Goal: Task Accomplishment & Management: Manage account settings

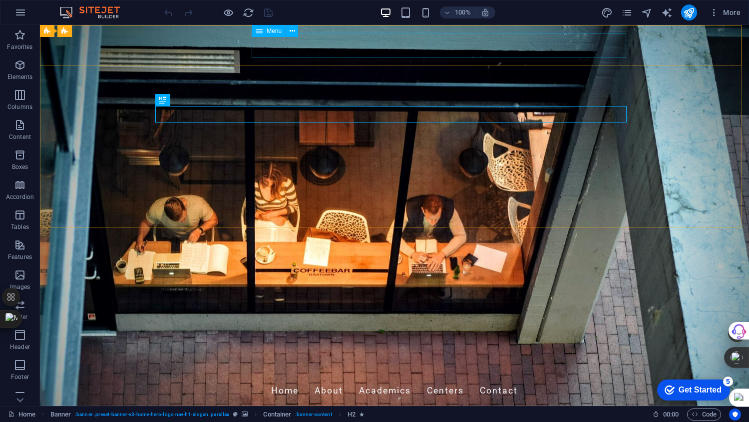
click at [293, 28] on icon at bounding box center [292, 31] width 5 height 10
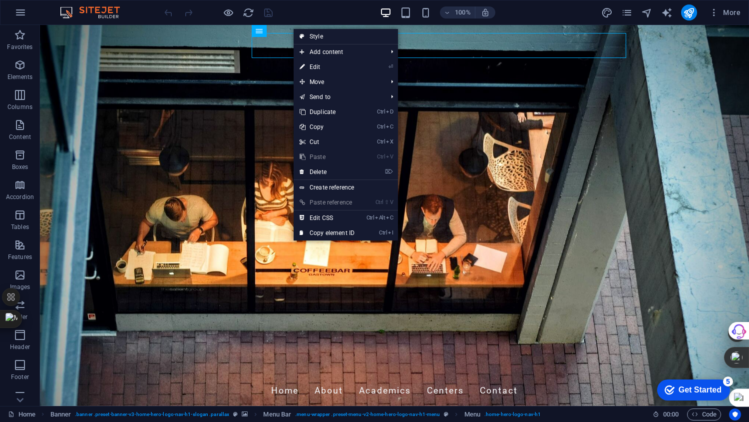
click at [342, 67] on link "⏎ Edit" at bounding box center [327, 66] width 67 height 15
select select
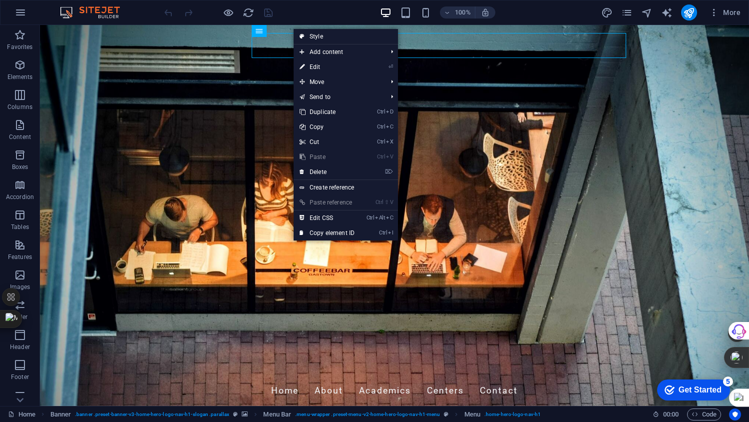
select select
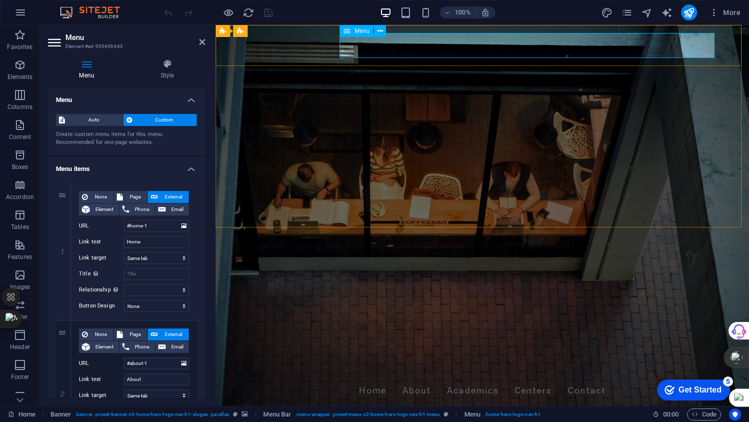
click at [384, 30] on button at bounding box center [380, 31] width 12 height 12
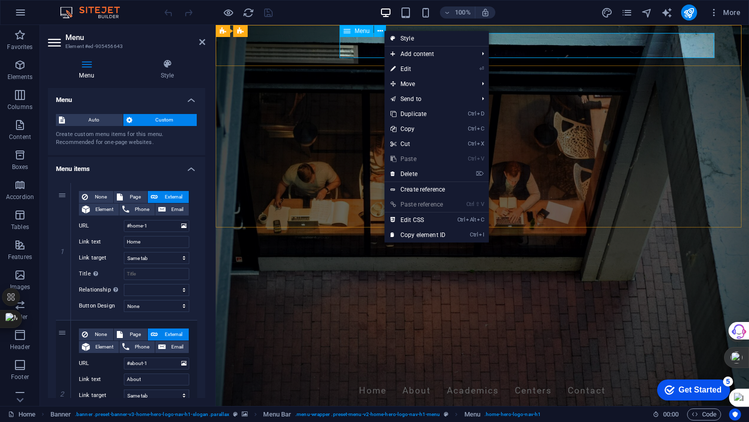
click at [384, 30] on button at bounding box center [380, 31] width 12 height 12
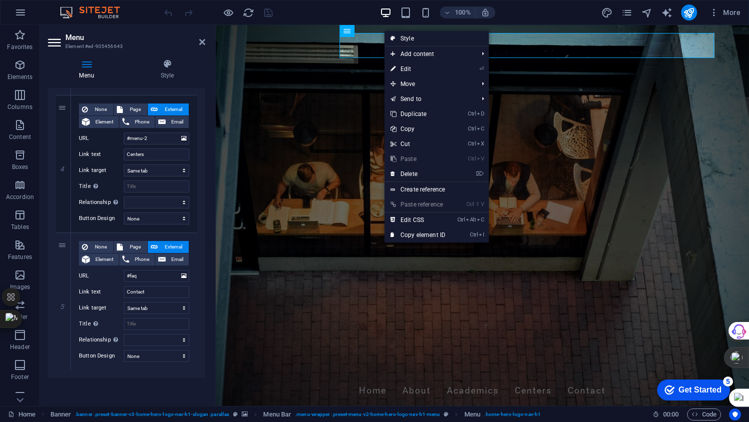
scroll to position [500, 0]
click at [0, 0] on icon at bounding box center [0, 0] width 0 height 0
select select
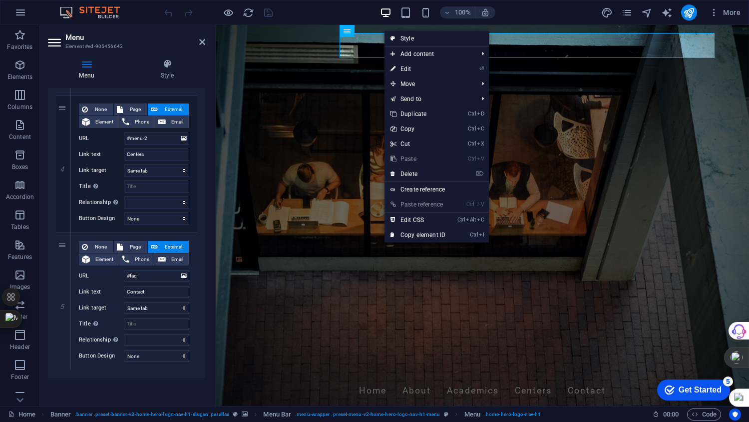
select select
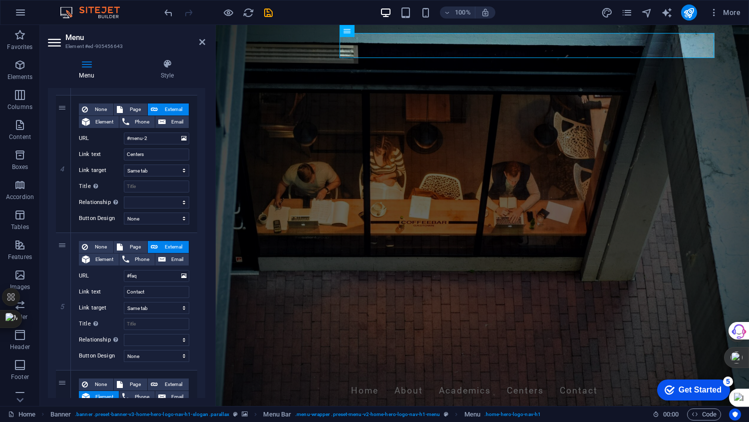
scroll to position [622, 0]
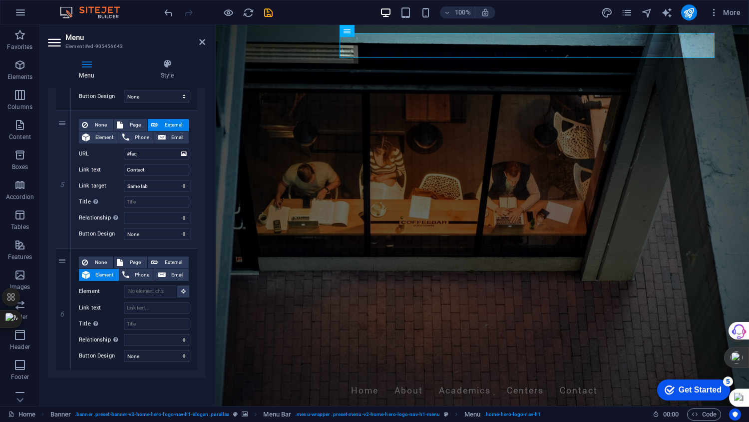
click at [0, 0] on icon at bounding box center [0, 0] width 0 height 0
select select
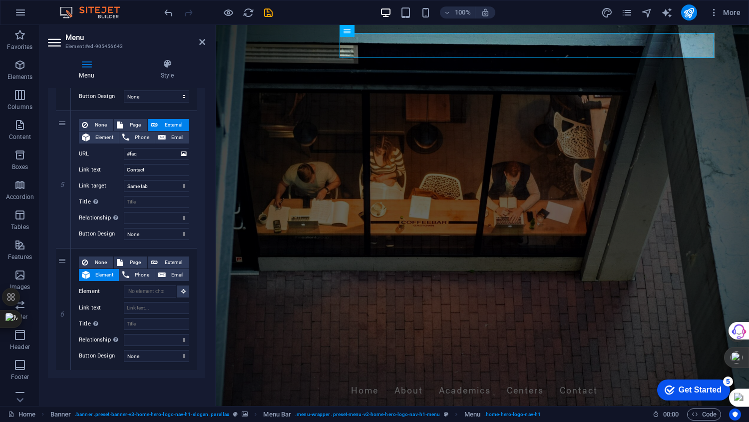
select select
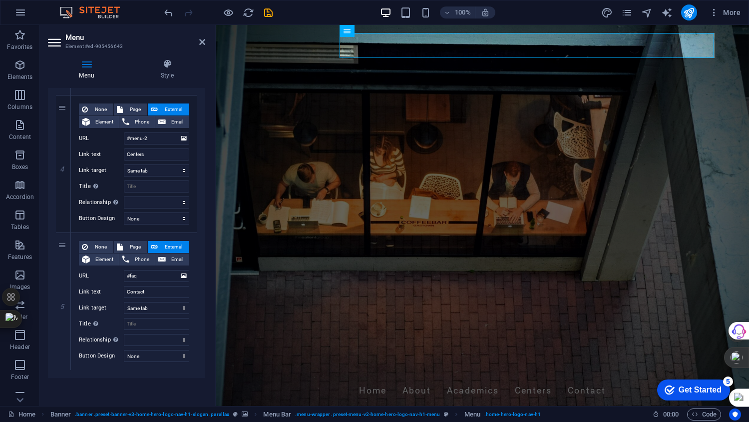
scroll to position [500, 0]
click at [170, 70] on h4 "Style" at bounding box center [167, 69] width 76 height 21
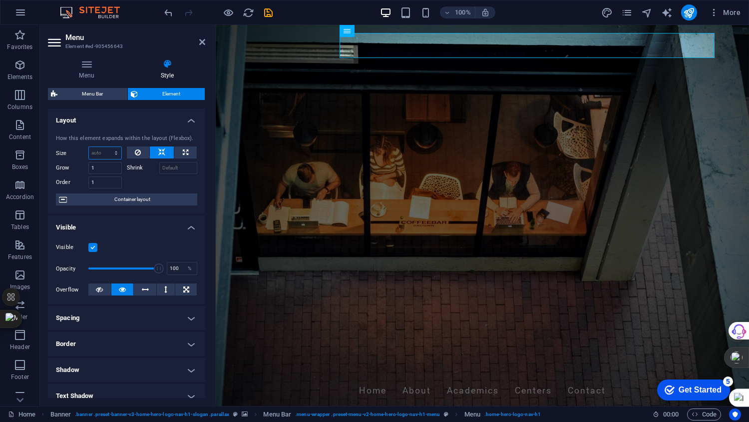
click at [110, 151] on select "Default auto px % 1/1 1/2 1/3 1/4 1/5 1/6 1/7 1/8 1/9 1/10" at bounding box center [105, 153] width 32 height 12
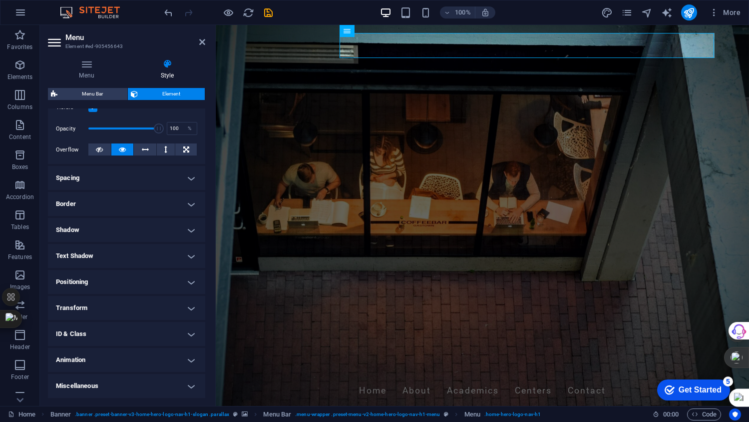
click at [183, 199] on h4 "Border" at bounding box center [126, 204] width 157 height 24
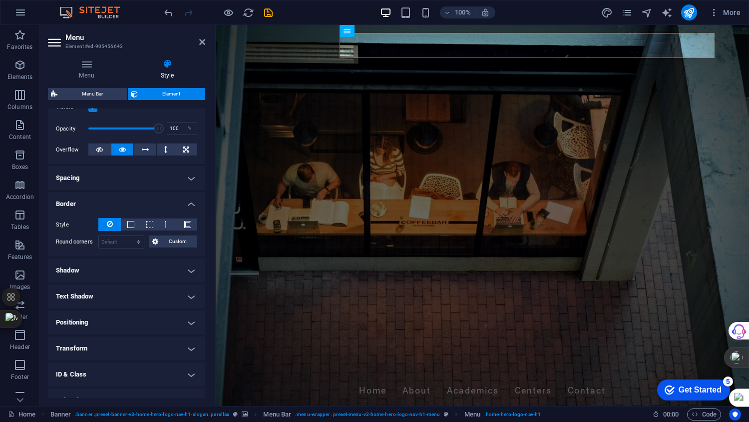
click at [158, 238] on button "Custom" at bounding box center [173, 241] width 48 height 12
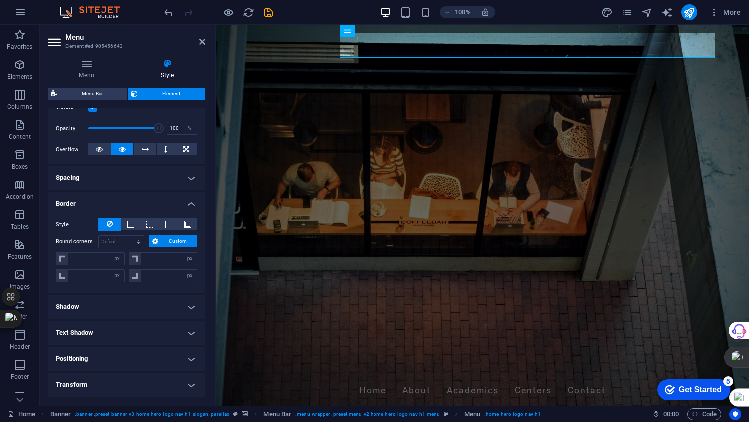
click at [158, 238] on button "Custom" at bounding box center [173, 241] width 48 height 12
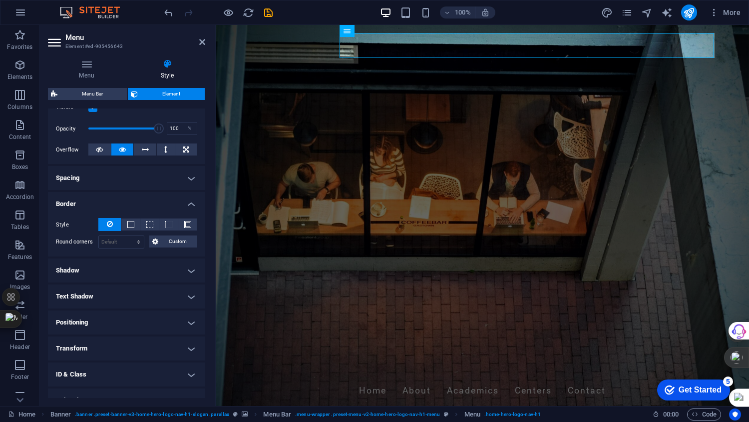
click at [129, 224] on span at bounding box center [130, 224] width 7 height 7
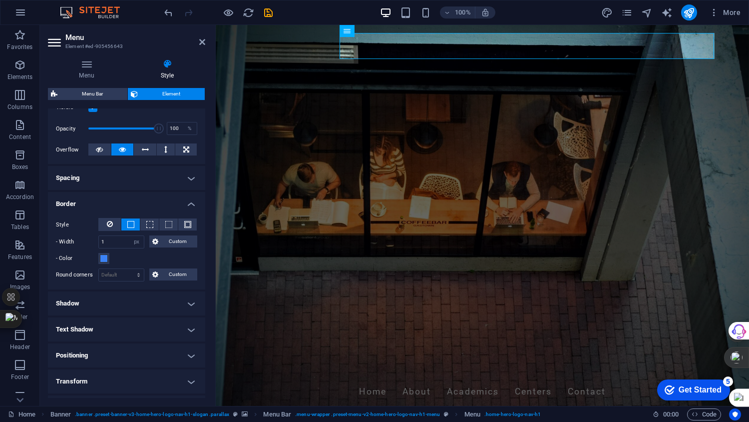
click at [152, 224] on button at bounding box center [149, 224] width 18 height 12
click at [170, 225] on span at bounding box center [168, 224] width 7 height 7
click at [185, 227] on span at bounding box center [187, 224] width 7 height 7
click at [153, 202] on h4 "Border" at bounding box center [126, 201] width 157 height 18
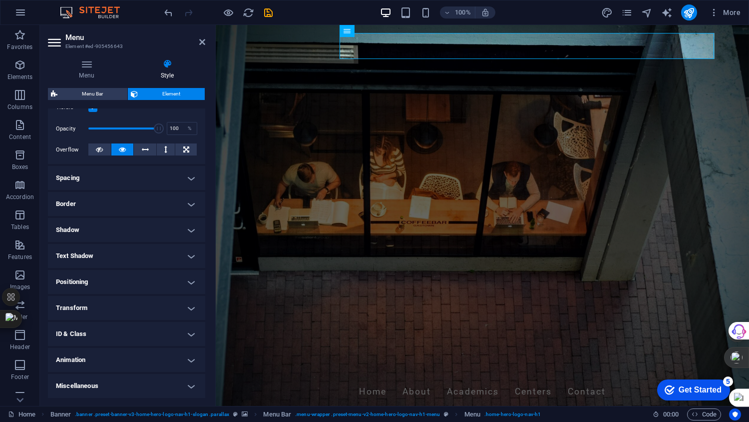
click at [164, 233] on h4 "Shadow" at bounding box center [126, 230] width 157 height 24
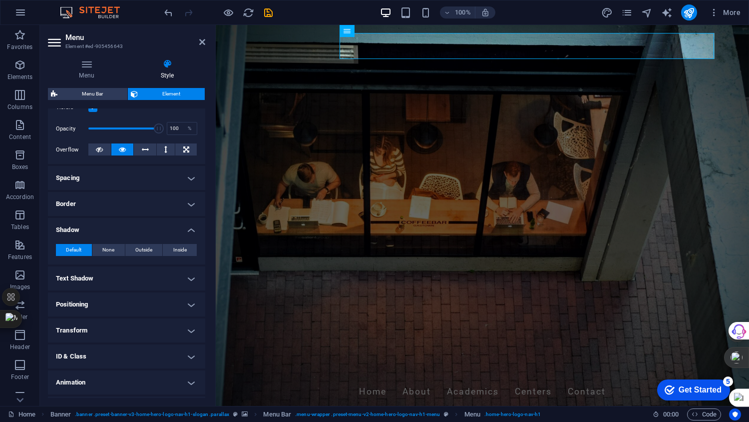
click at [149, 246] on span "Outside" at bounding box center [143, 250] width 17 height 12
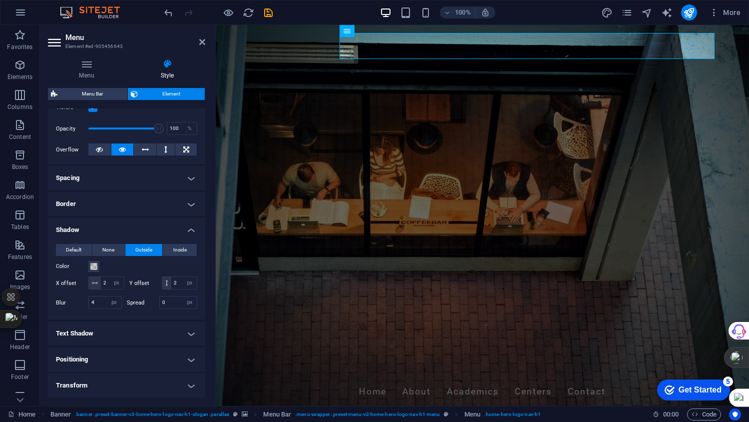
type input "2"
type input "4"
click at [182, 233] on h4 "Shadow" at bounding box center [126, 227] width 157 height 18
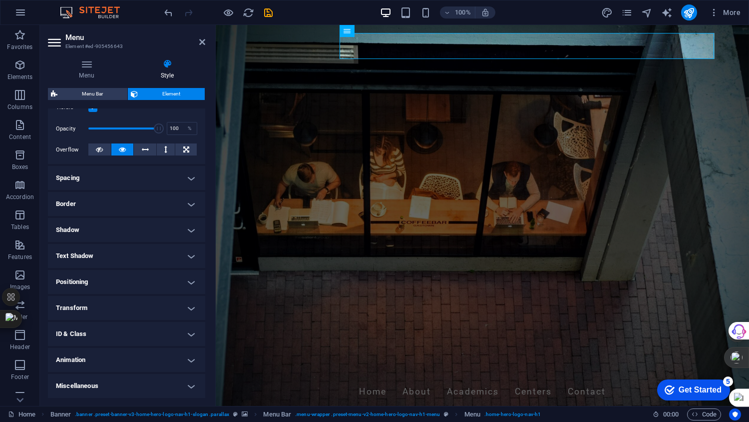
click at [146, 280] on h4 "Positioning" at bounding box center [126, 282] width 157 height 24
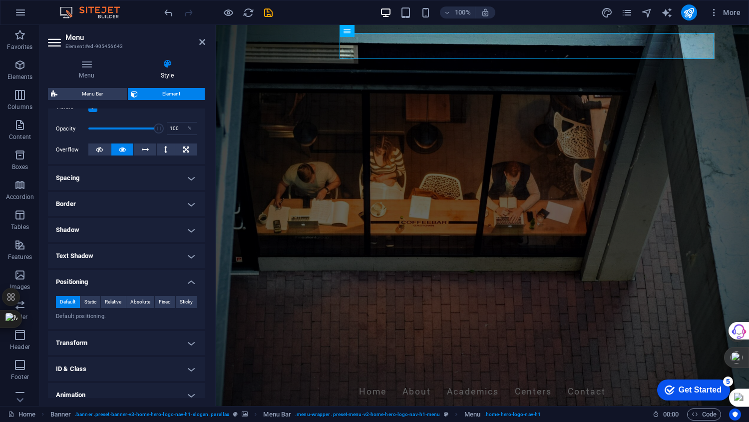
click at [191, 301] on span "Sticky" at bounding box center [186, 302] width 13 height 12
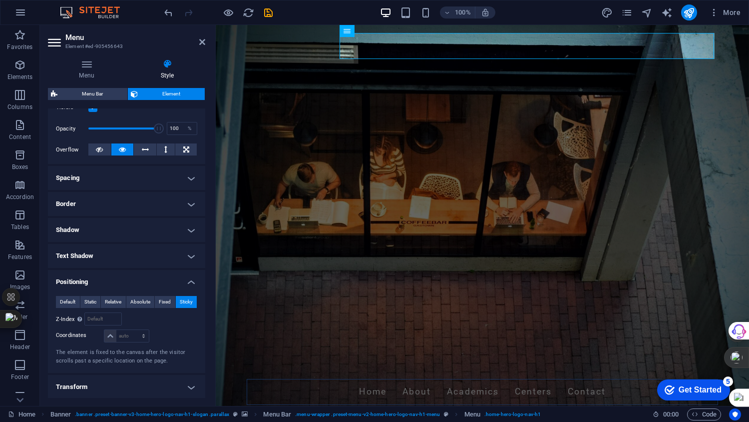
scroll to position [219, 0]
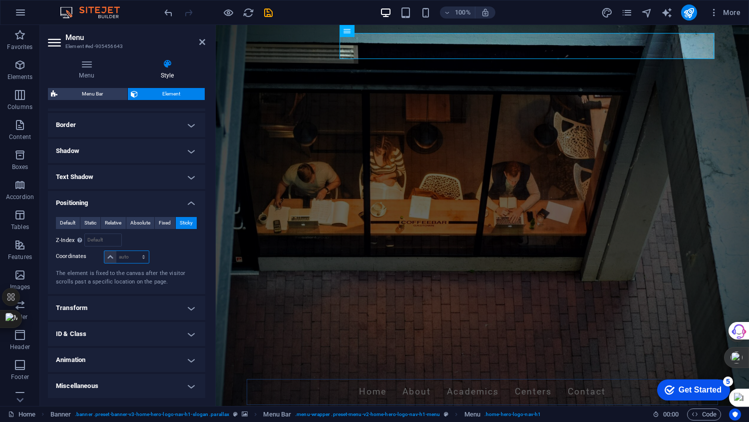
click at [113, 255] on select "auto px rem % em" at bounding box center [126, 257] width 44 height 12
click at [97, 243] on input "number" at bounding box center [103, 240] width 36 height 12
click at [157, 244] on div "Relative to #ed-905456637" at bounding box center [162, 239] width 71 height 13
click at [181, 316] on h4 "Transform" at bounding box center [126, 308] width 157 height 24
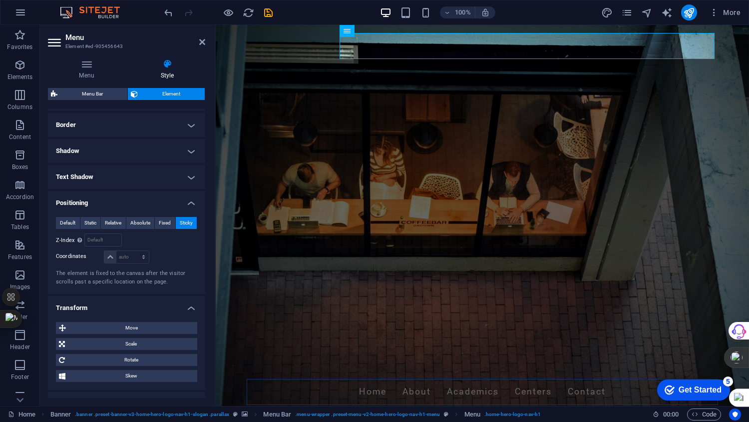
click at [177, 308] on h4 "Transform" at bounding box center [126, 305] width 157 height 18
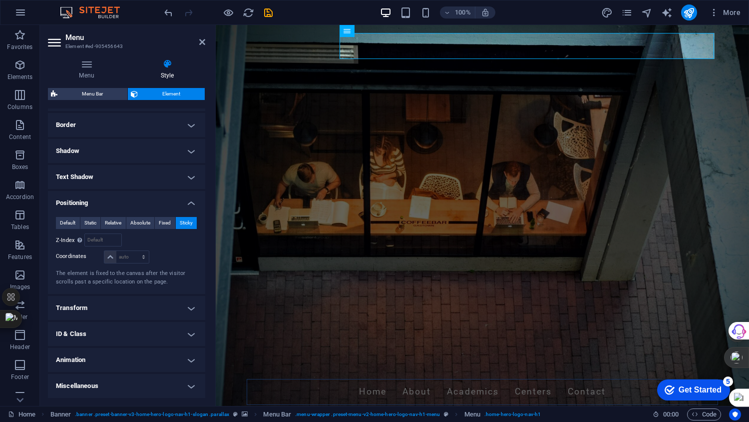
click at [179, 358] on h4 "Animation" at bounding box center [126, 360] width 157 height 24
click at [98, 391] on select "Don't animate Show / Hide Slide up/down Zoom in/out Slide left to right Slide r…" at bounding box center [126, 390] width 141 height 12
select select "flash"
click at [56, 384] on select "Don't animate Show / Hide Slide up/down Zoom in/out Slide left to right Slide r…" at bounding box center [126, 390] width 141 height 12
select select "scroll"
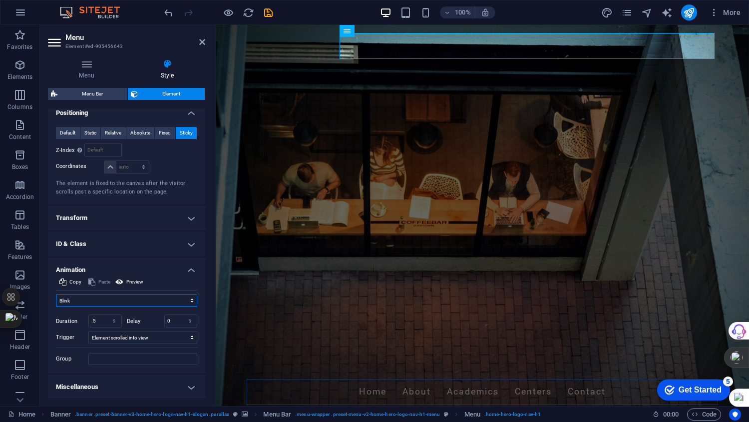
scroll to position [310, 0]
click at [121, 384] on h4 "Miscellaneous" at bounding box center [126, 386] width 157 height 24
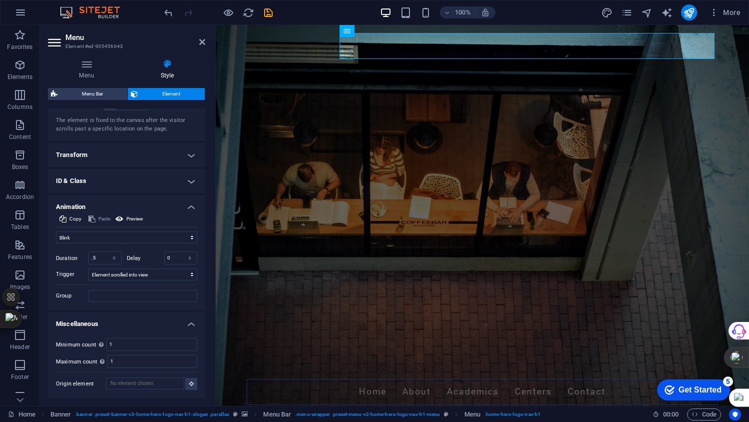
click at [174, 322] on h4 "Miscellaneous" at bounding box center [126, 321] width 157 height 18
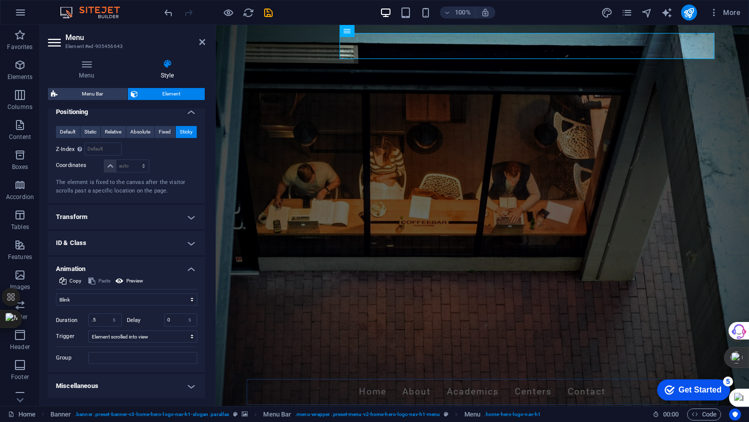
click at [190, 268] on h4 "Animation" at bounding box center [126, 266] width 157 height 18
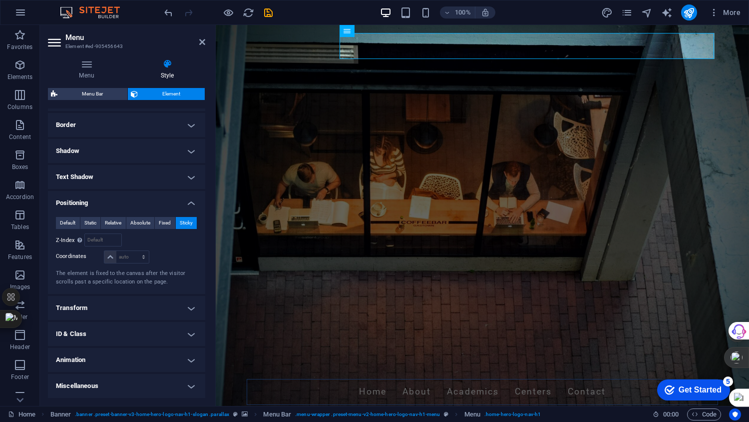
scroll to position [0, 0]
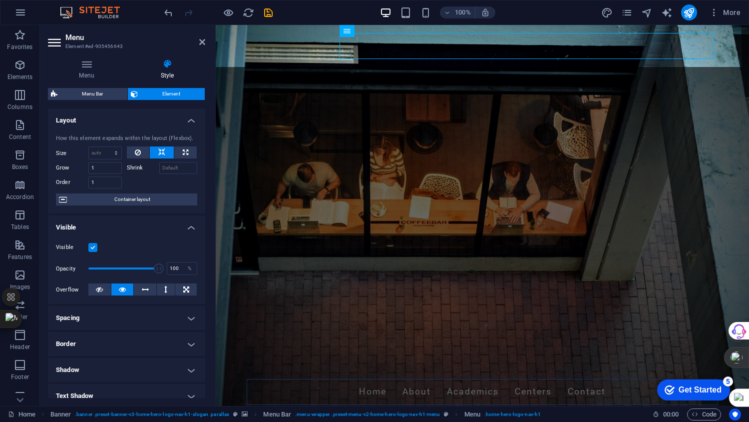
click at [94, 89] on span "Menu Bar" at bounding box center [92, 94] width 64 height 12
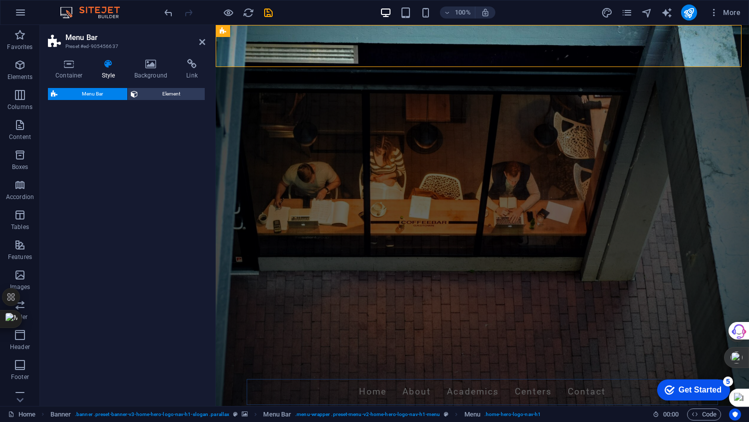
select select "rem"
select select "preset-menu-v2-home-hero-logo-nav-h1-menu"
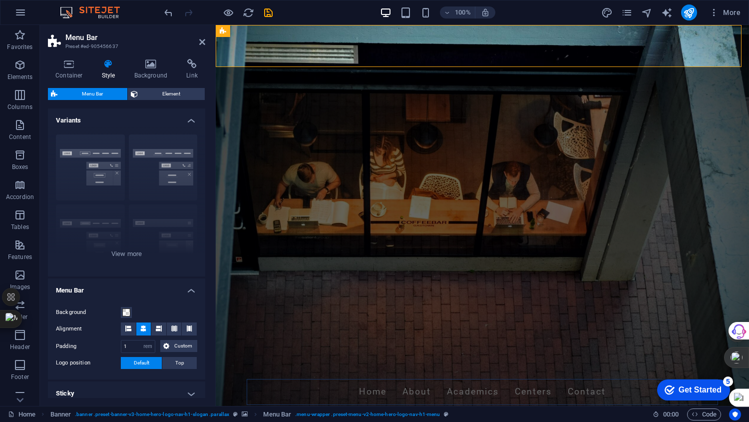
click at [180, 92] on span "Element" at bounding box center [171, 94] width 61 height 12
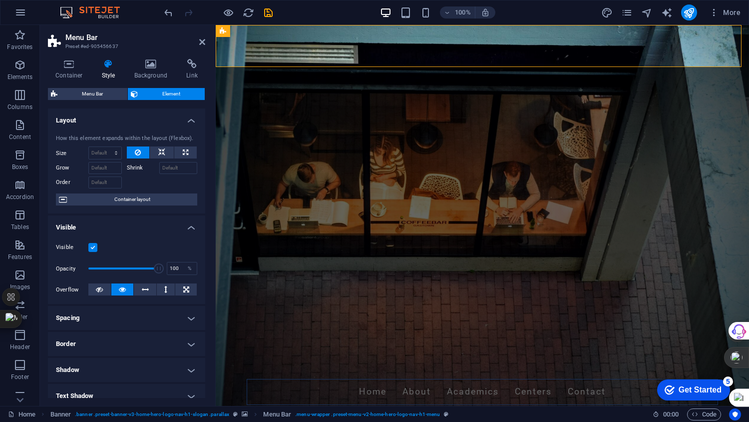
click at [91, 95] on span "Menu Bar" at bounding box center [92, 94] width 64 height 12
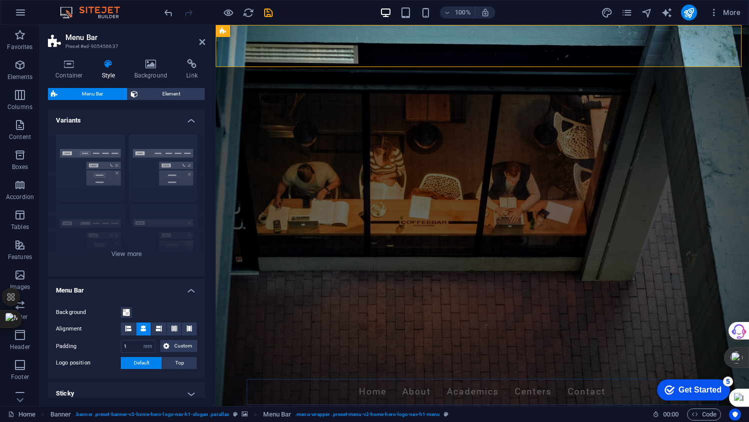
click at [131, 252] on div "Border Centered Default Fixed Loki Trigger Wide XXL" at bounding box center [126, 201] width 157 height 150
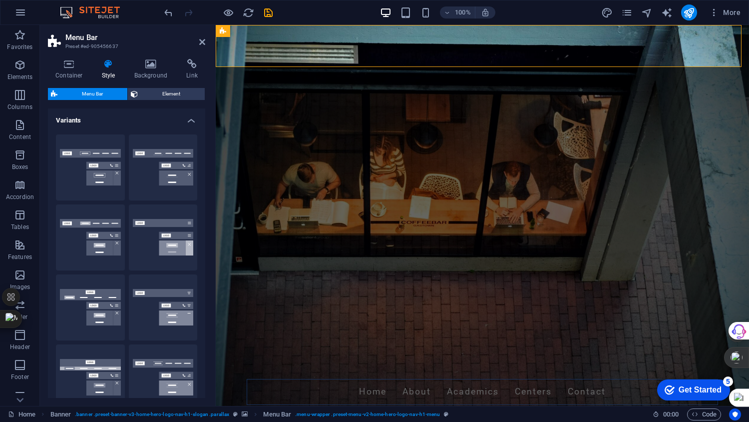
click at [144, 177] on button "Centered" at bounding box center [163, 167] width 69 height 66
click at [185, 118] on h4 "Variants" at bounding box center [126, 117] width 157 height 18
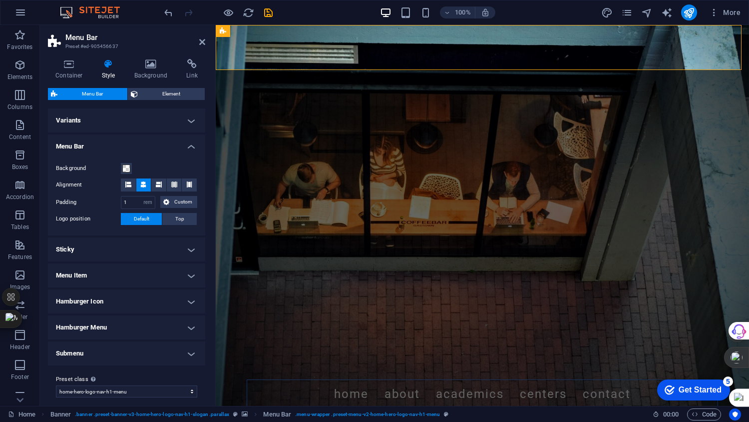
click at [154, 70] on h4 "Background" at bounding box center [153, 69] width 52 height 21
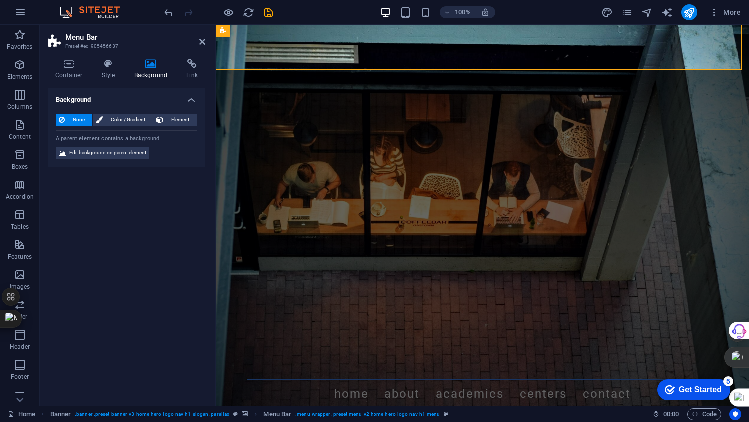
click at [97, 66] on icon at bounding box center [108, 64] width 28 height 10
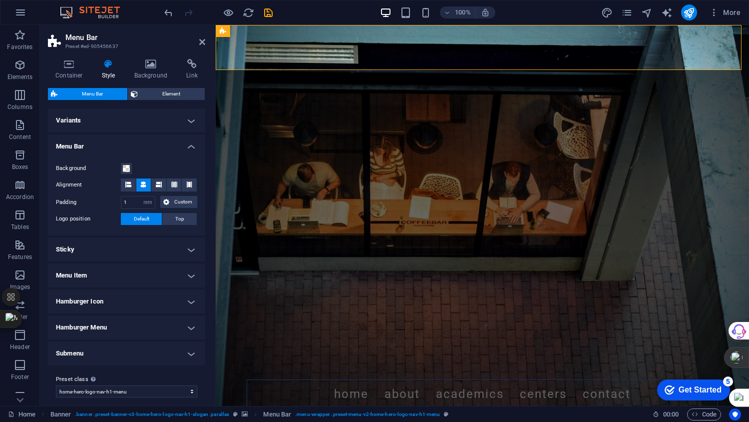
click at [70, 67] on icon at bounding box center [69, 64] width 42 height 10
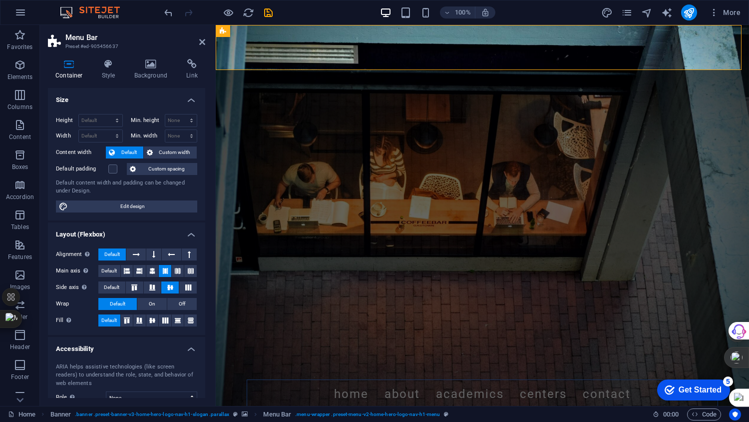
click at [203, 43] on icon at bounding box center [202, 42] width 6 height 8
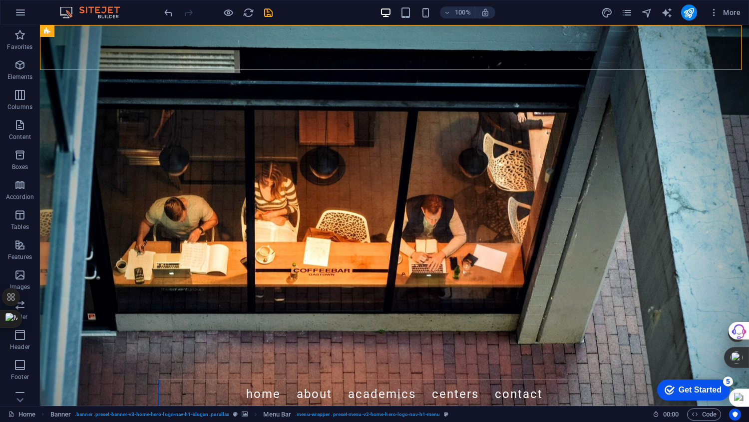
click at [22, 64] on icon "button" at bounding box center [20, 65] width 12 height 12
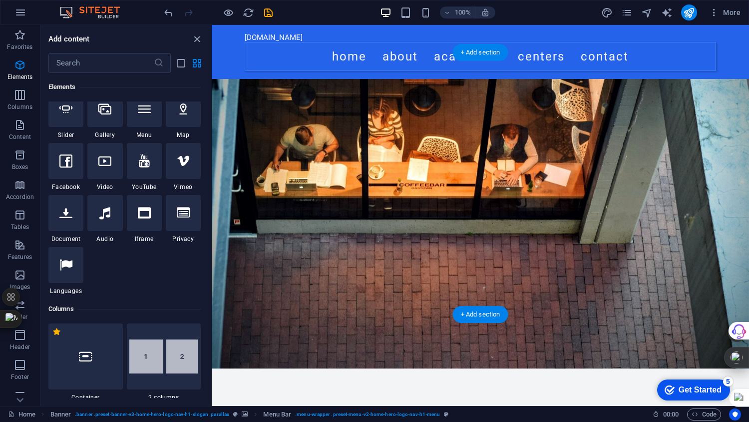
scroll to position [333, 0]
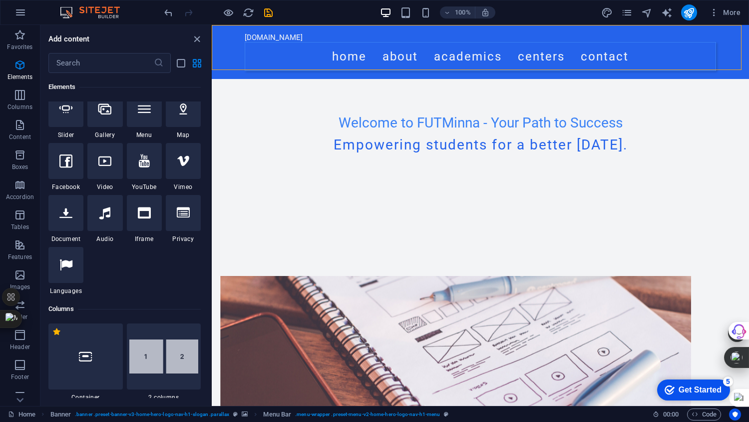
click at [111, 163] on icon at bounding box center [104, 160] width 13 height 13
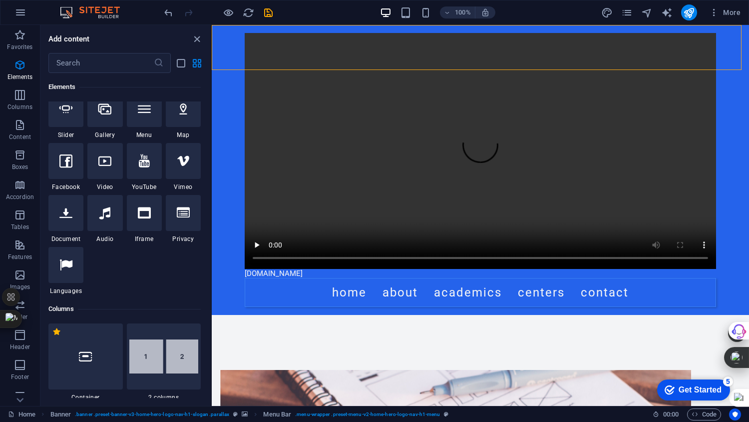
select select "%"
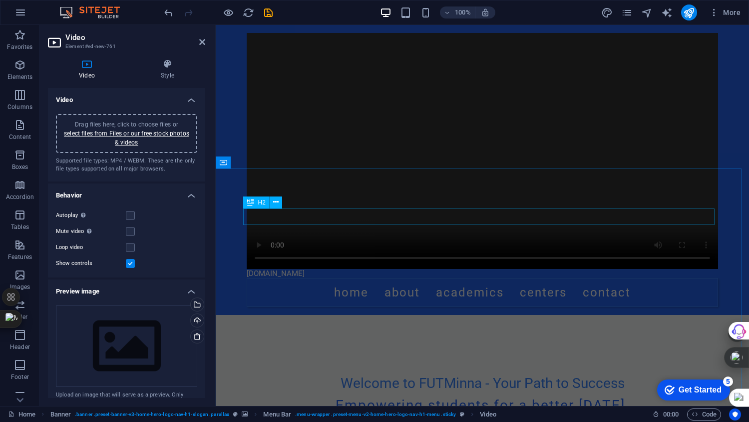
scroll to position [666, 0]
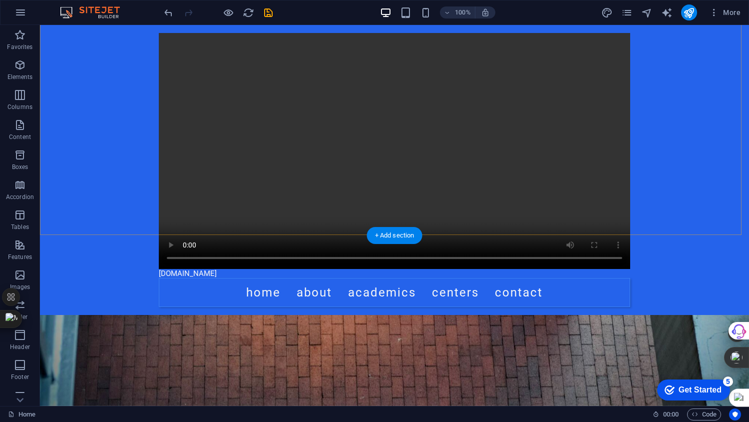
scroll to position [333, 0]
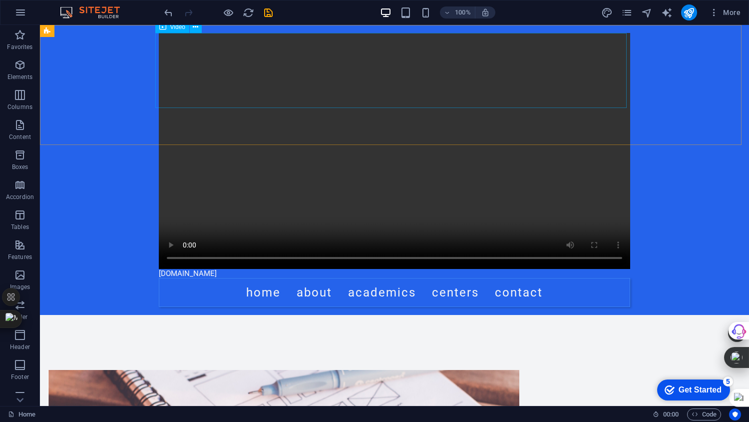
click at [385, 66] on figure at bounding box center [395, 151] width 472 height 236
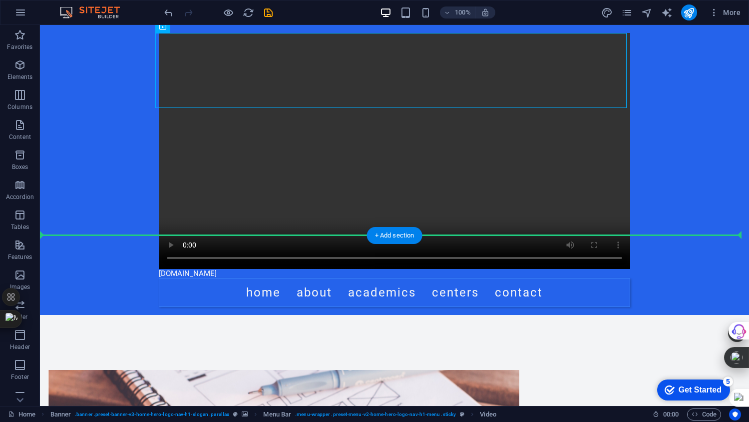
drag, startPoint x: 284, startPoint y: 62, endPoint x: 278, endPoint y: 208, distance: 146.5
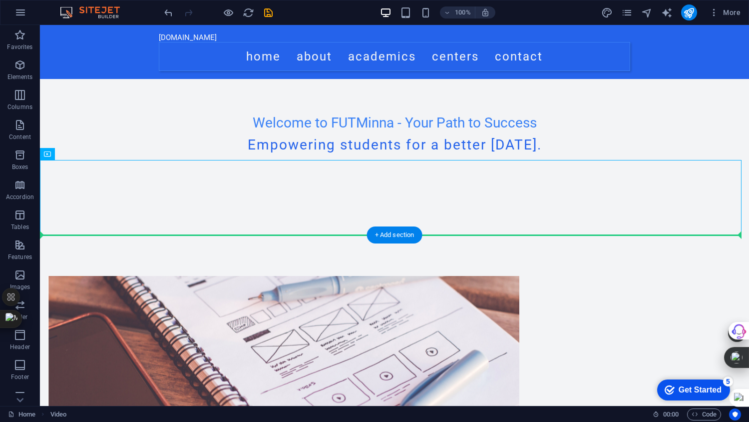
drag, startPoint x: 360, startPoint y: 208, endPoint x: 381, endPoint y: 265, distance: 61.2
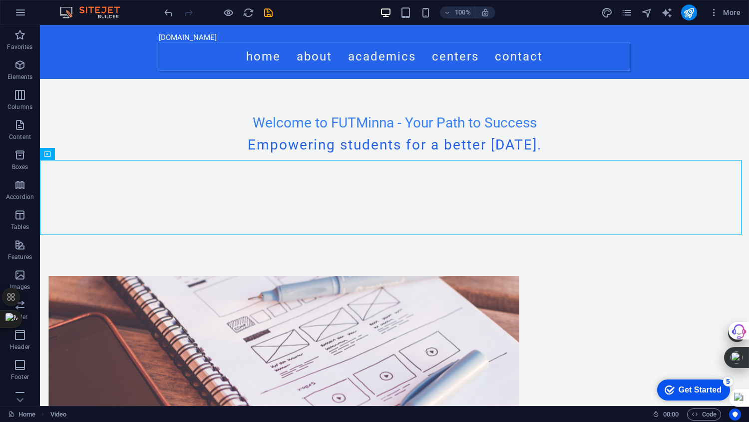
click at [19, 69] on icon "button" at bounding box center [20, 65] width 12 height 12
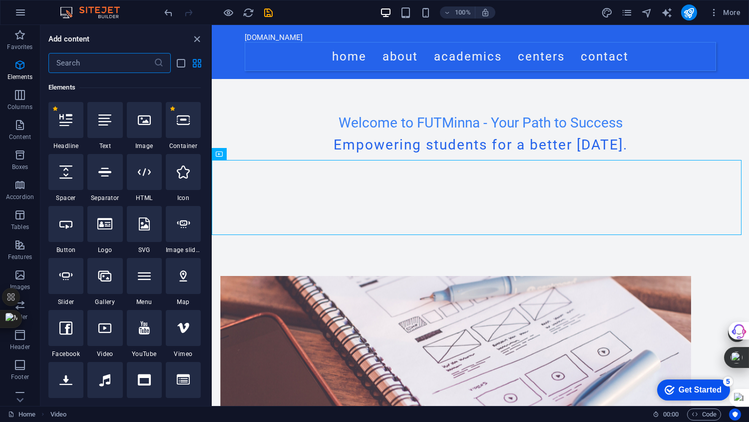
scroll to position [106, 0]
click at [17, 48] on p "Favorites" at bounding box center [19, 47] width 25 height 8
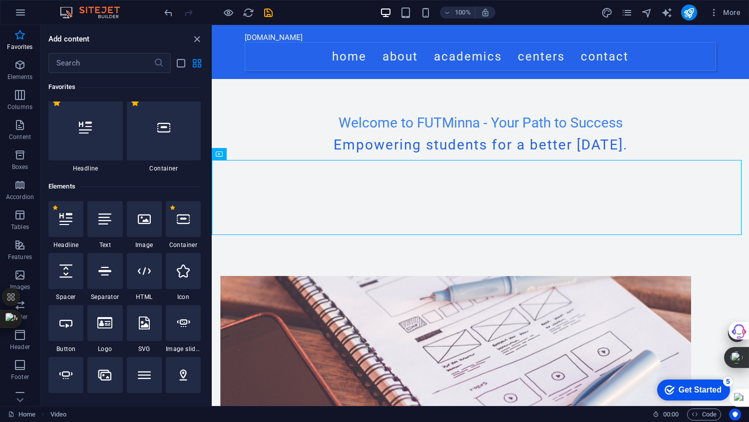
scroll to position [0, 0]
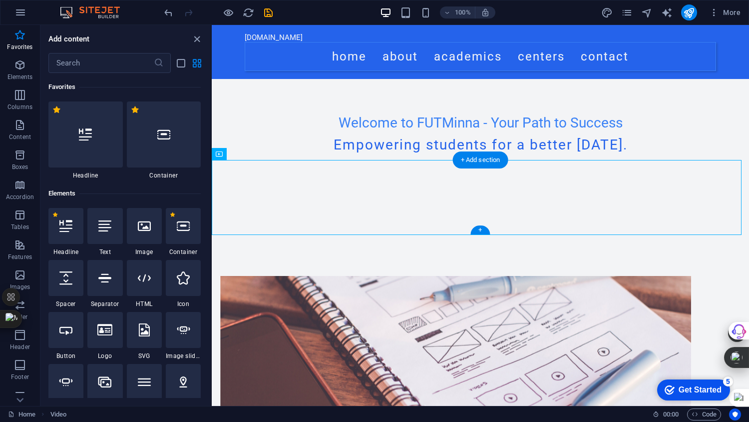
click at [483, 227] on div "+" at bounding box center [480, 229] width 19 height 9
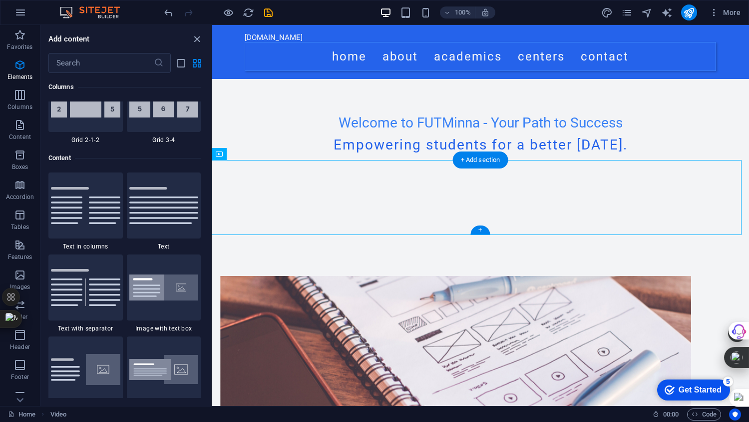
scroll to position [1748, 0]
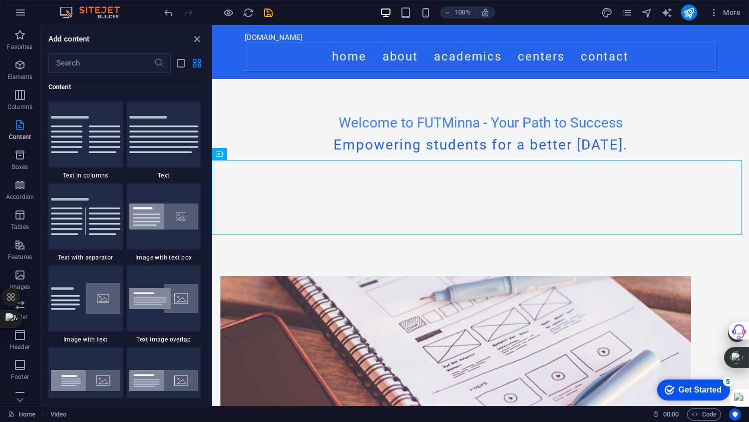
click at [164, 221] on img at bounding box center [163, 216] width 69 height 26
click at [212, 221] on div "Drag here to replace the existing content. Press “Ctrl” if you want to create a…" at bounding box center [481, 215] width 538 height 381
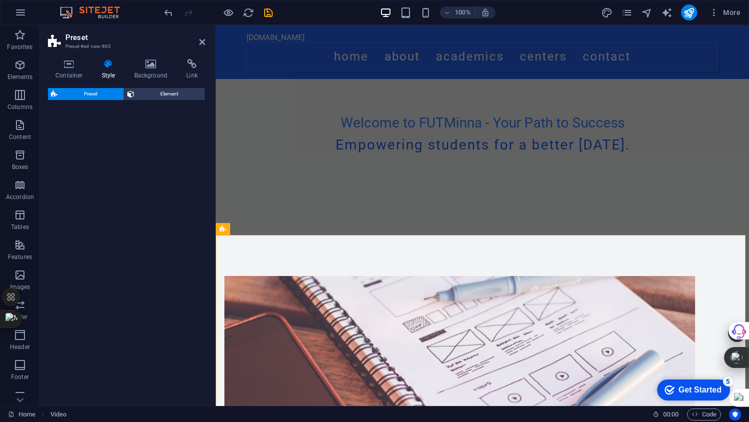
select select "rem"
select select "px"
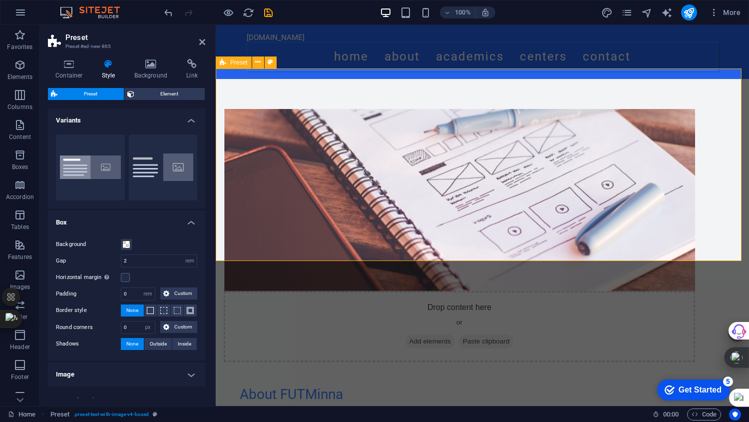
scroll to position [333, 0]
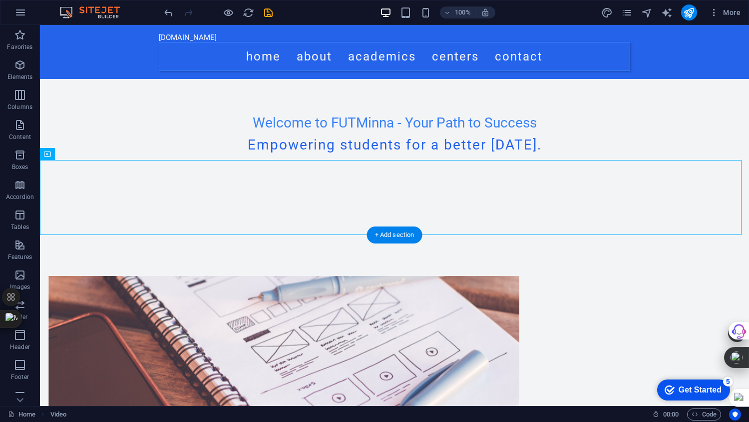
drag, startPoint x: 238, startPoint y: 196, endPoint x: 552, endPoint y: 331, distance: 341.1
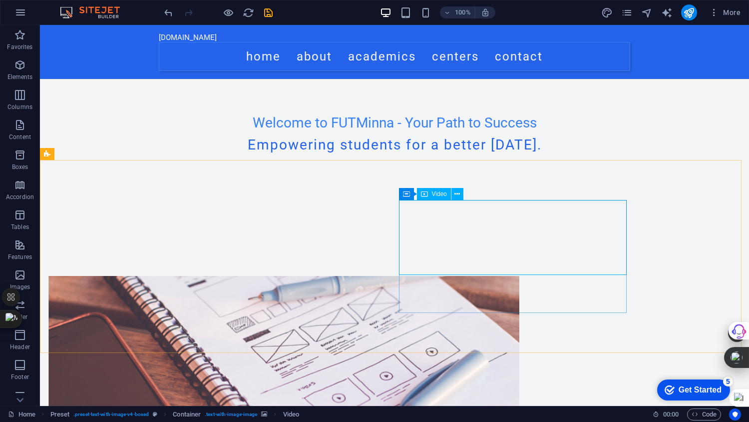
click at [463, 191] on button at bounding box center [458, 194] width 12 height 12
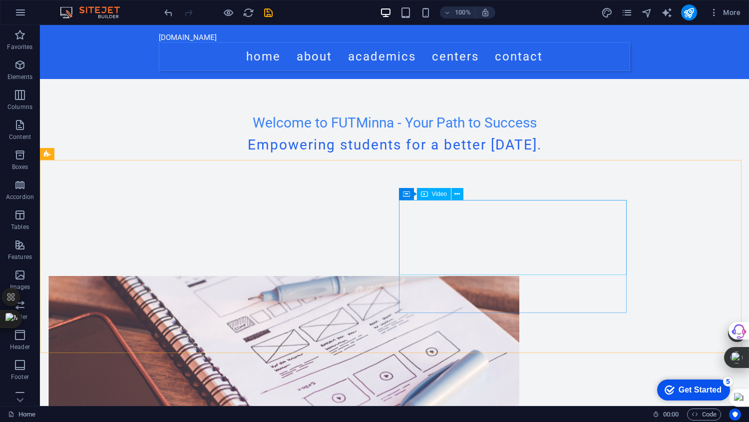
click at [461, 198] on button at bounding box center [458, 194] width 12 height 12
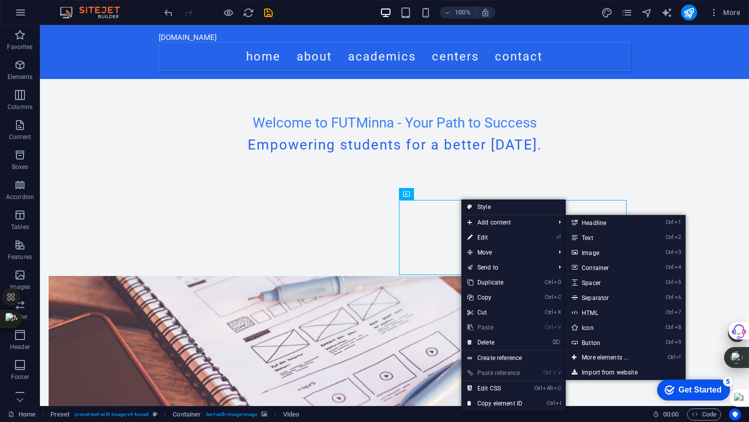
click at [584, 266] on link "Ctrl 4 Container" at bounding box center [607, 267] width 82 height 15
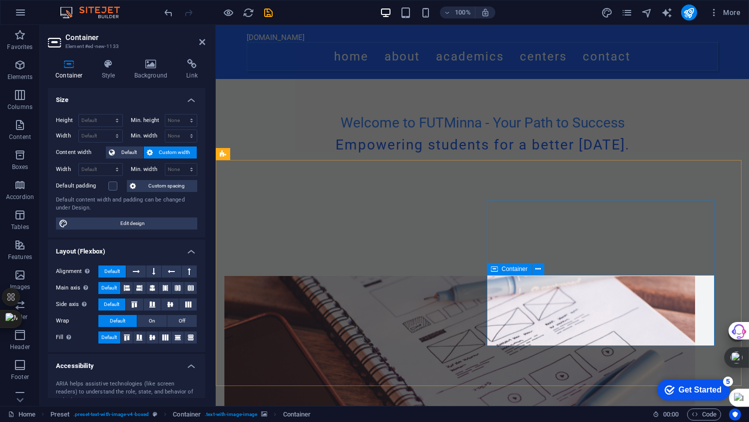
click at [541, 269] on icon at bounding box center [538, 269] width 5 height 10
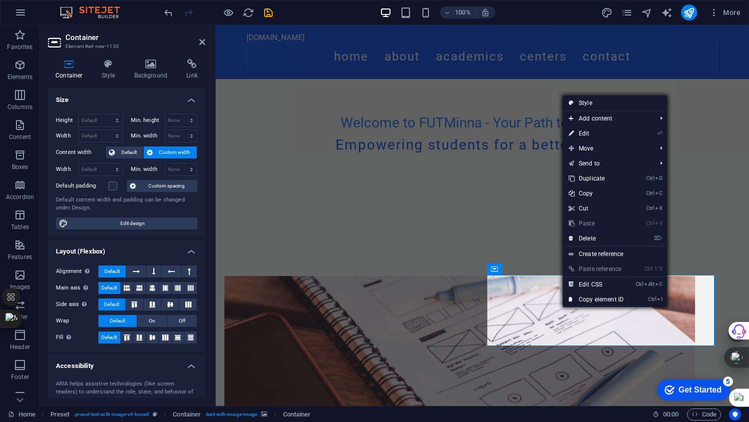
click at [591, 237] on link "⌦ Delete" at bounding box center [596, 238] width 67 height 15
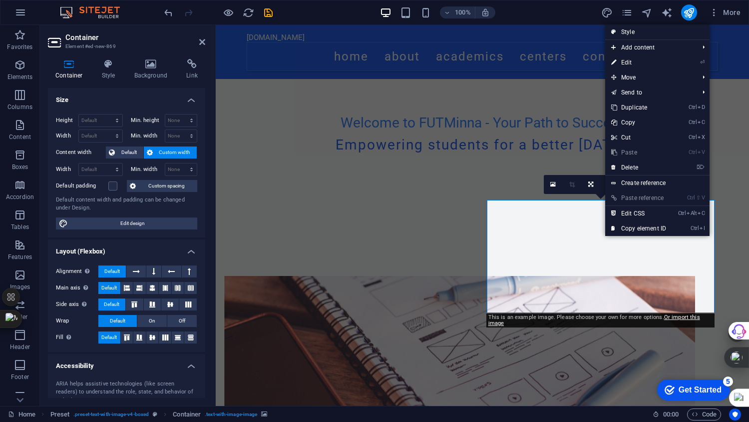
click at [626, 166] on link "⌦ Delete" at bounding box center [639, 167] width 67 height 15
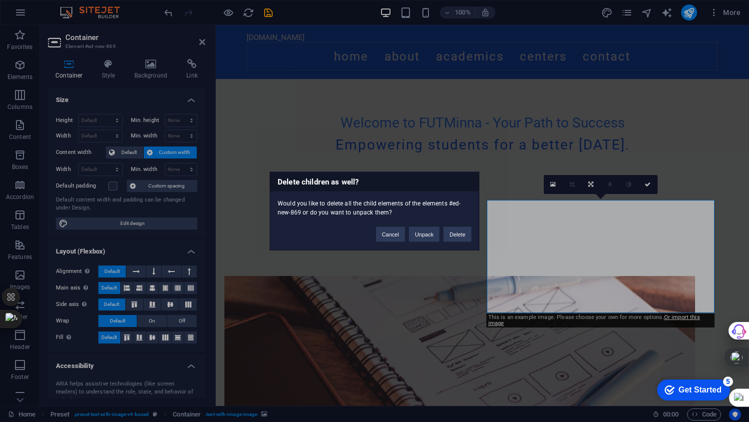
click at [454, 235] on button "Delete" at bounding box center [458, 234] width 28 height 15
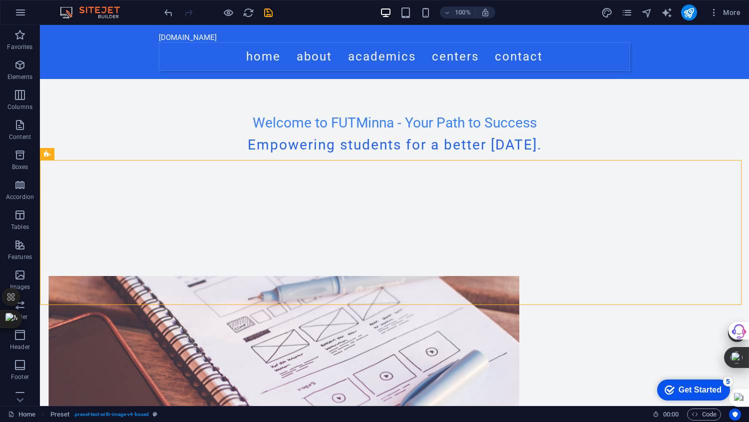
click at [26, 99] on icon "button" at bounding box center [20, 95] width 12 height 12
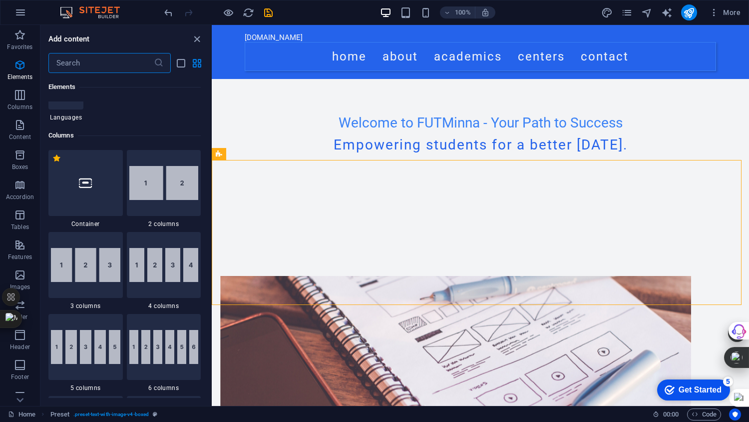
scroll to position [495, 0]
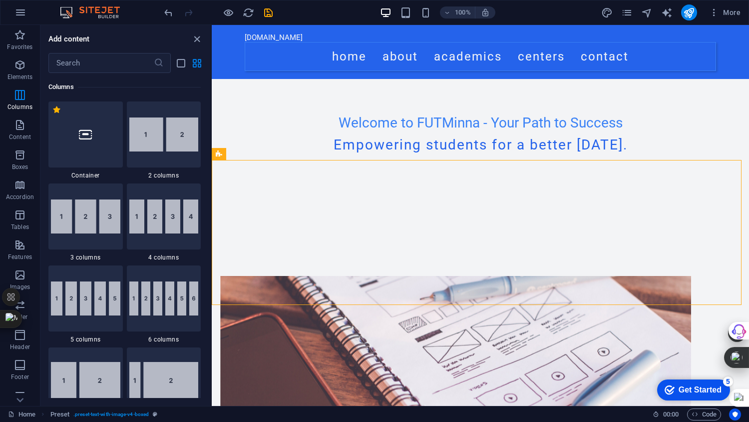
click at [152, 145] on img at bounding box center [163, 134] width 69 height 34
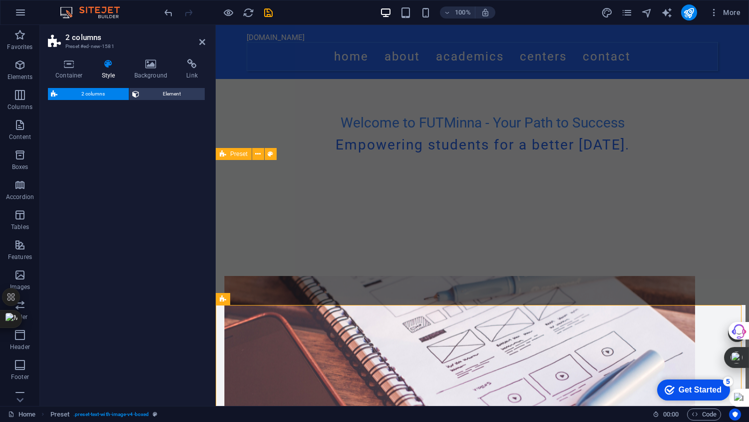
scroll to position [500, 0]
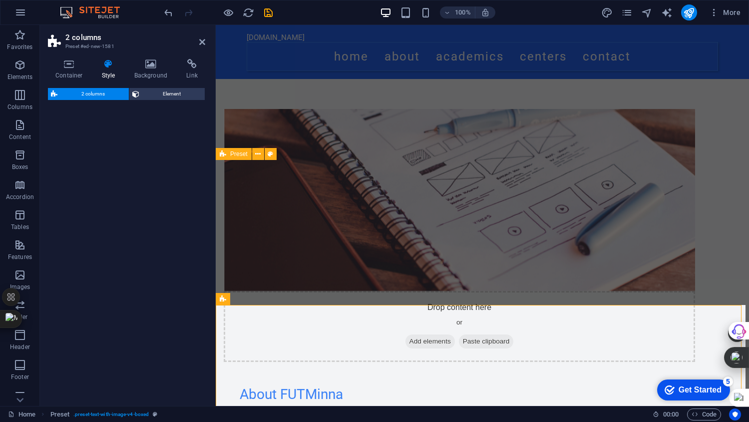
select select "rem"
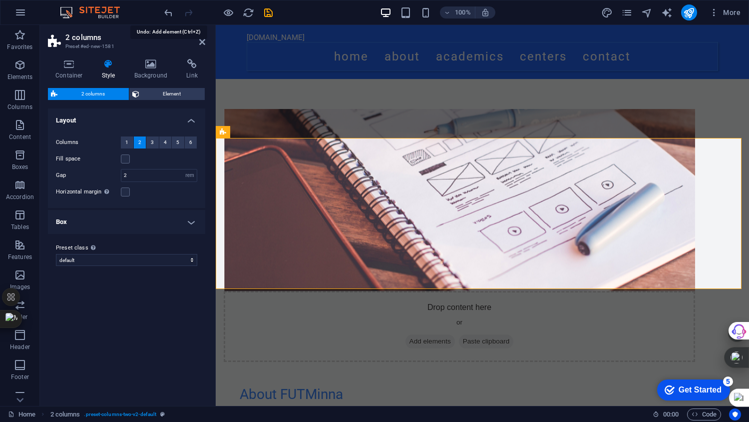
click at [170, 12] on icon "undo" at bounding box center [168, 12] width 11 height 11
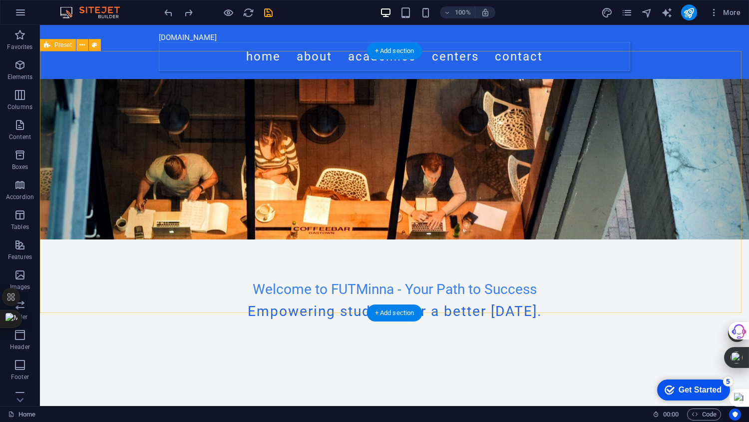
scroll to position [333, 0]
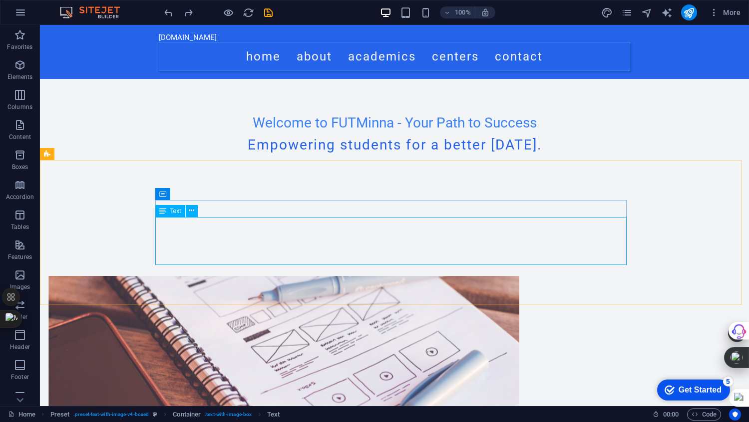
click at [191, 211] on icon at bounding box center [191, 210] width 5 height 10
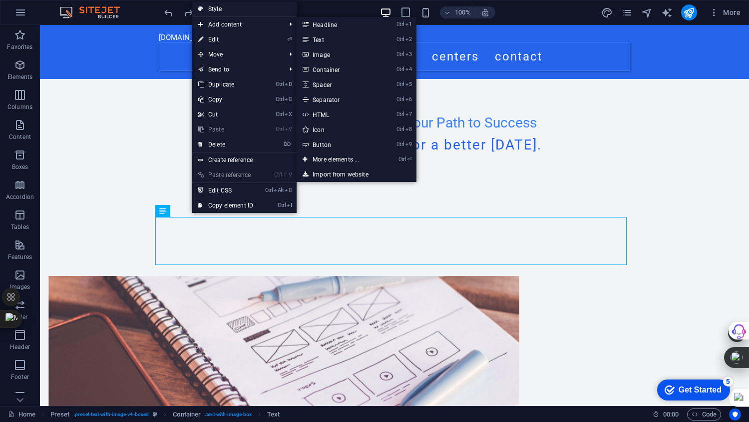
click at [329, 161] on link "Ctrl ⏎ More elements ..." at bounding box center [338, 159] width 82 height 15
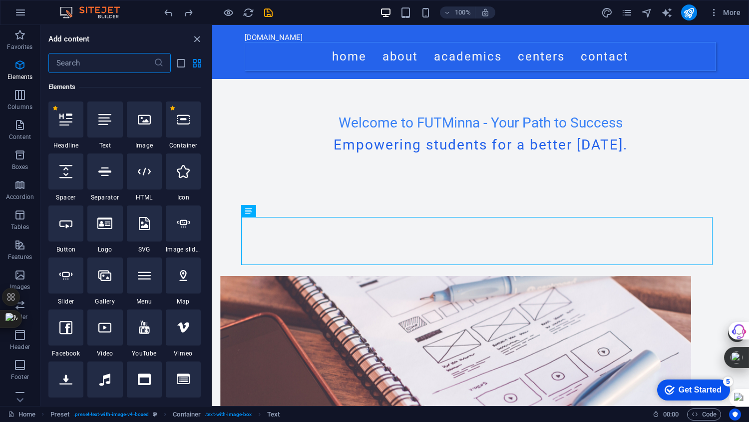
scroll to position [273, 0]
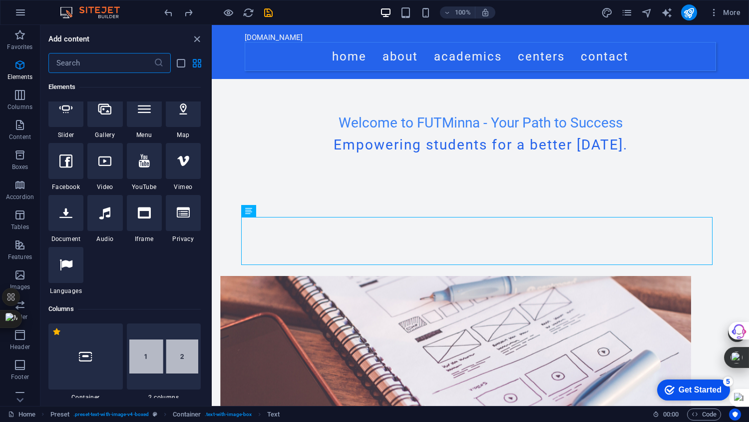
click at [114, 157] on div at bounding box center [104, 161] width 35 height 36
select select "%"
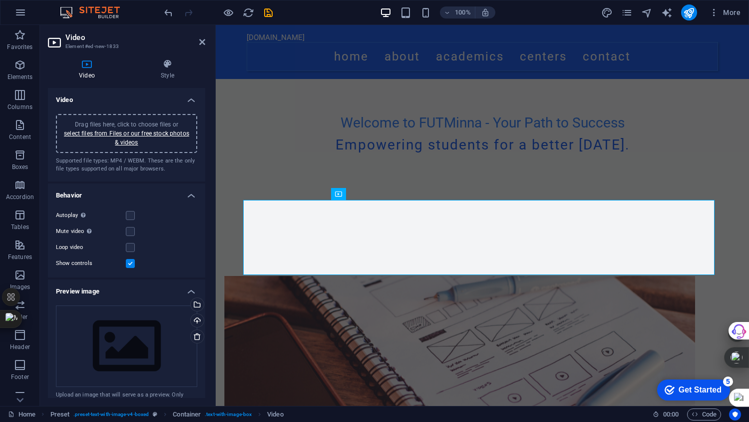
click at [130, 215] on label at bounding box center [130, 215] width 9 height 9
click at [0, 0] on input "Autoplay Autoplay is only available if muted is checked" at bounding box center [0, 0] width 0 height 0
click at [133, 213] on label at bounding box center [130, 215] width 9 height 9
click at [0, 0] on input "Autoplay Autoplay is only available if muted is checked" at bounding box center [0, 0] width 0 height 0
click at [131, 218] on label at bounding box center [130, 215] width 9 height 9
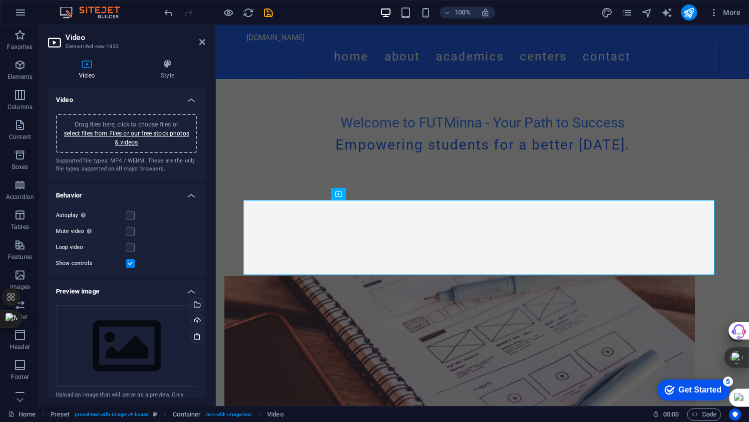
click at [0, 0] on input "Autoplay Autoplay is only available if muted is checked" at bounding box center [0, 0] width 0 height 0
click at [131, 217] on label at bounding box center [130, 215] width 9 height 9
click at [0, 0] on input "Autoplay Autoplay is only available if muted is checked" at bounding box center [0, 0] width 0 height 0
click at [127, 213] on label at bounding box center [130, 215] width 9 height 9
click at [0, 0] on input "Autoplay Autoplay is only available if muted is checked" at bounding box center [0, 0] width 0 height 0
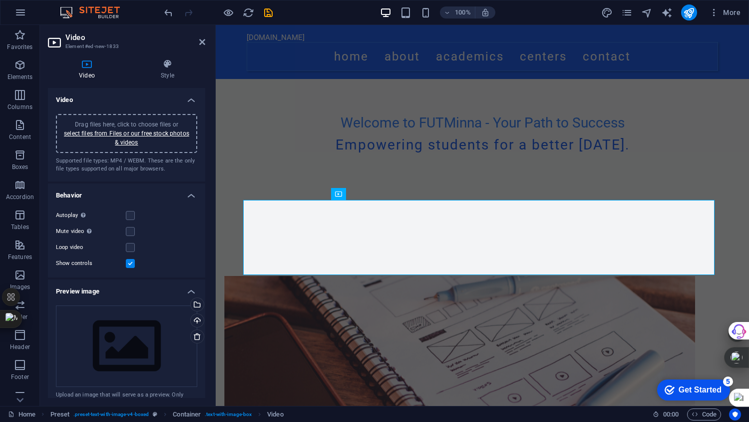
scroll to position [157, 0]
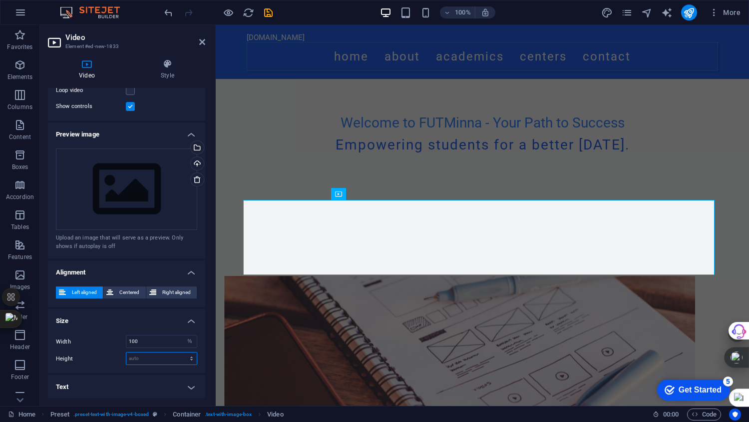
click at [149, 356] on select "auto px" at bounding box center [161, 358] width 70 height 12
select select "px"
click at [181, 352] on select "auto px" at bounding box center [161, 358] width 70 height 12
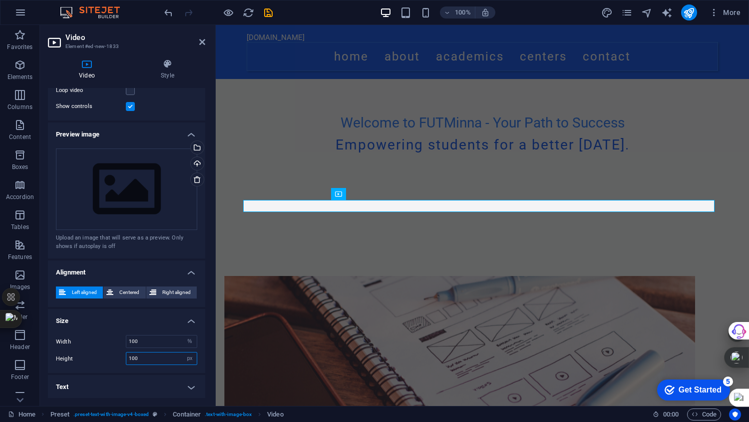
type input "100"
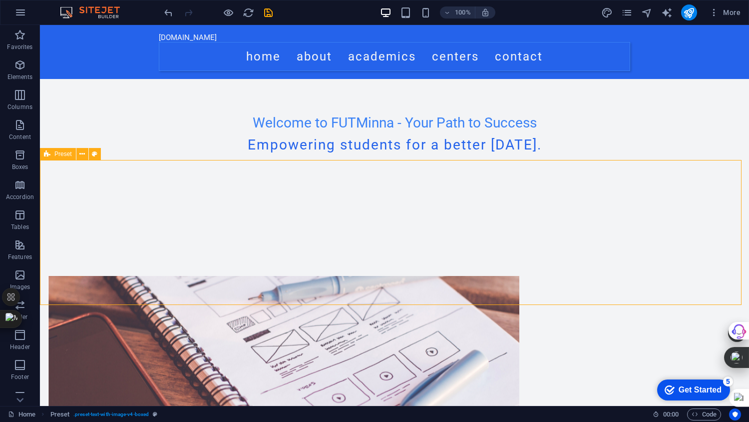
click at [81, 152] on icon at bounding box center [81, 154] width 5 height 10
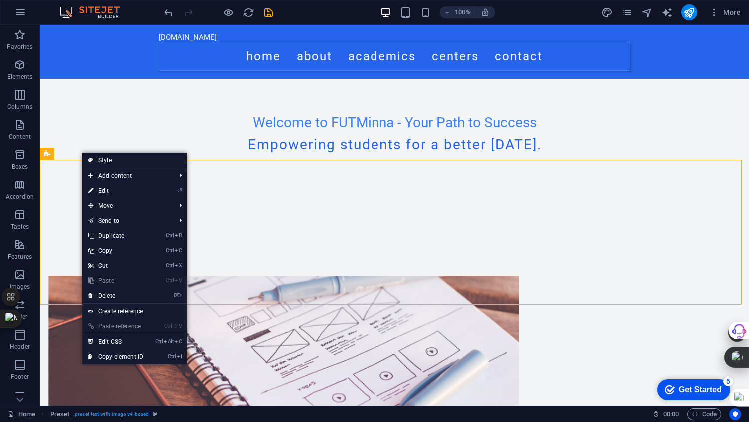
click at [112, 192] on link "⏎ Edit" at bounding box center [115, 190] width 67 height 15
select select "rem"
select select "px"
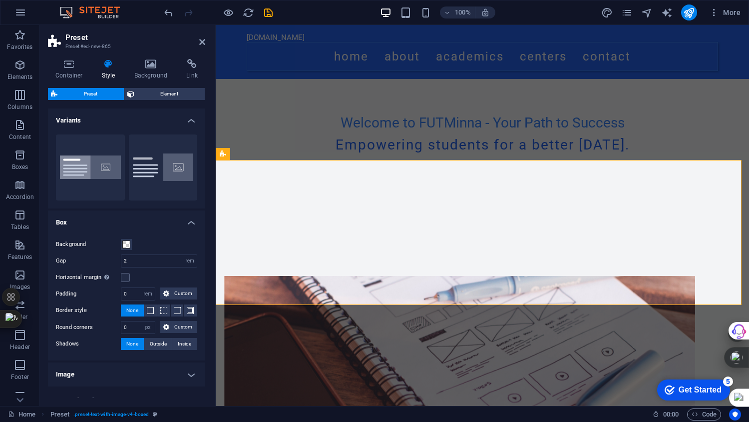
click at [158, 175] on button "Default" at bounding box center [163, 167] width 69 height 66
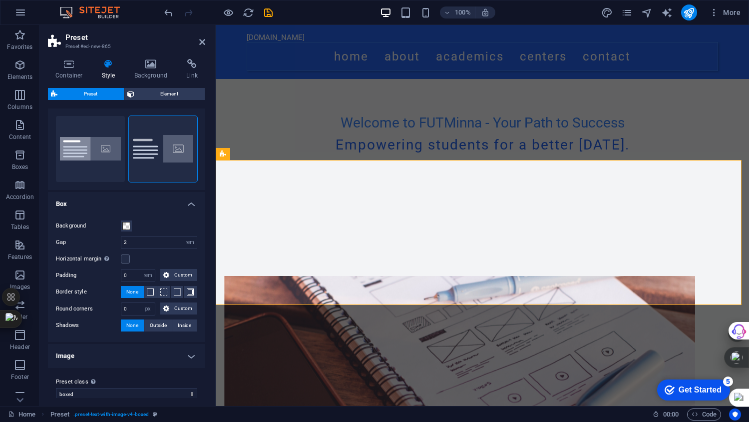
scroll to position [28, 0]
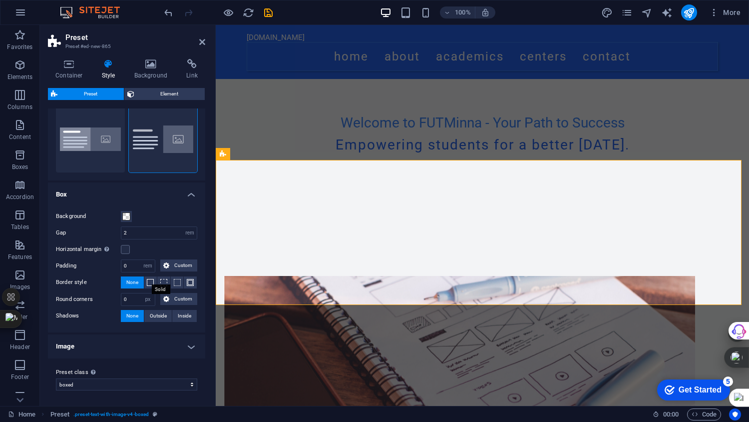
click at [152, 284] on span at bounding box center [150, 282] width 7 height 7
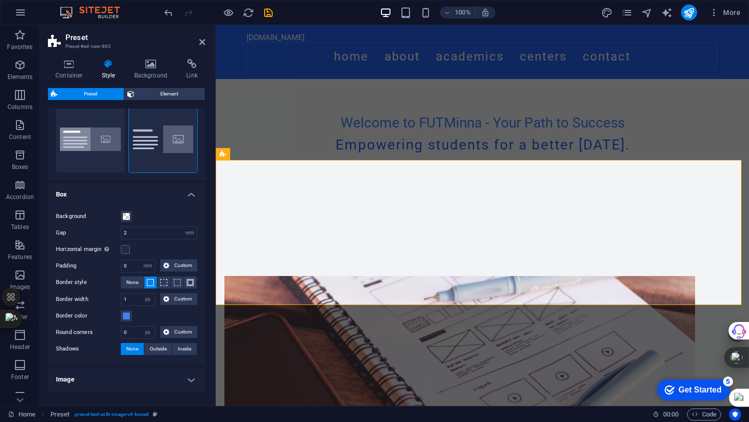
click at [152, 284] on span at bounding box center [150, 282] width 7 height 7
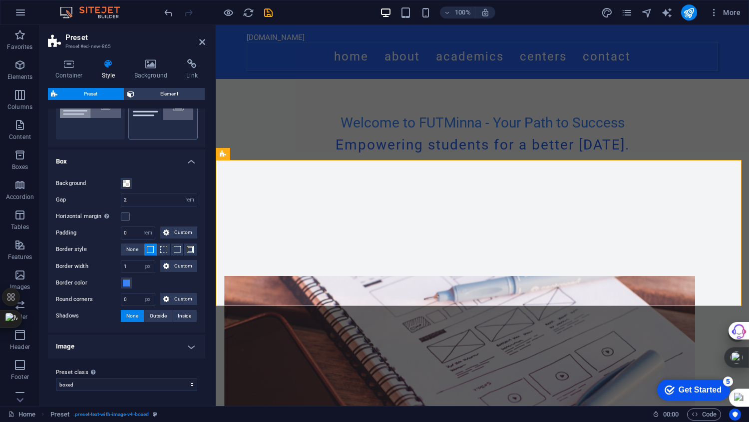
scroll to position [0, 0]
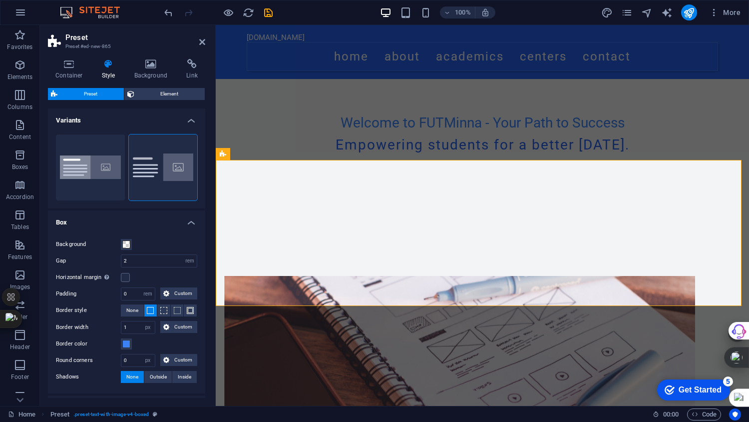
click at [64, 73] on h4 "Container" at bounding box center [71, 69] width 46 height 21
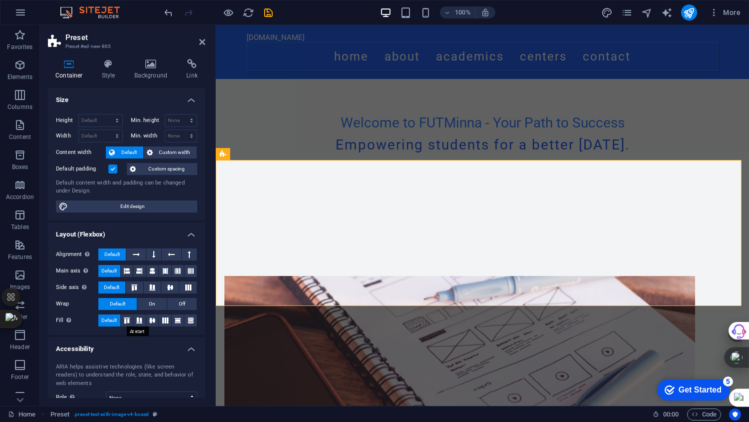
click at [127, 319] on icon at bounding box center [127, 320] width 12 height 6
click at [168, 13] on icon "undo" at bounding box center [168, 12] width 11 height 11
drag, startPoint x: 166, startPoint y: 13, endPoint x: 185, endPoint y: 79, distance: 68.6
click at [166, 13] on icon "undo" at bounding box center [168, 12] width 11 height 11
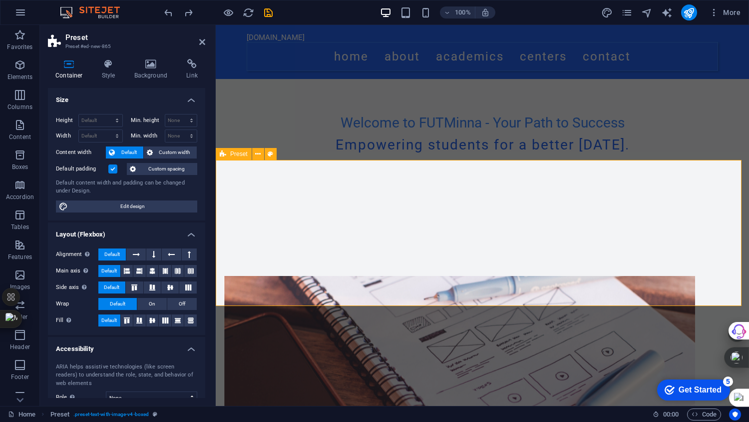
click at [203, 42] on icon at bounding box center [202, 42] width 6 height 8
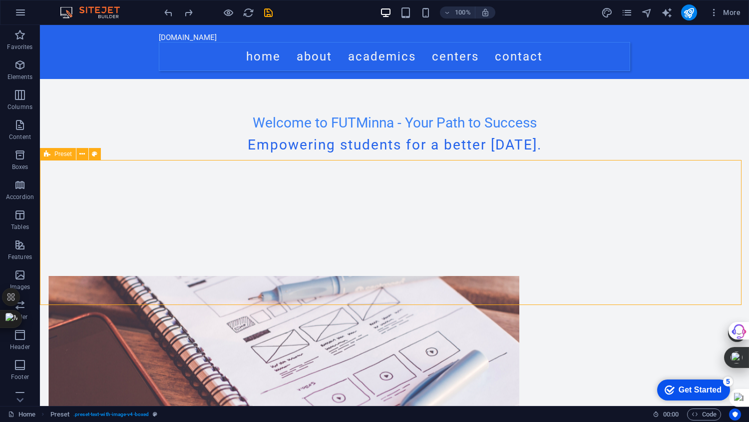
click at [85, 155] on button at bounding box center [82, 154] width 12 height 12
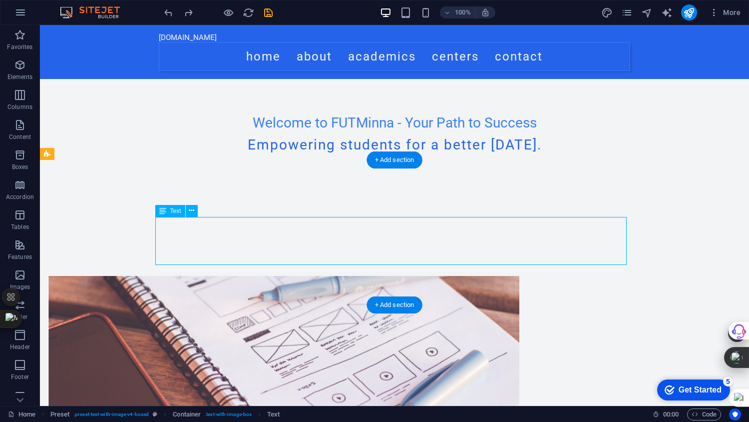
drag, startPoint x: 524, startPoint y: 247, endPoint x: 339, endPoint y: 241, distance: 185.5
click at [163, 210] on icon at bounding box center [162, 211] width 7 height 12
click at [193, 211] on icon at bounding box center [191, 210] width 5 height 10
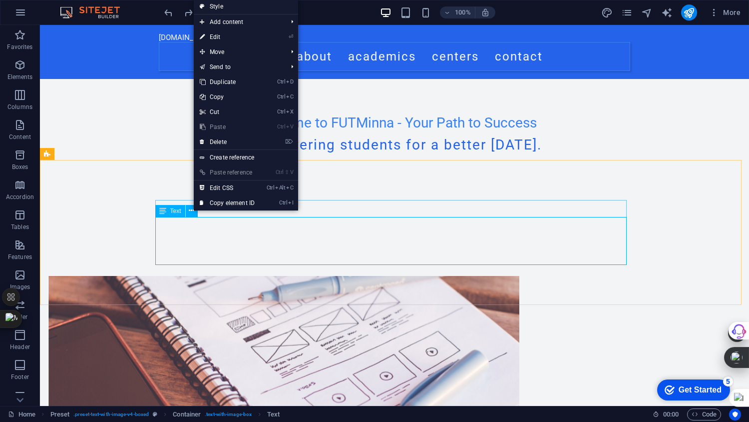
click at [193, 211] on icon at bounding box center [191, 210] width 5 height 10
click at [165, 194] on icon at bounding box center [162, 194] width 7 height 12
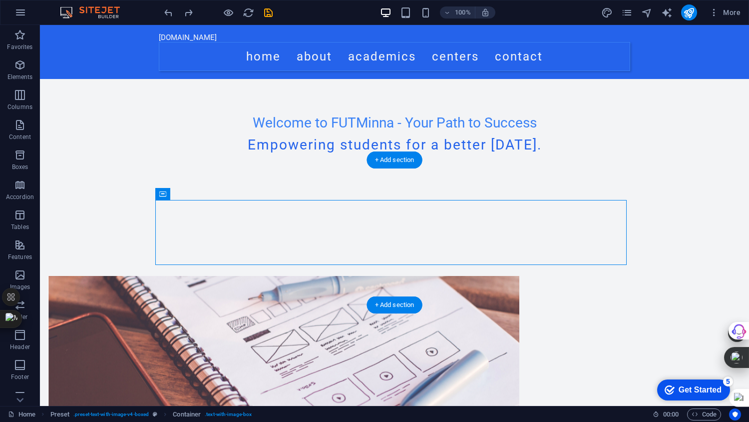
drag, startPoint x: 205, startPoint y: 219, endPoint x: 136, endPoint y: 199, distance: 71.8
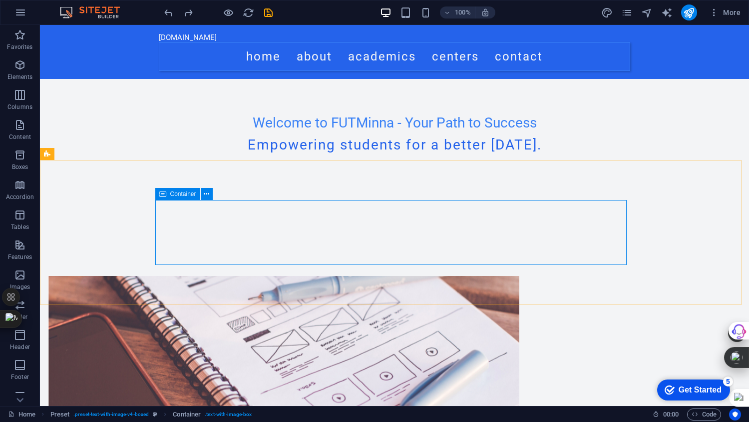
click at [203, 194] on button at bounding box center [207, 194] width 12 height 12
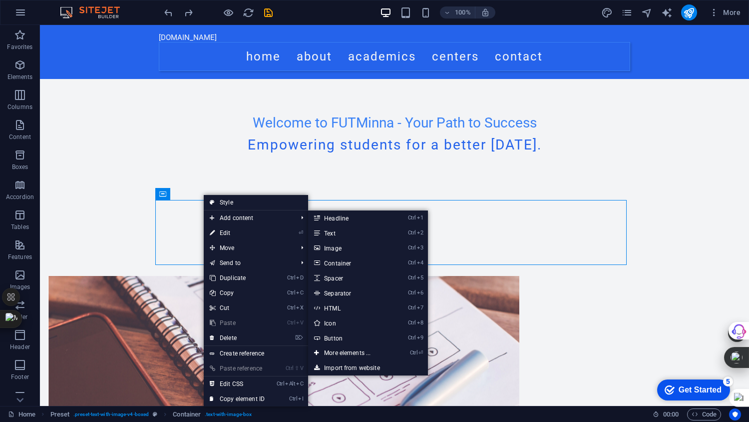
click at [339, 262] on link "Ctrl 4 Container" at bounding box center [349, 262] width 82 height 15
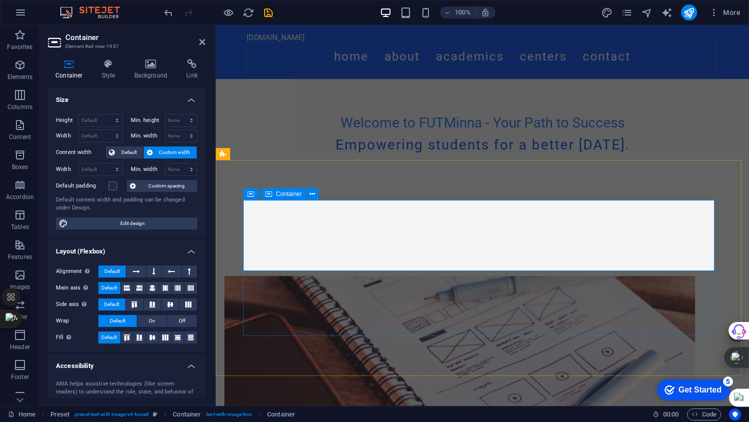
click at [312, 192] on icon at bounding box center [312, 194] width 5 height 10
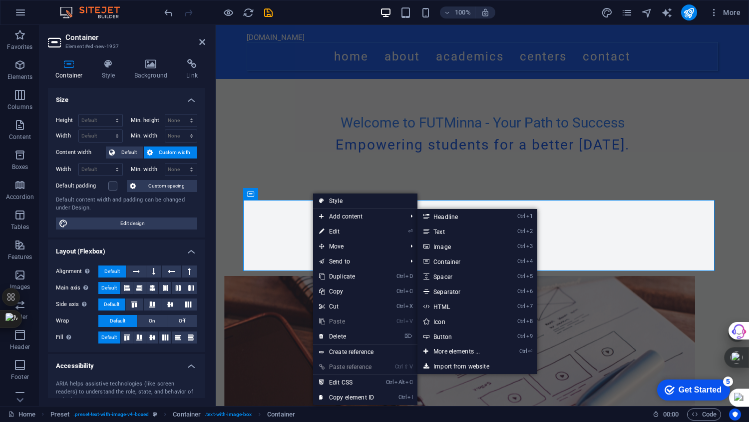
click at [448, 350] on link "Ctrl ⏎ More elements ..." at bounding box center [459, 351] width 82 height 15
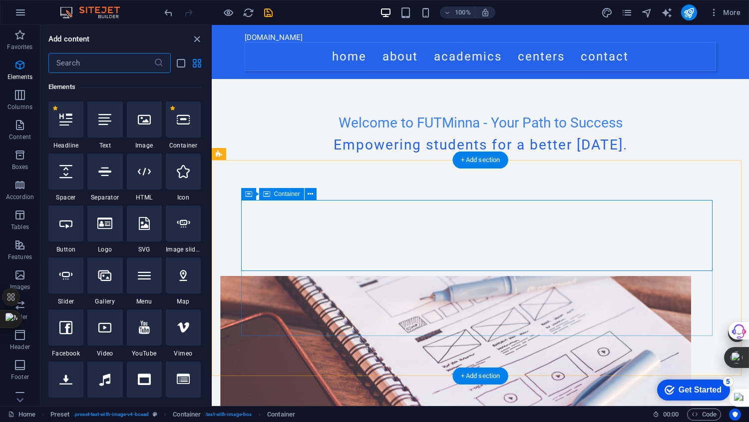
scroll to position [106, 0]
click at [313, 195] on icon at bounding box center [310, 194] width 5 height 10
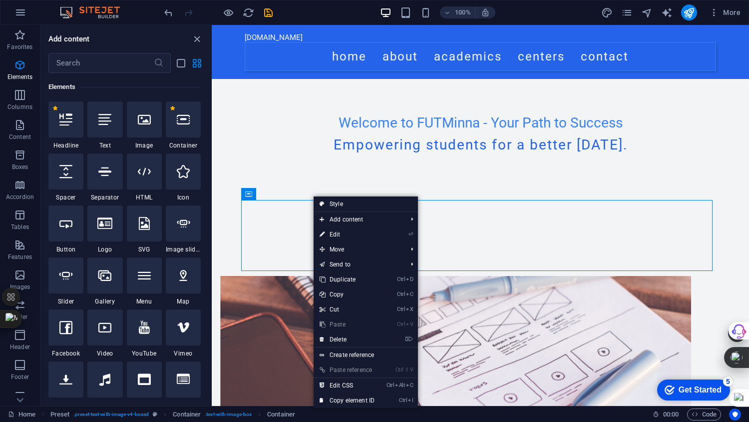
click at [343, 339] on link "⌦ Delete" at bounding box center [347, 339] width 67 height 15
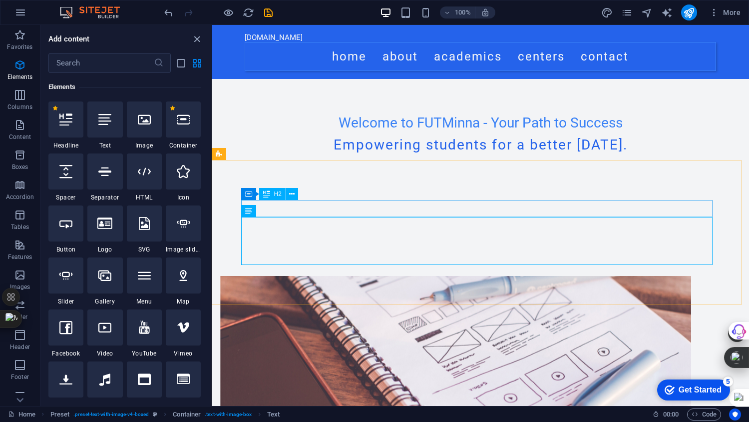
click at [296, 193] on button at bounding box center [292, 194] width 12 height 12
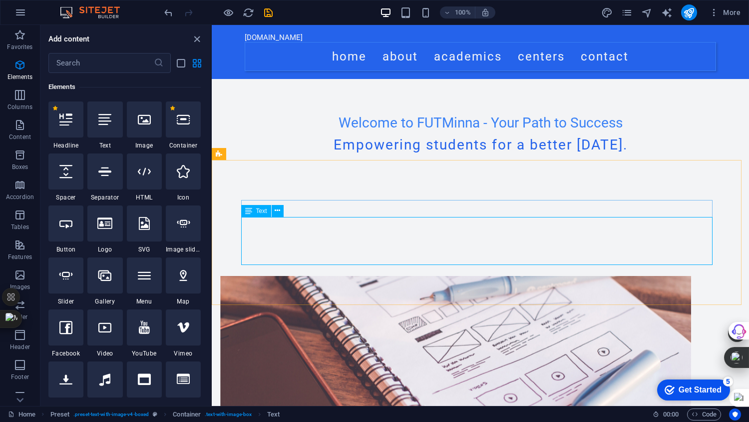
click at [249, 206] on icon at bounding box center [248, 211] width 7 height 12
click at [291, 194] on icon at bounding box center [291, 194] width 5 height 10
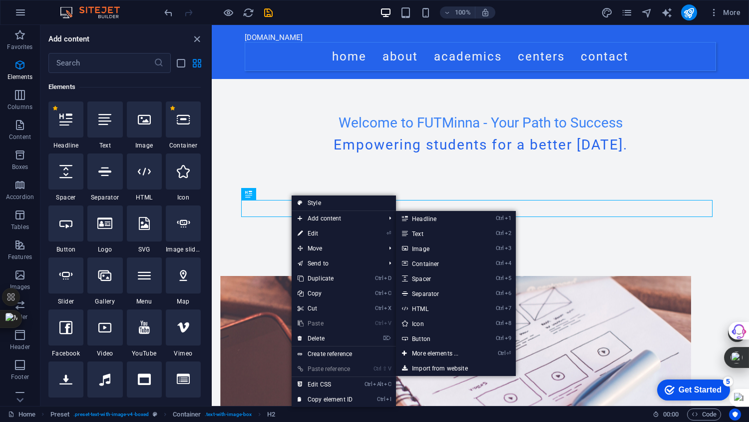
click at [424, 354] on link "Ctrl ⏎ More elements ..." at bounding box center [437, 353] width 82 height 15
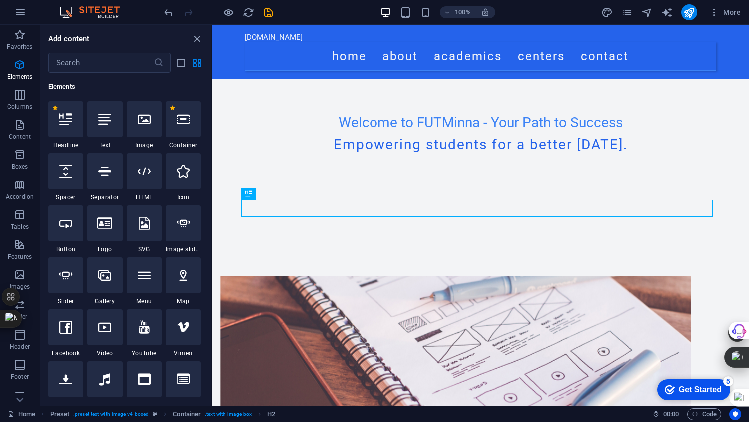
scroll to position [439, 0]
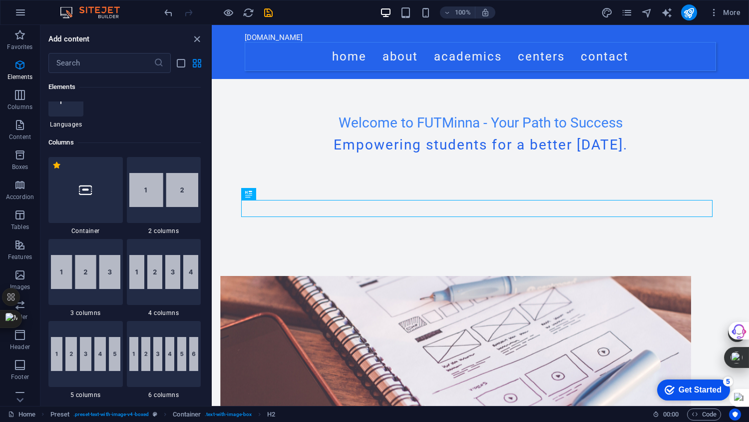
click at [151, 207] on div at bounding box center [164, 190] width 74 height 66
click at [212, 196] on div "Drag here to replace the existing content. Press “Ctrl” if you want to create a…" at bounding box center [481, 215] width 538 height 381
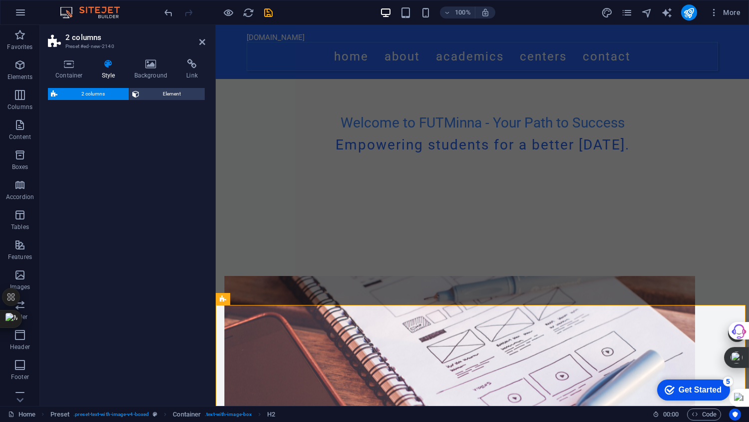
select select "rem"
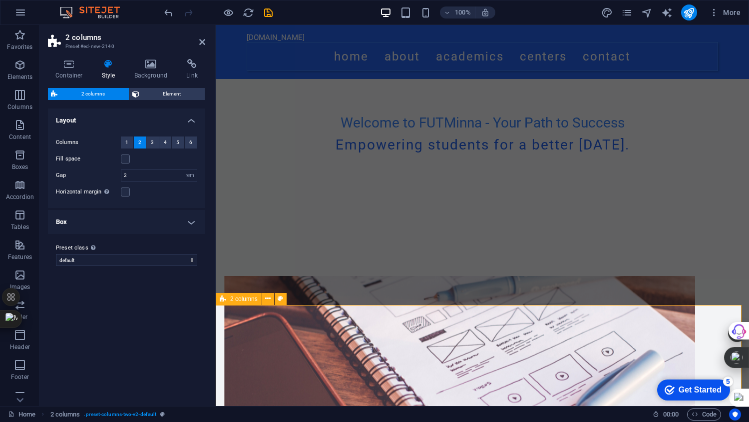
scroll to position [500, 0]
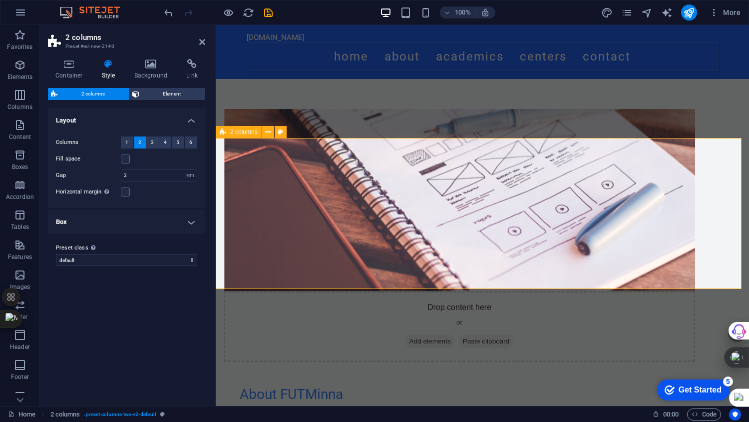
click at [268, 136] on icon at bounding box center [267, 132] width 5 height 10
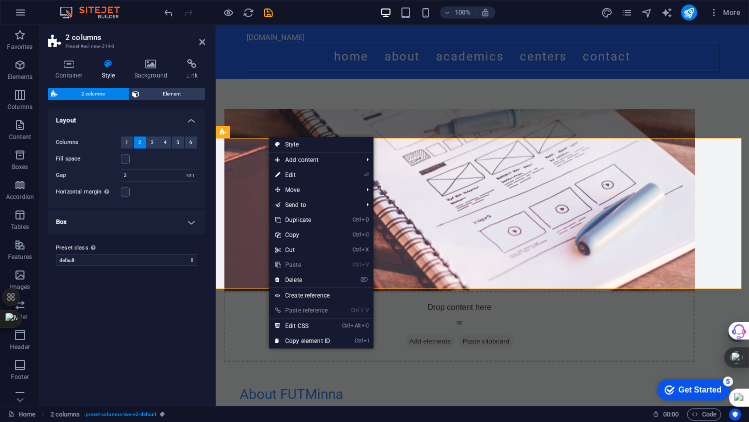
click at [315, 277] on link "⌦ Delete" at bounding box center [302, 279] width 67 height 15
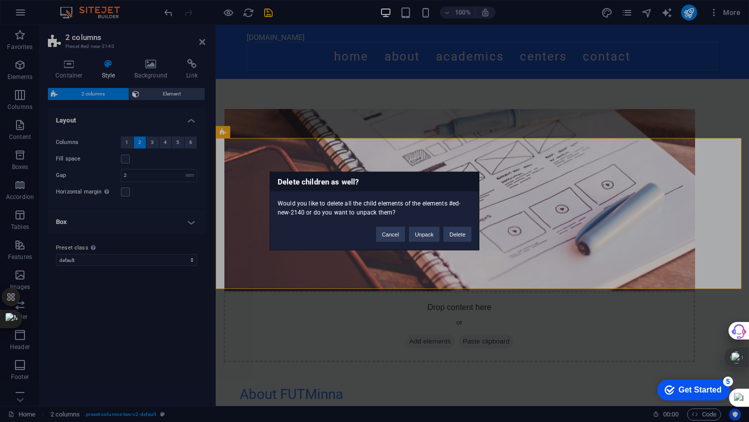
click at [449, 230] on button "Delete" at bounding box center [458, 234] width 28 height 15
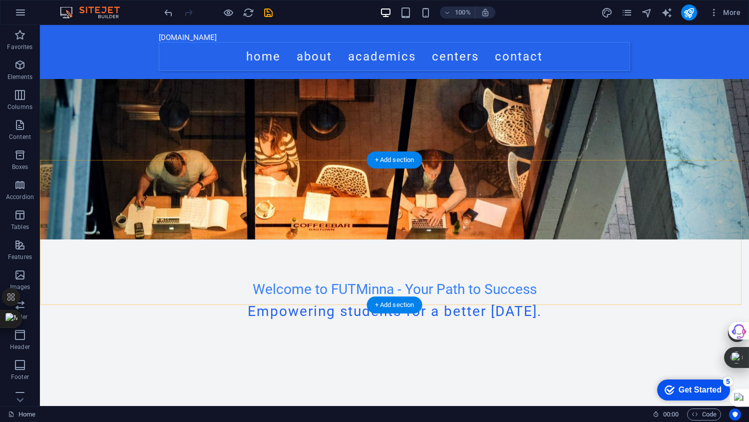
scroll to position [333, 0]
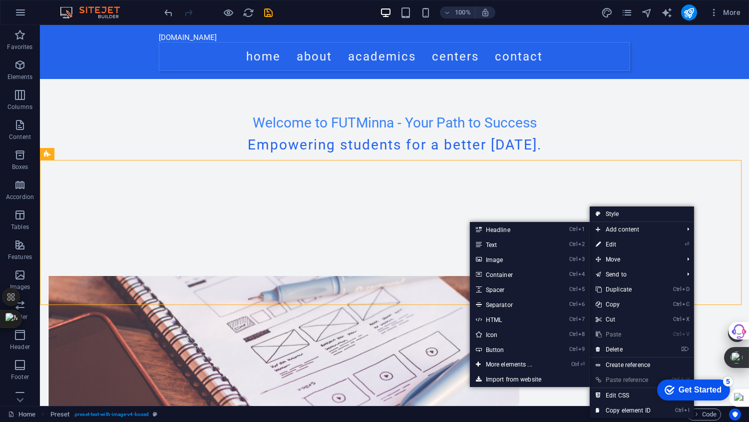
click at [674, 228] on span "Add content" at bounding box center [634, 229] width 89 height 15
click at [521, 361] on link "Ctrl ⏎ More elements ..." at bounding box center [511, 364] width 82 height 15
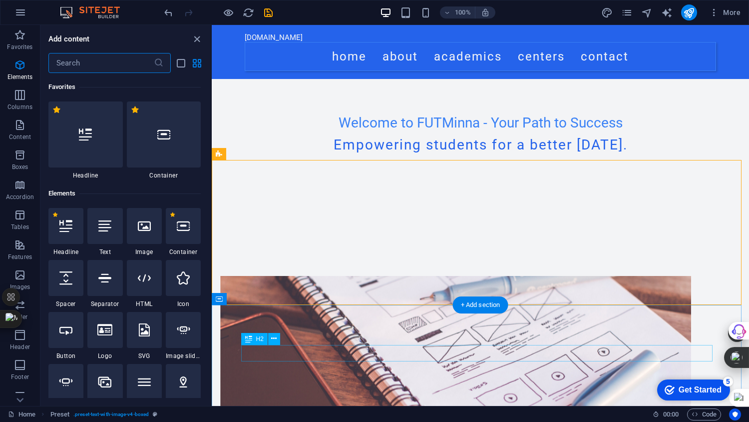
scroll to position [106, 0]
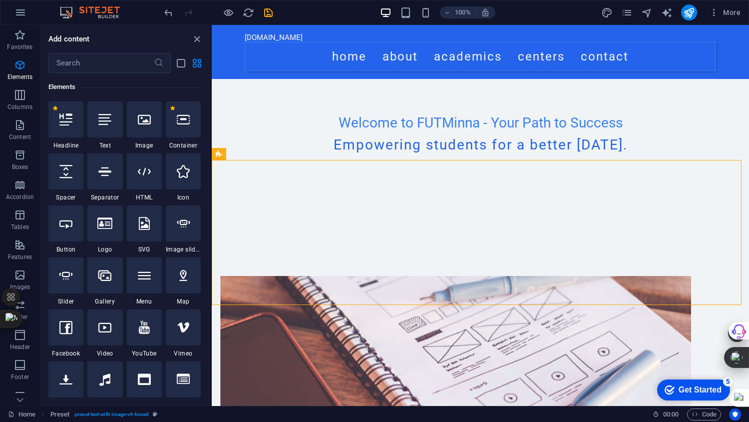
click at [136, 341] on div at bounding box center [144, 327] width 35 height 36
select select "ar16_9"
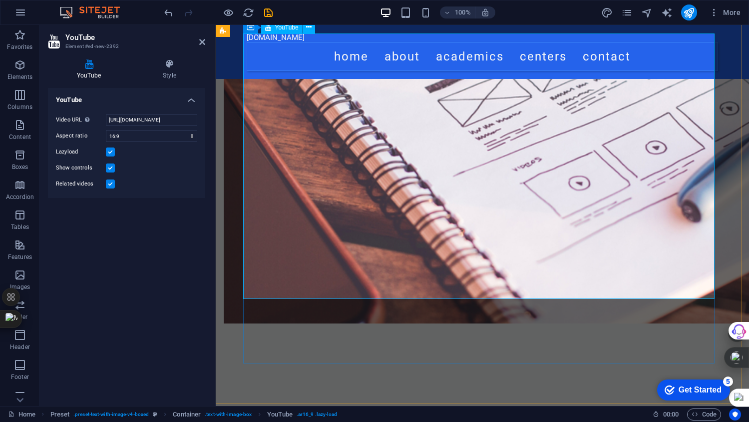
scroll to position [500, 0]
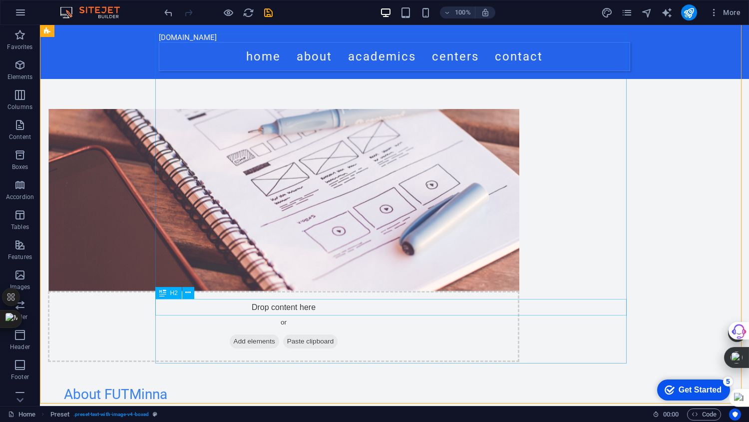
click at [194, 289] on button at bounding box center [188, 293] width 12 height 12
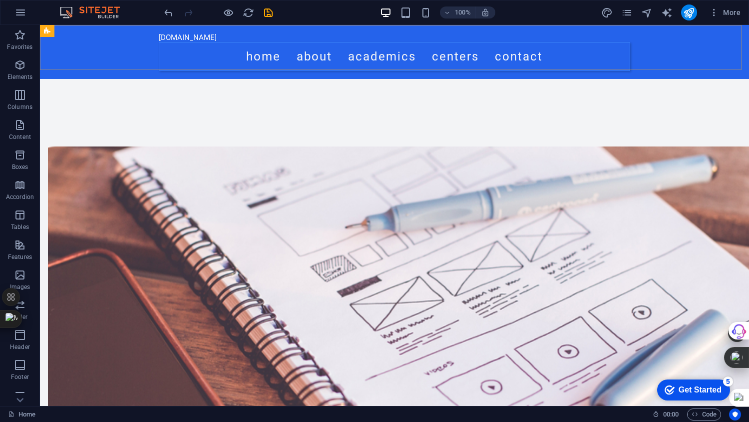
scroll to position [0, 0]
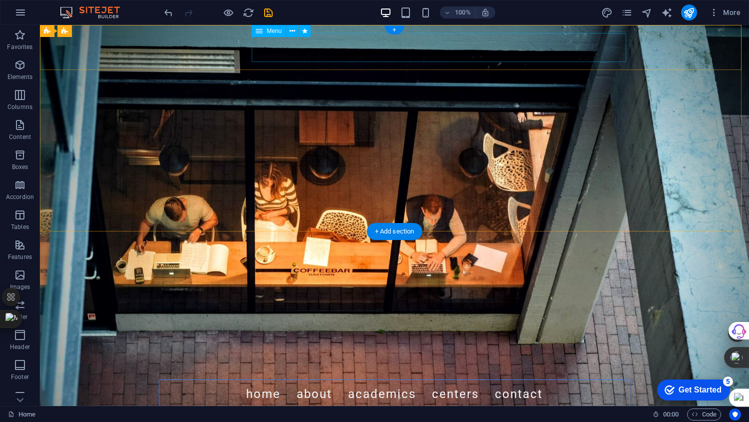
click at [600, 379] on nav "Home About Academics Centers Contact" at bounding box center [395, 393] width 472 height 29
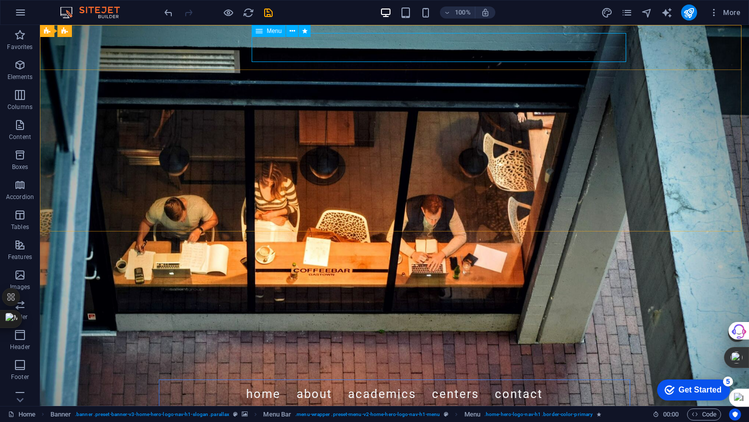
click at [298, 30] on button at bounding box center [292, 31] width 12 height 12
click at [259, 30] on icon at bounding box center [259, 31] width 7 height 12
click at [0, 0] on span "Menu Bar" at bounding box center [0, 0] width 0 height 0
click at [264, 31] on div "Menu" at bounding box center [269, 31] width 34 height 12
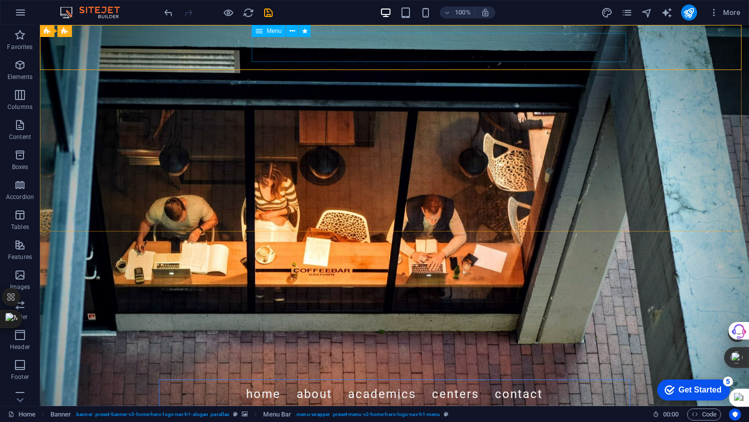
click at [264, 31] on div "Menu" at bounding box center [269, 31] width 34 height 12
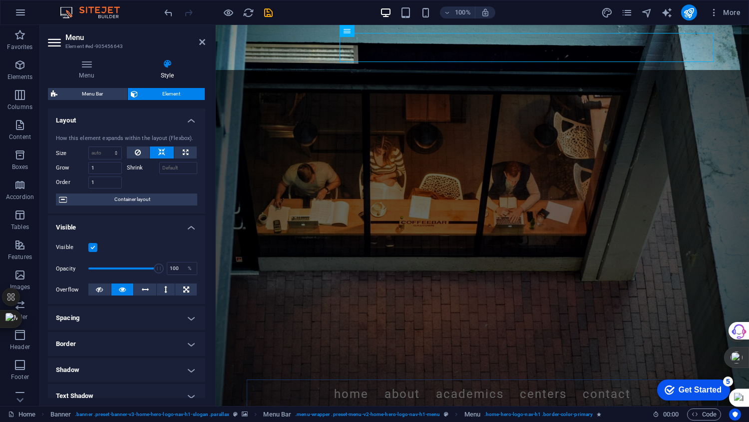
click at [92, 88] on span "Menu Bar" at bounding box center [92, 94] width 64 height 12
select select "rem"
select select "preset-menu-v2-home-hero-logo-nav-h1-menu"
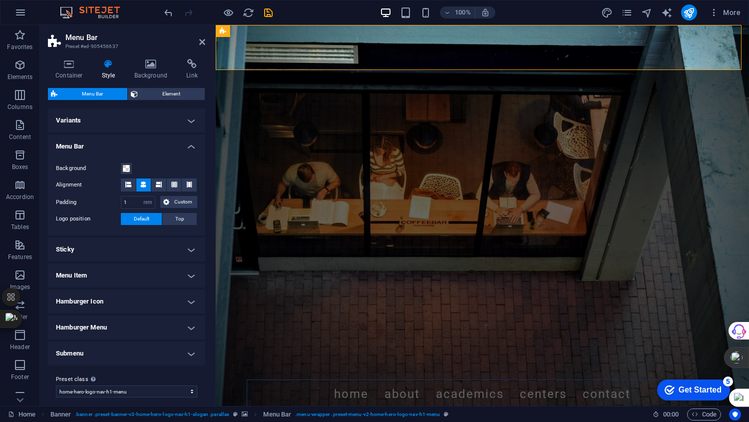
click at [109, 121] on h4 "Variants" at bounding box center [126, 120] width 157 height 24
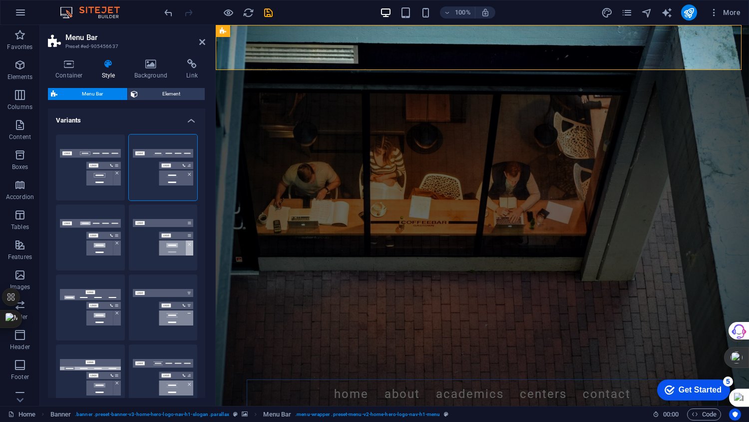
scroll to position [293, 0]
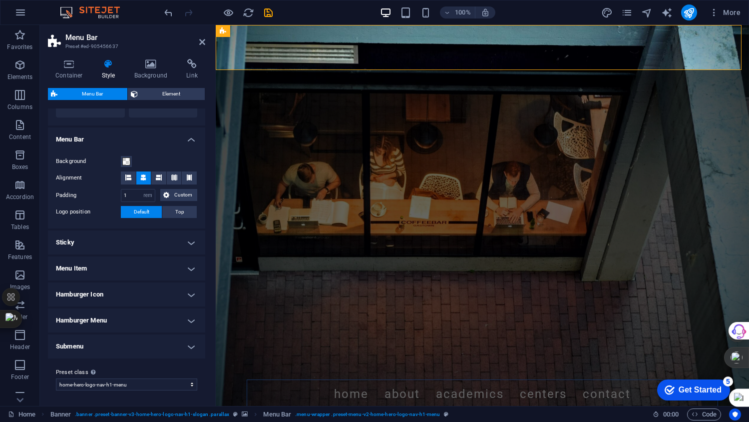
click at [195, 271] on h4 "Menu Item" at bounding box center [126, 268] width 157 height 24
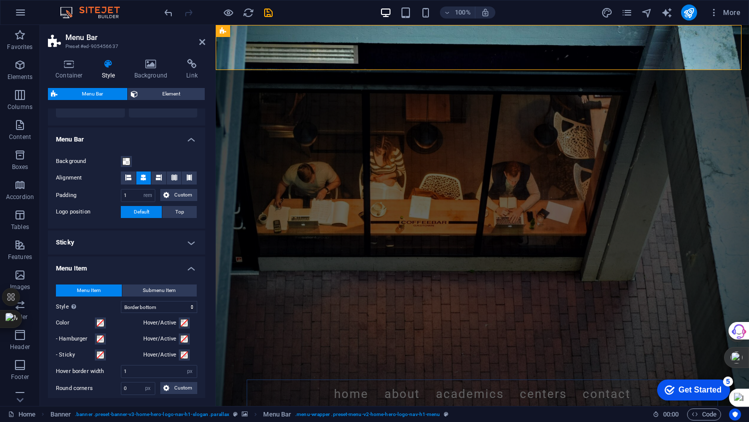
click at [195, 271] on h4 "Menu Item" at bounding box center [126, 265] width 157 height 18
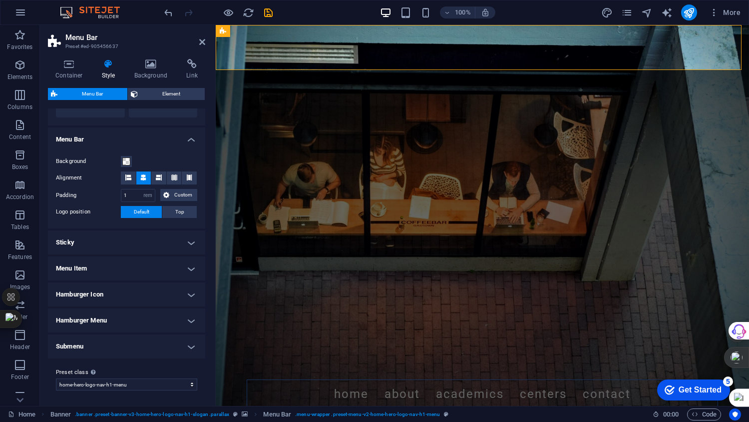
click at [195, 342] on h4 "Submenu" at bounding box center [126, 346] width 157 height 24
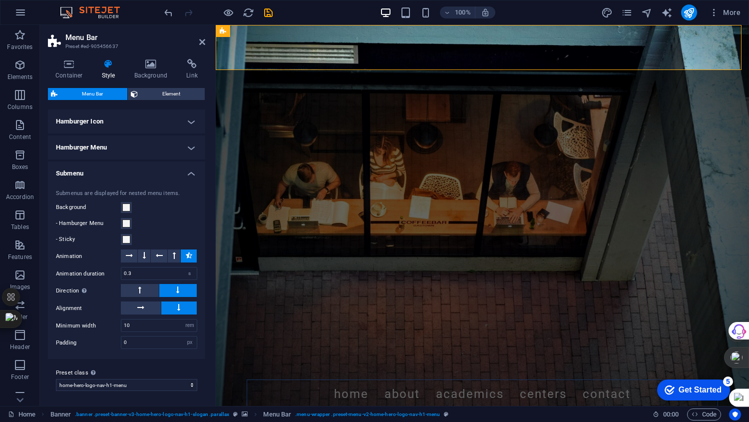
scroll to position [0, 0]
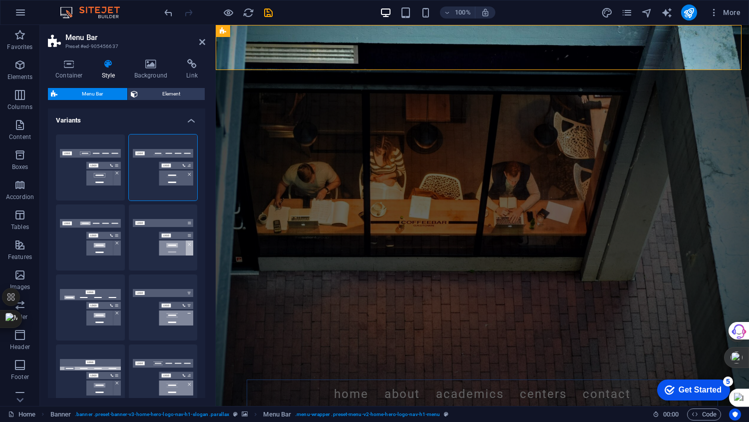
click at [67, 68] on icon at bounding box center [69, 64] width 42 height 10
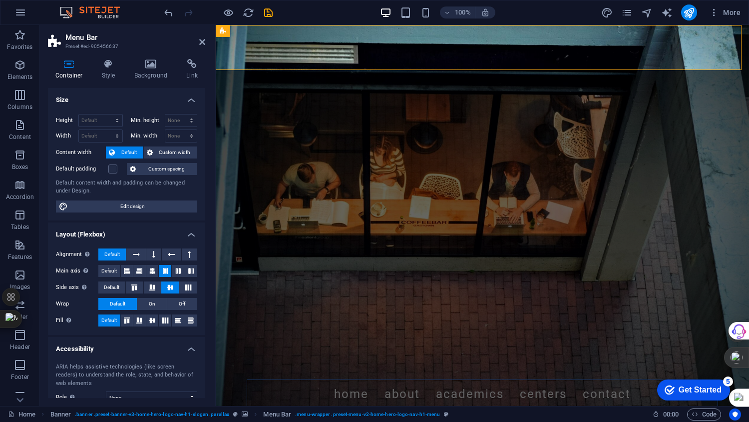
drag, startPoint x: 144, startPoint y: 209, endPoint x: 513, endPoint y: 52, distance: 400.5
click at [144, 209] on span "Edit design" at bounding box center [132, 206] width 123 height 12
select select "px"
select select "200"
select select "px"
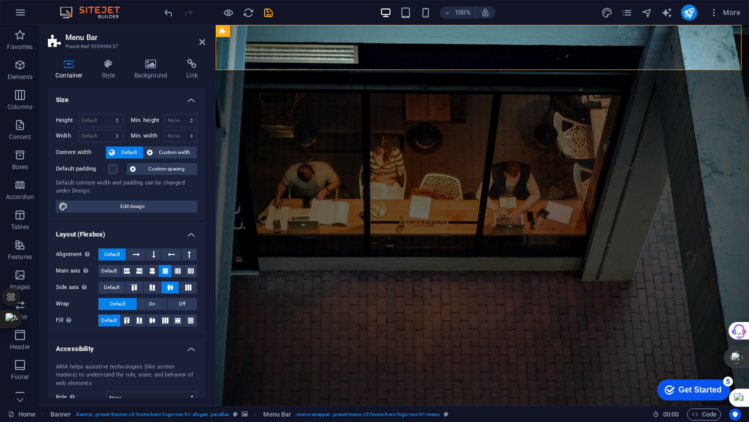
select select "rem"
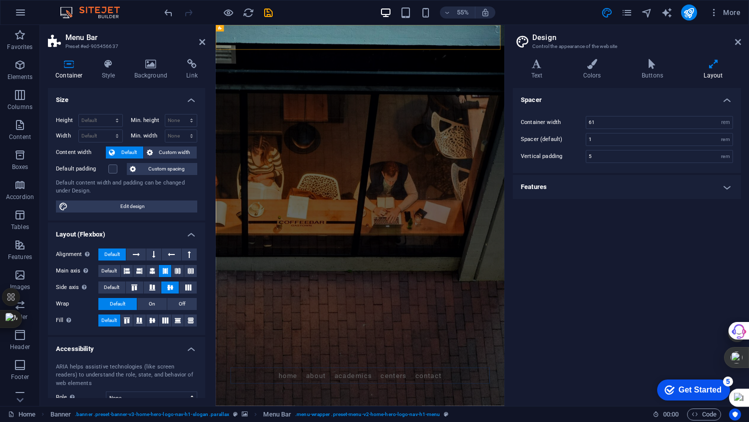
click at [731, 184] on h4 "Features" at bounding box center [627, 187] width 228 height 24
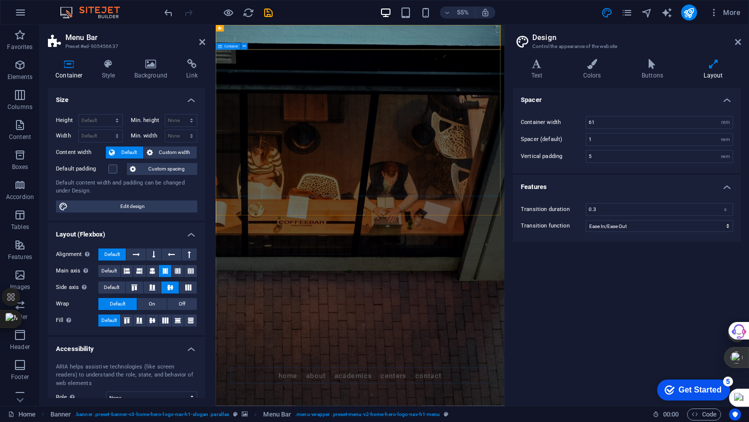
click at [243, 49] on icon at bounding box center [244, 46] width 3 height 6
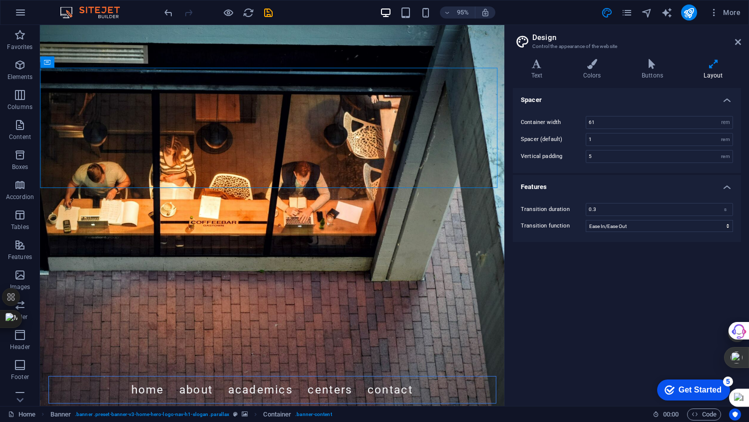
click at [740, 41] on icon at bounding box center [739, 42] width 6 height 8
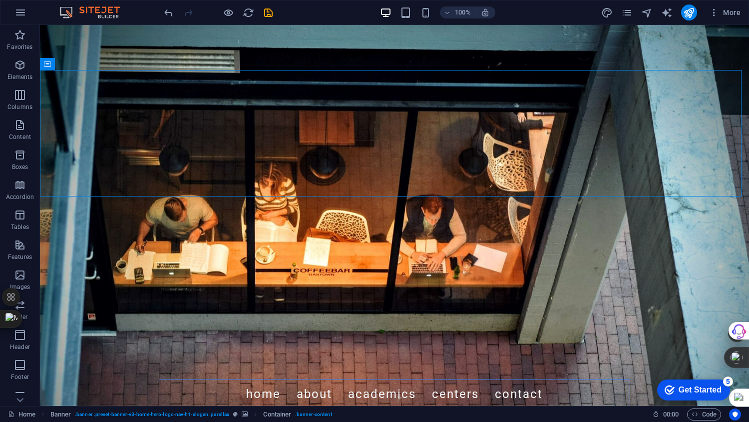
click at [8, 36] on span "Favorites" at bounding box center [20, 41] width 40 height 24
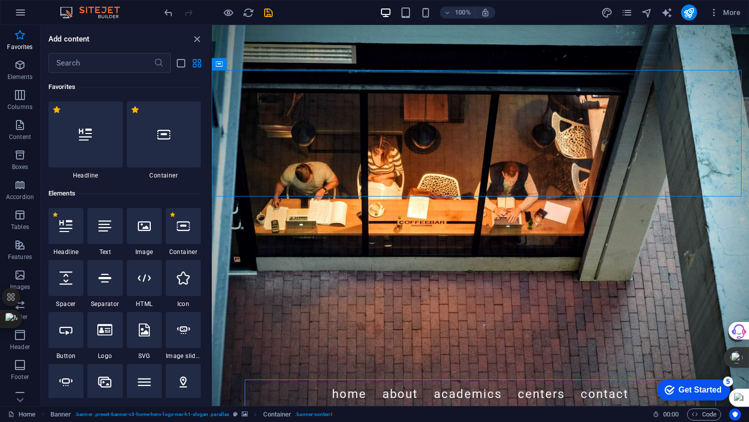
click at [13, 55] on button "Elements" at bounding box center [20, 70] width 40 height 30
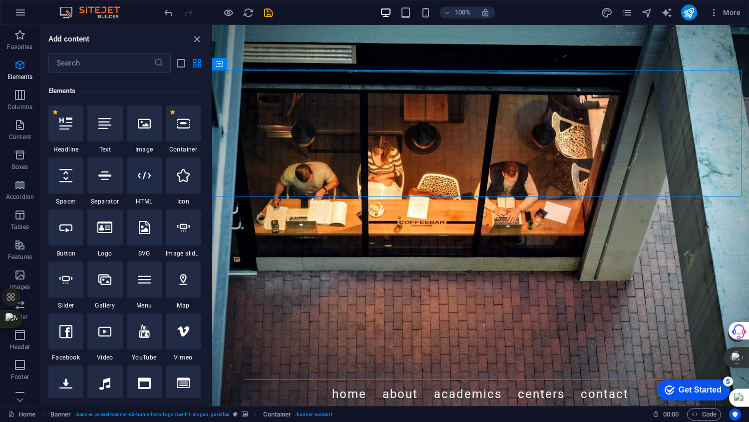
scroll to position [106, 0]
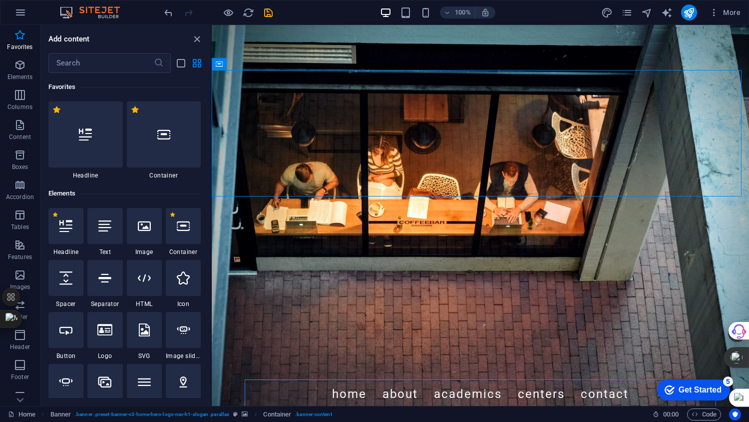
click at [193, 39] on icon "close panel" at bounding box center [196, 38] width 11 height 11
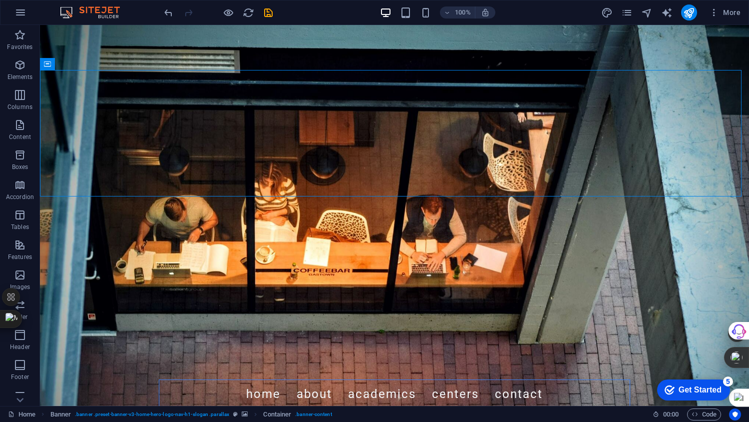
click at [13, 69] on span "Elements" at bounding box center [20, 71] width 40 height 24
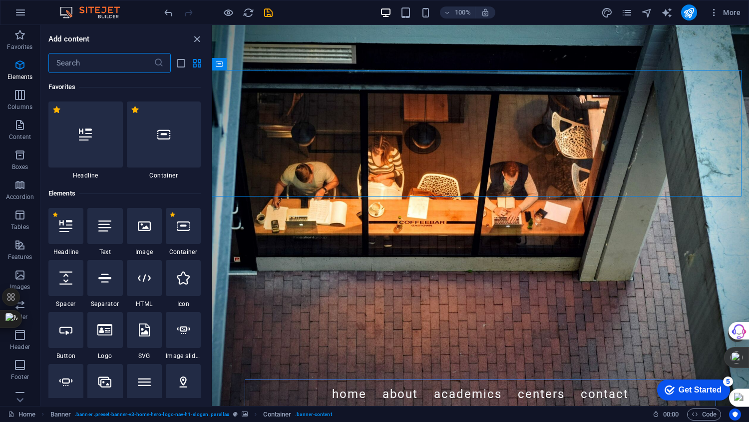
scroll to position [106, 0]
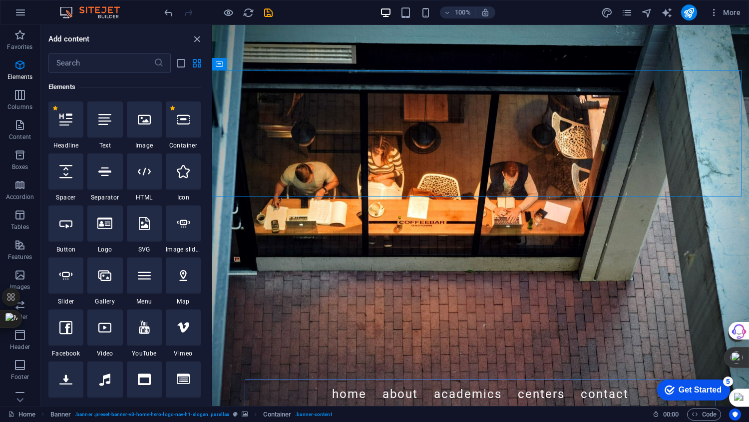
click at [22, 188] on icon "button" at bounding box center [20, 185] width 12 height 12
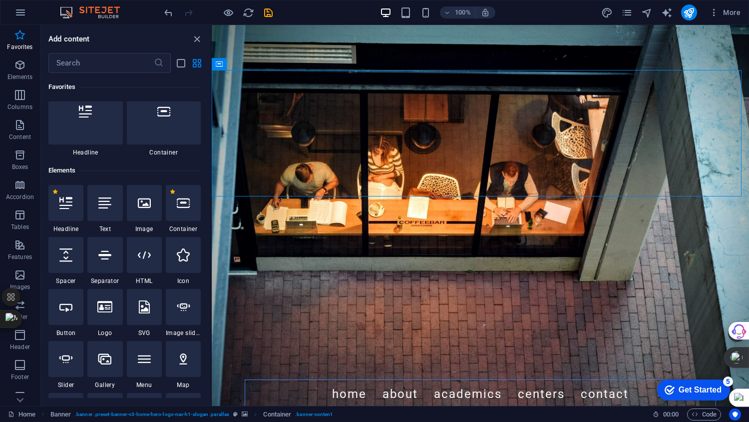
scroll to position [0, 0]
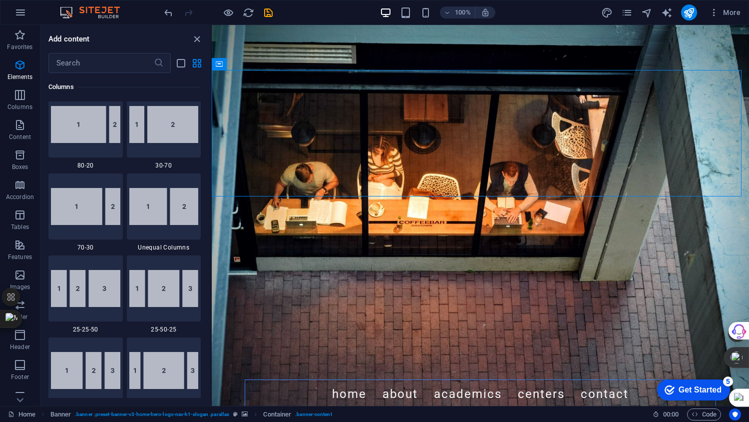
click at [4, 347] on span "Header" at bounding box center [20, 341] width 40 height 24
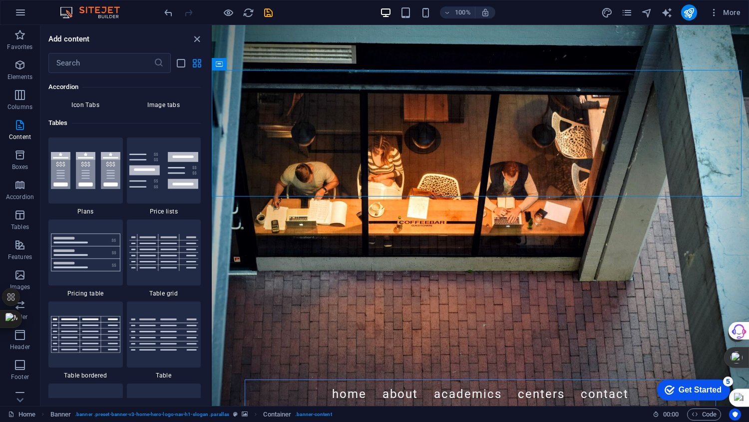
scroll to position [6017, 0]
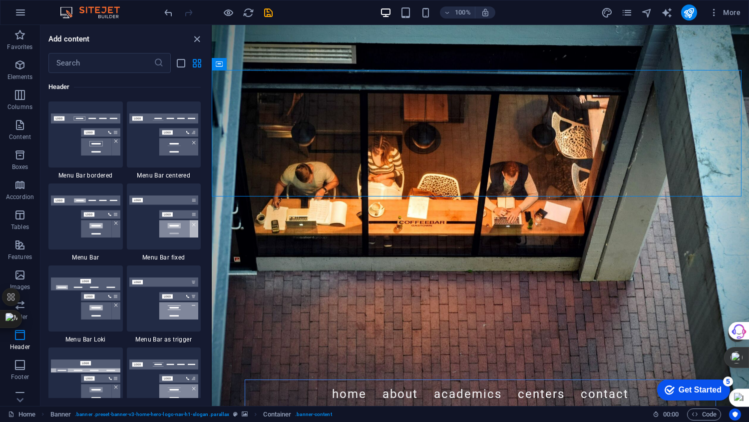
click at [147, 297] on img at bounding box center [163, 298] width 69 height 42
click at [212, 279] on div "H2 Banner Container Preset H2 Container Container H3 Container Boxes Container …" at bounding box center [481, 215] width 538 height 381
click at [212, 294] on div "H2 Banner Container Preset H2 Container Container H3 Container Boxes Container …" at bounding box center [481, 215] width 538 height 381
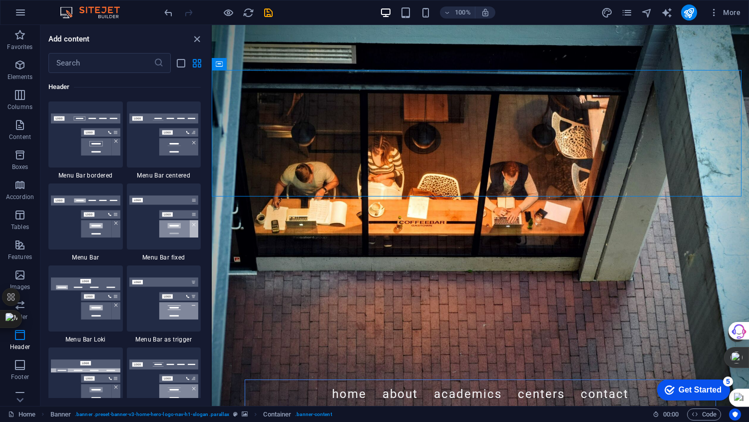
click at [212, 294] on div "H2 Banner Container Preset H2 Container Container H3 Container Boxes Container …" at bounding box center [481, 215] width 538 height 381
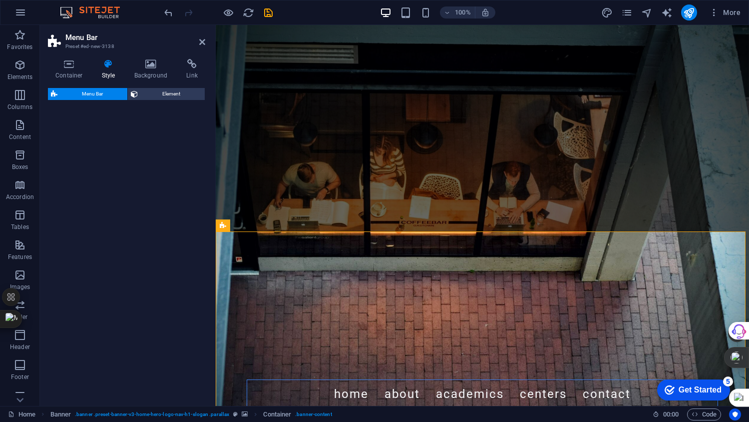
select select "rem"
select select "preset-menu-v2-trigger"
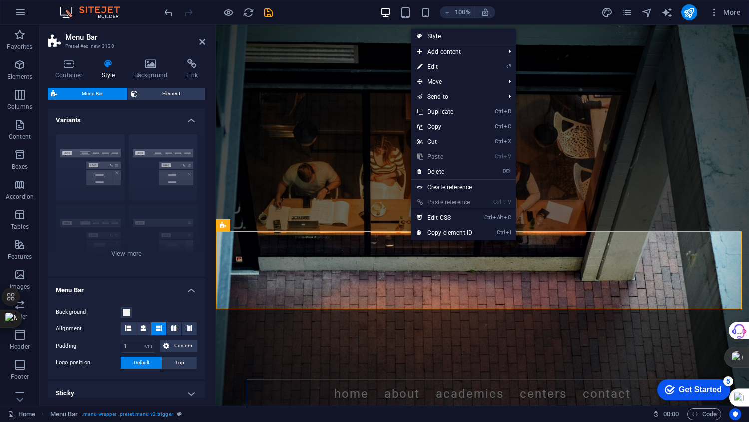
click at [424, 171] on link "⌦ Delete" at bounding box center [445, 171] width 67 height 15
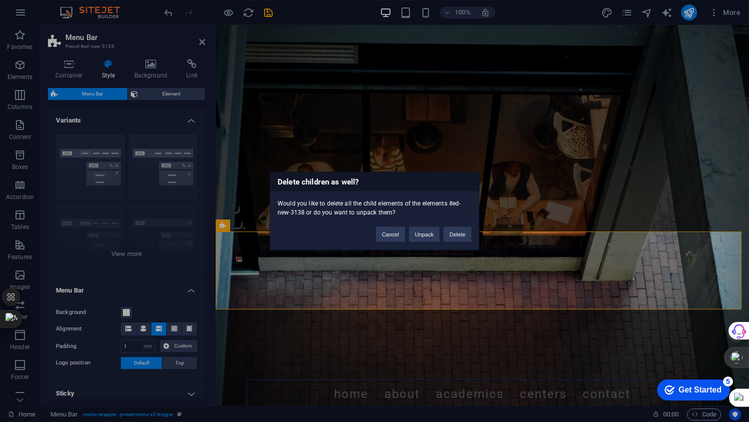
click at [456, 230] on button "Delete" at bounding box center [458, 234] width 28 height 15
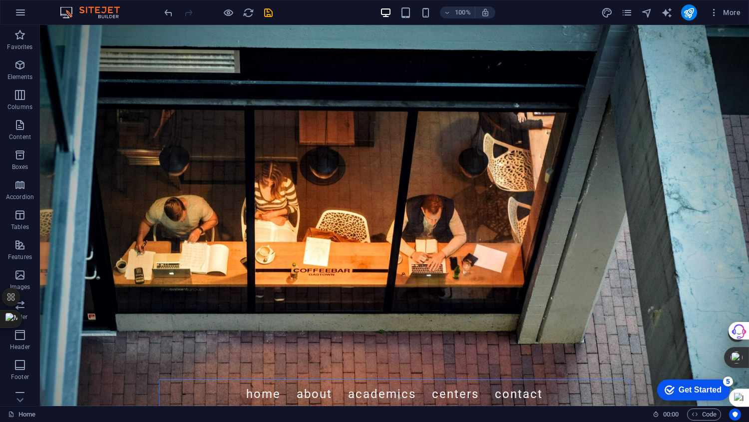
click at [21, 364] on icon "button" at bounding box center [20, 365] width 12 height 12
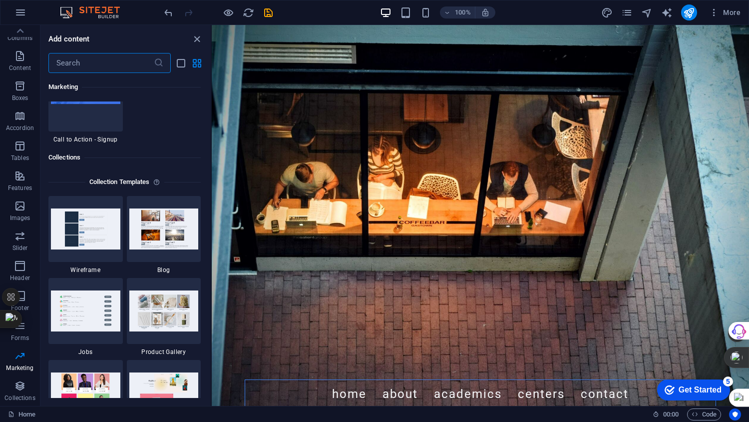
scroll to position [9576, 0]
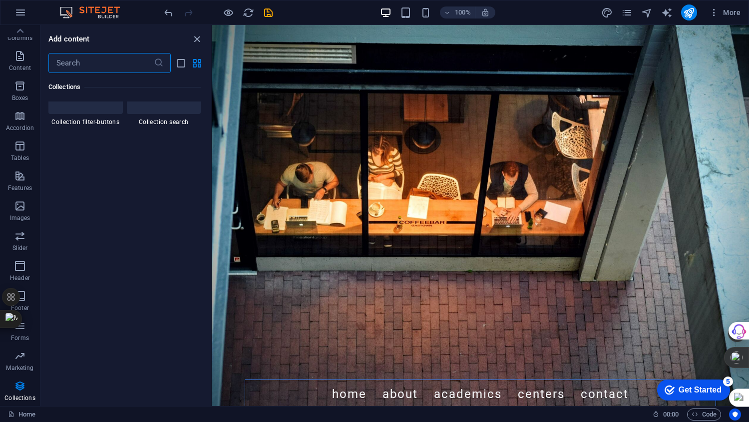
click at [18, 366] on p "Marketing" at bounding box center [19, 368] width 27 height 8
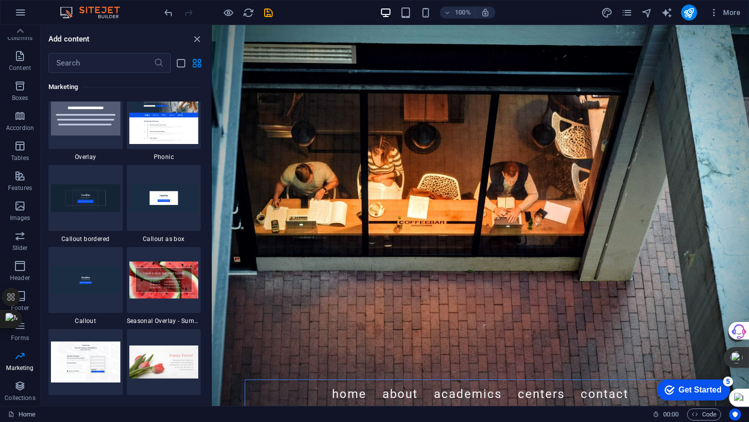
scroll to position [8139, 0]
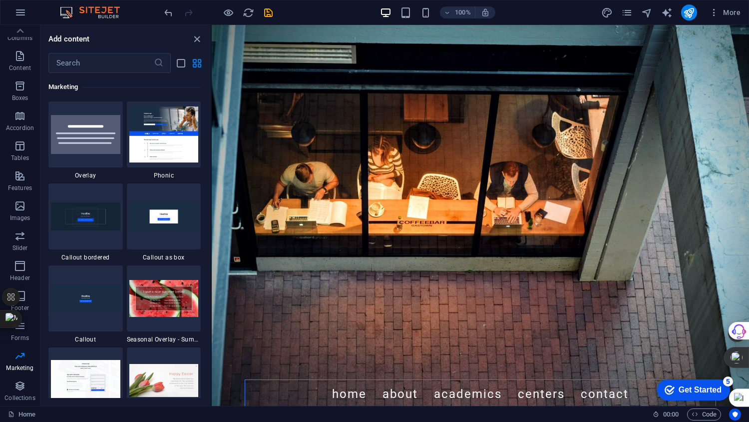
click at [26, 333] on span "Forms" at bounding box center [20, 332] width 40 height 24
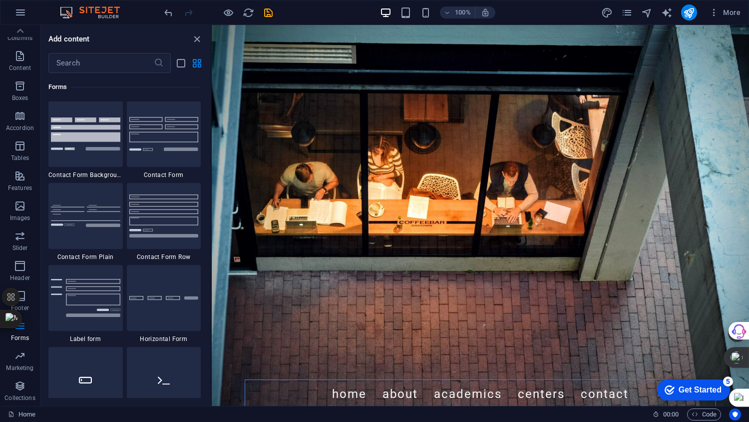
scroll to position [7295, 0]
click at [11, 15] on button "button" at bounding box center [20, 12] width 24 height 24
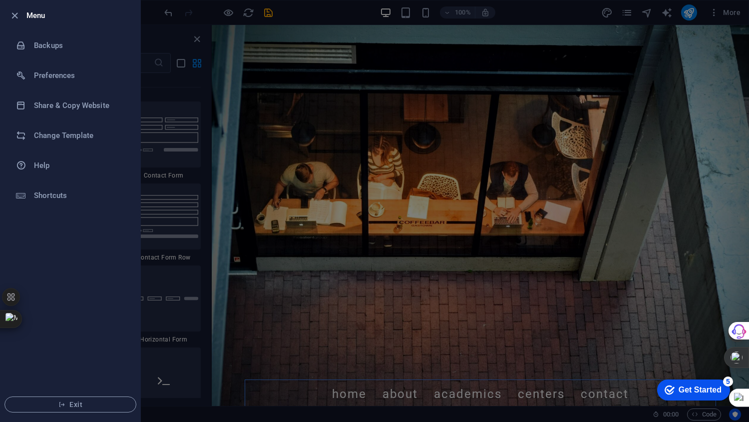
click at [16, 10] on icon "button" at bounding box center [14, 15] width 11 height 11
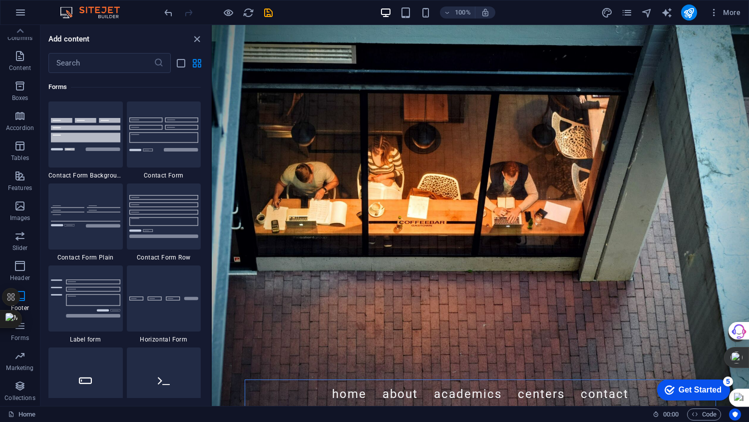
scroll to position [6962, 0]
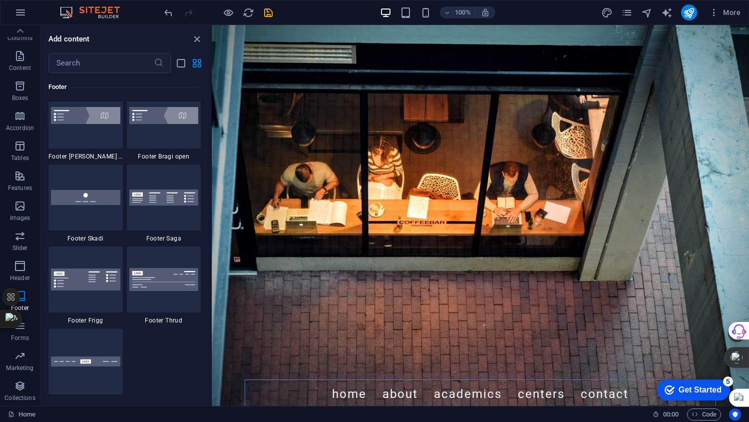
click at [196, 39] on icon "close panel" at bounding box center [196, 38] width 11 height 11
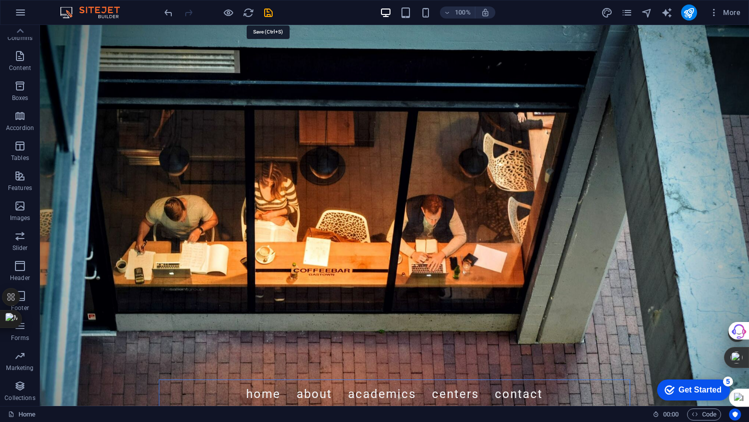
click at [269, 11] on icon "save" at bounding box center [268, 12] width 11 height 11
click at [401, 5] on div "100%" at bounding box center [437, 12] width 115 height 16
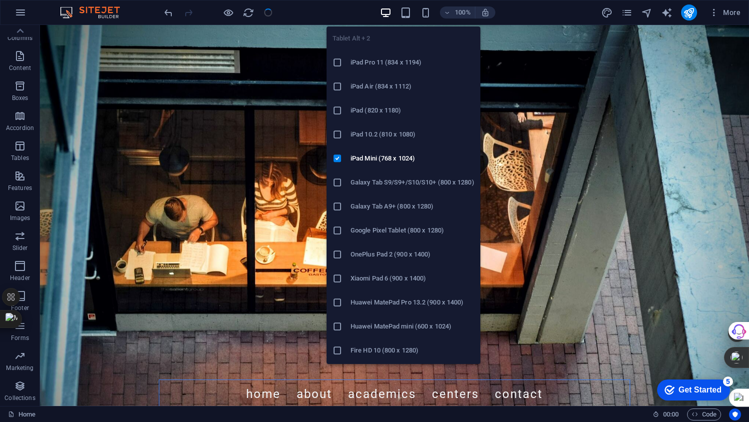
click at [406, 7] on icon "button" at bounding box center [405, 12] width 11 height 11
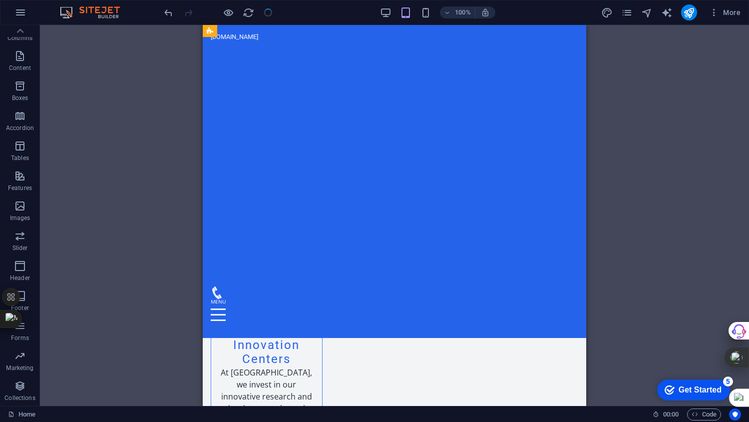
scroll to position [2998, 0]
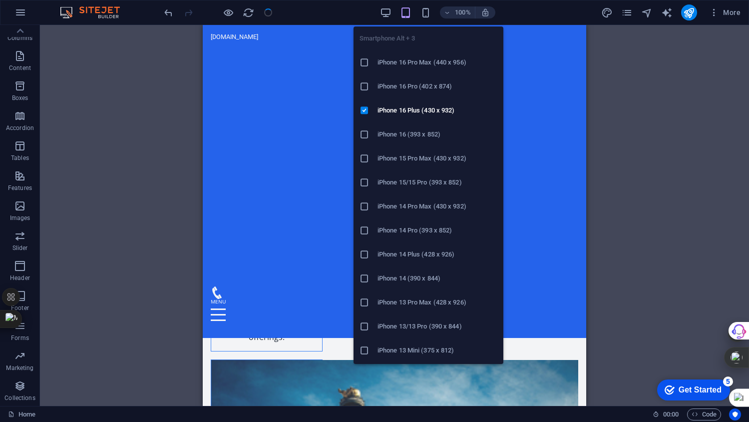
click at [423, 14] on icon "button" at bounding box center [425, 12] width 11 height 11
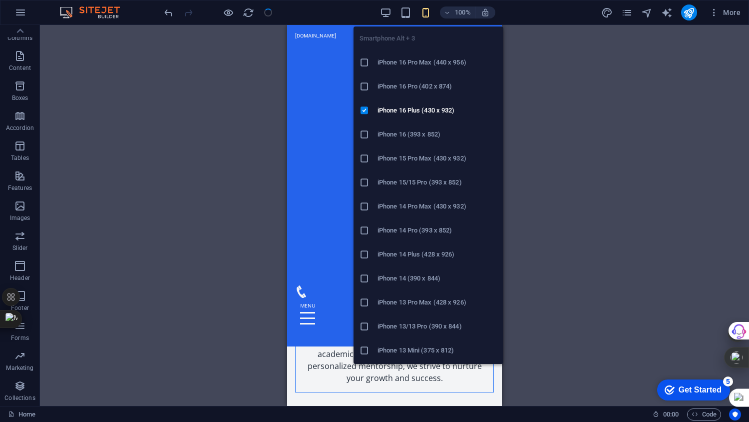
scroll to position [3008, 0]
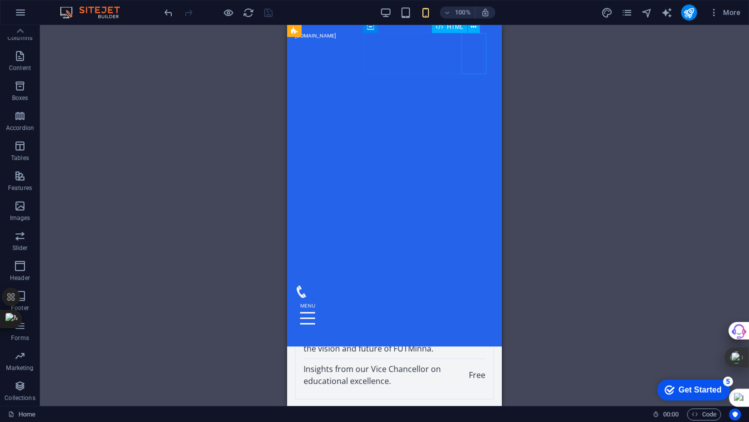
click at [471, 298] on div at bounding box center [394, 318] width 199 height 41
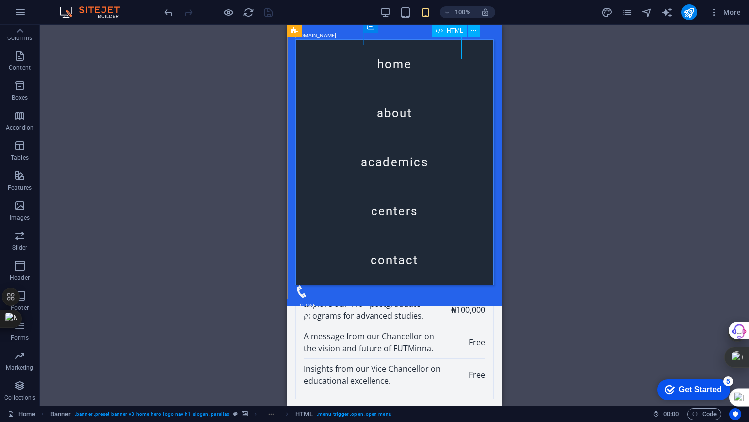
click at [320, 298] on div at bounding box center [307, 318] width 25 height 41
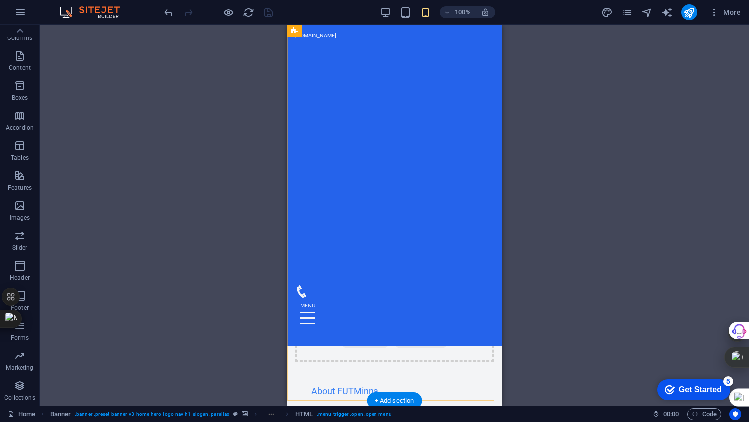
scroll to position [0, 0]
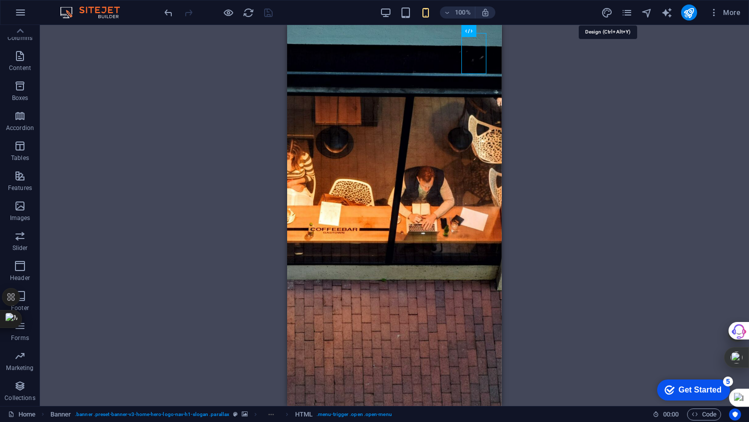
click at [608, 9] on icon "design" at bounding box center [607, 12] width 11 height 11
select select "rem"
select select "ease-in-out"
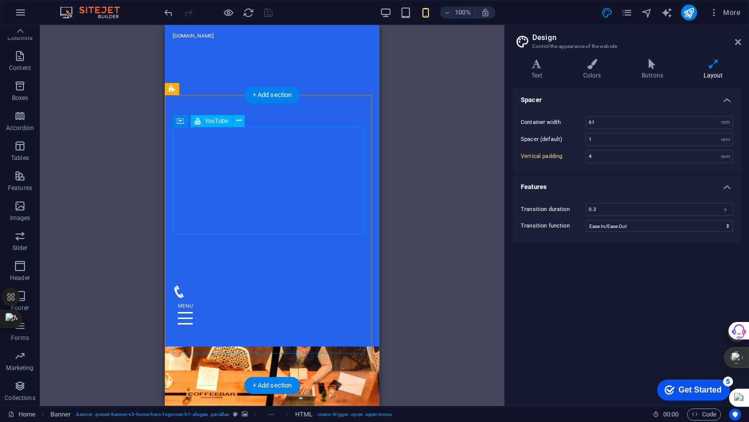
scroll to position [832, 0]
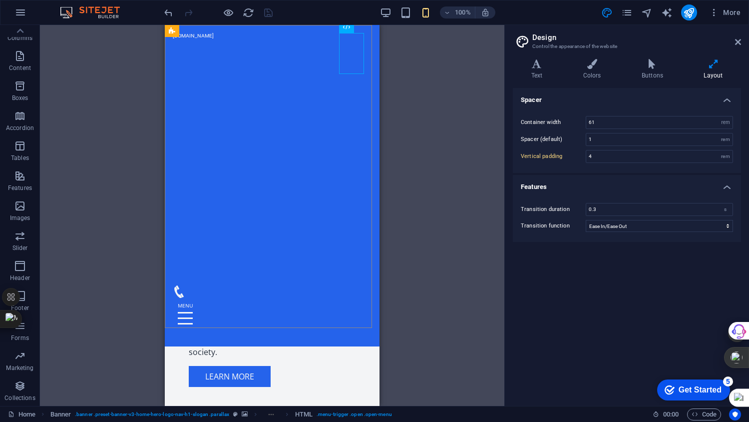
click at [304, 127] on div "elearning.fedpolybida.edu.ng Home About Academics Centers Contact" at bounding box center [272, 185] width 215 height 321
click at [614, 156] on input "4" at bounding box center [660, 156] width 146 height 12
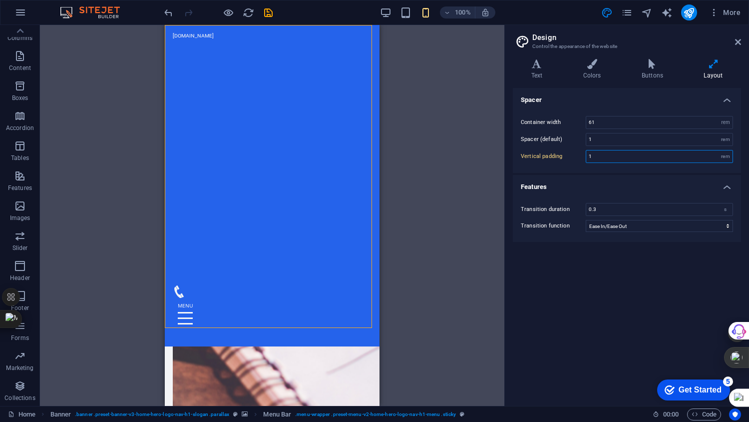
type input "1"
click at [669, 122] on input "61" at bounding box center [660, 122] width 146 height 12
type input "6"
type input "20"
click at [642, 311] on div "Spacer Container width 20 rem px Spacer (default) 1 rem Vertical padding 1 rem …" at bounding box center [627, 243] width 228 height 310
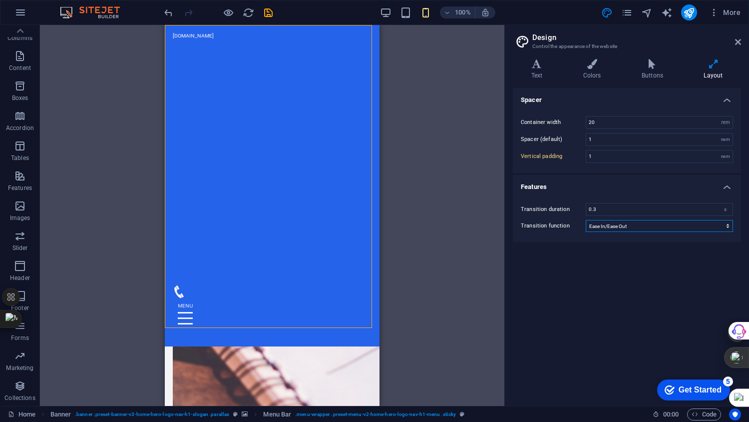
click at [663, 223] on select "Ease Ease In Ease Out Ease In/Ease Out Linear" at bounding box center [659, 226] width 147 height 12
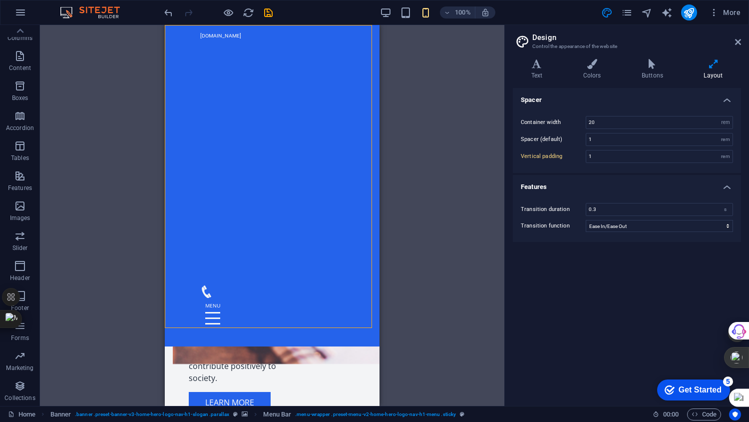
click at [662, 187] on h4 "Features" at bounding box center [627, 184] width 228 height 18
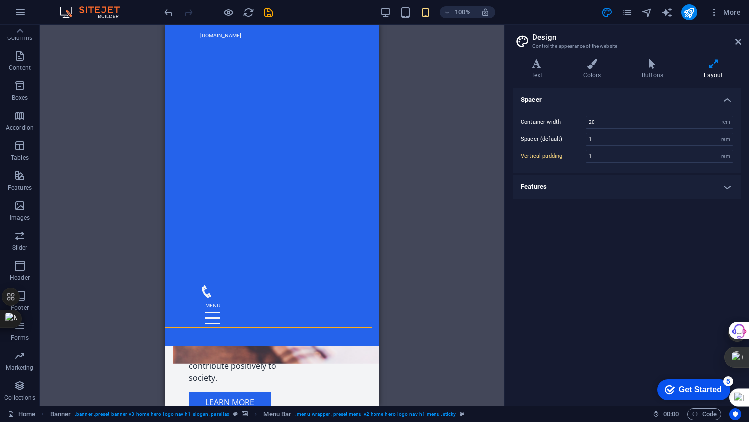
click at [657, 73] on h4 "Buttons" at bounding box center [655, 69] width 62 height 21
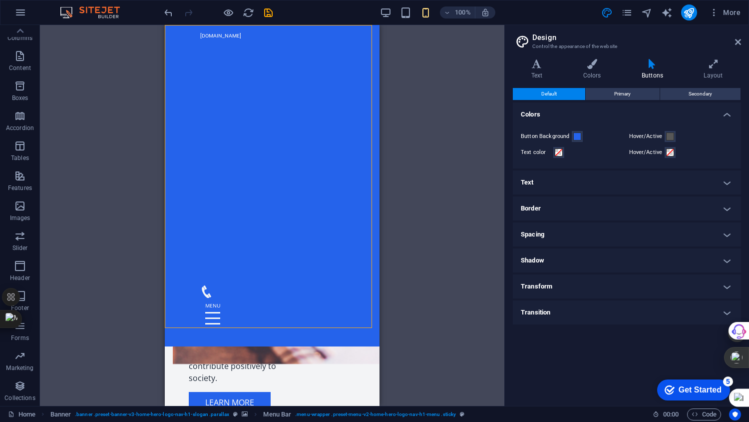
click at [599, 178] on h4 "Text" at bounding box center [627, 182] width 228 height 24
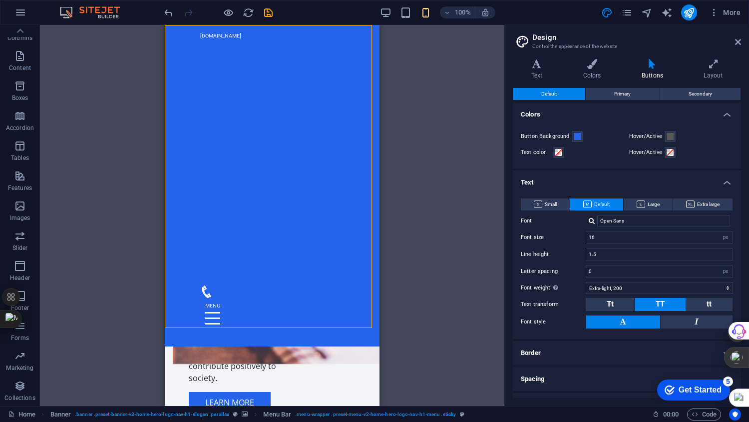
click at [599, 178] on h4 "Text" at bounding box center [627, 179] width 228 height 18
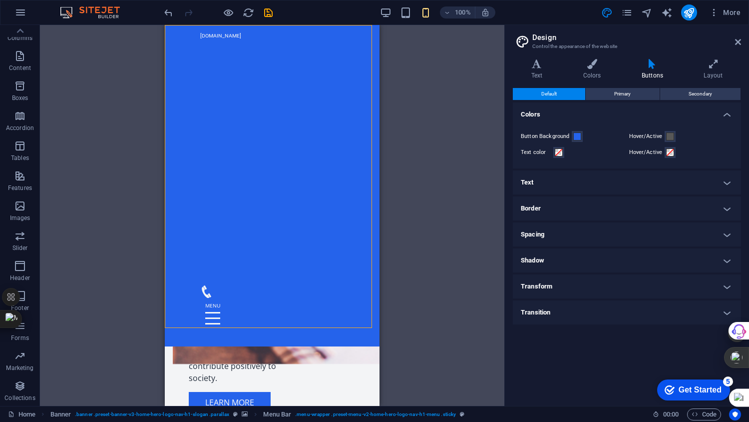
click at [587, 201] on h4 "Border" at bounding box center [627, 208] width 228 height 24
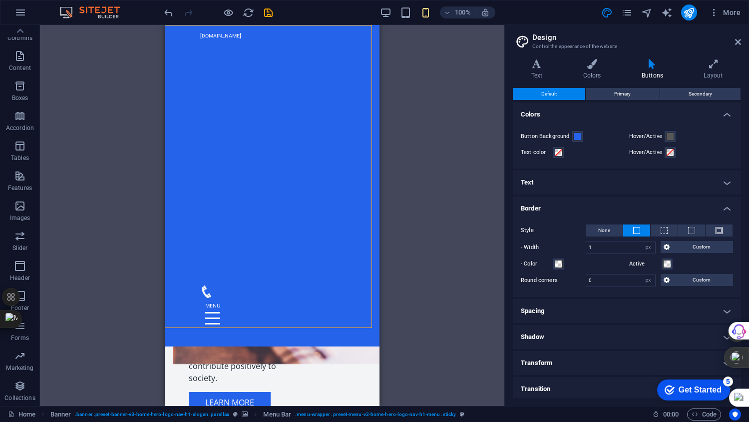
click at [587, 201] on h4 "Border" at bounding box center [627, 205] width 228 height 18
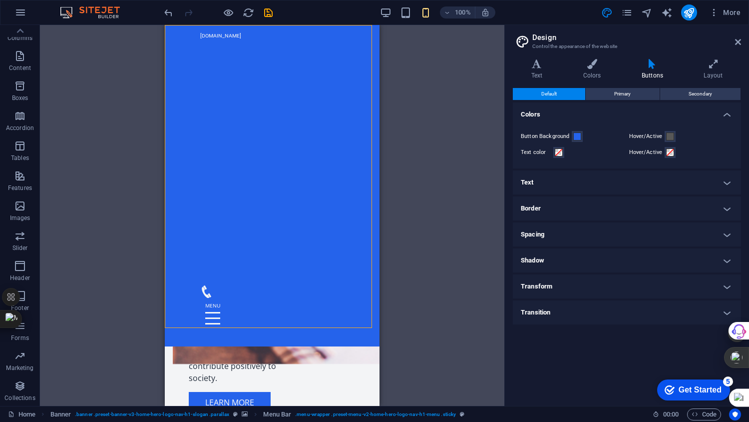
click at [587, 282] on h4 "Transform" at bounding box center [627, 286] width 228 height 24
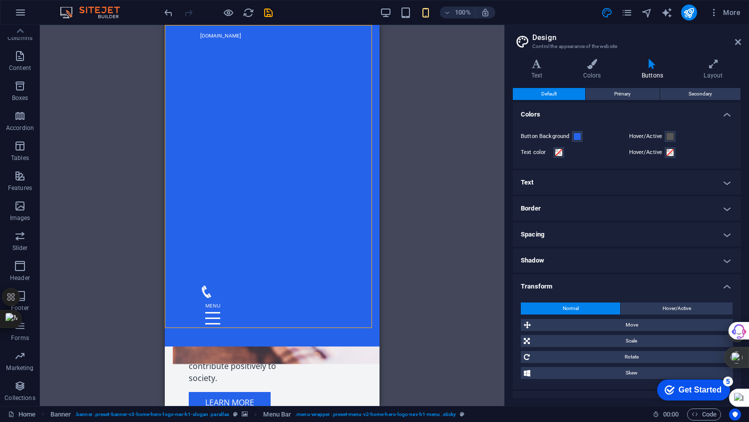
click at [637, 326] on span "Move" at bounding box center [632, 325] width 196 height 12
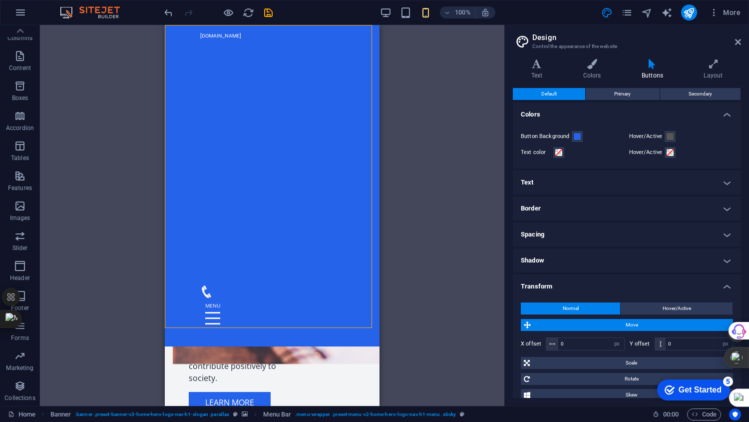
click at [637, 326] on span "Move" at bounding box center [632, 325] width 196 height 12
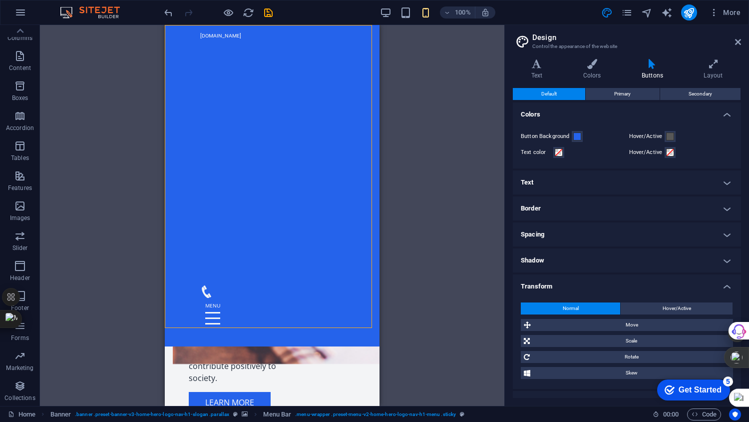
click at [653, 312] on button "Hover/Active" at bounding box center [677, 308] width 112 height 12
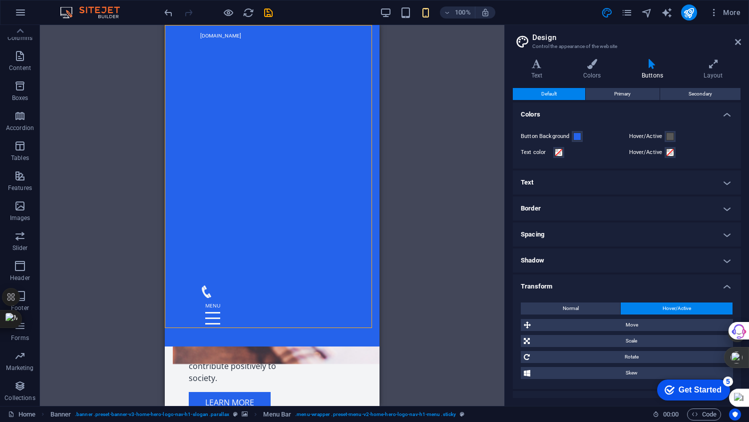
click at [593, 261] on h4 "Shadow" at bounding box center [627, 260] width 228 height 24
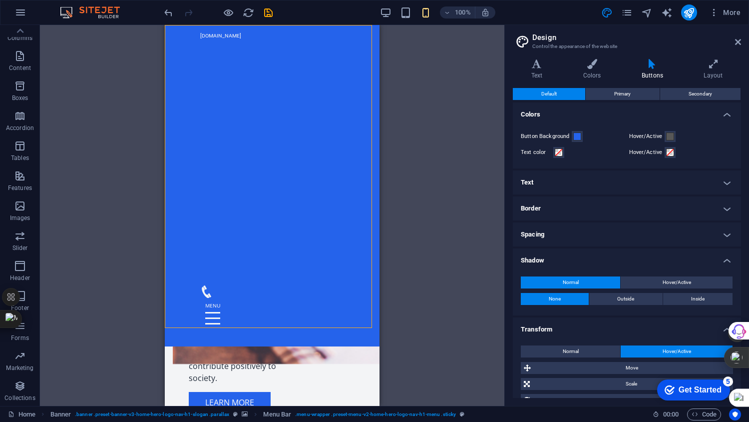
click at [592, 261] on h4 "Shadow" at bounding box center [627, 257] width 228 height 18
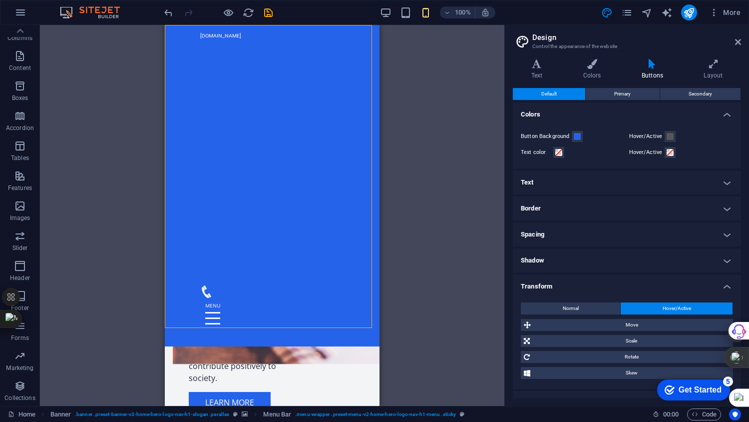
click at [597, 64] on icon at bounding box center [592, 64] width 54 height 10
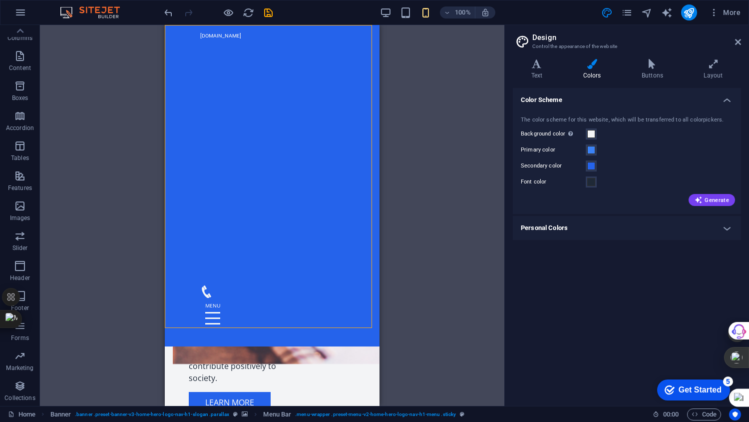
click at [722, 201] on span "Generate" at bounding box center [712, 200] width 34 height 8
click at [727, 227] on h4 "Personal Colors" at bounding box center [627, 228] width 228 height 24
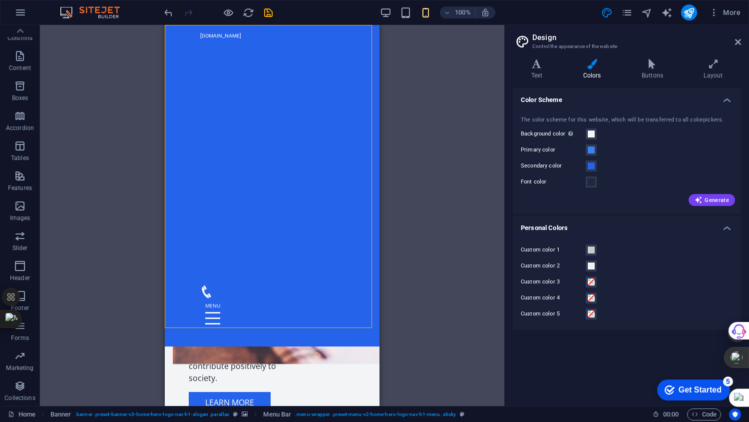
click at [721, 201] on span "Generate" at bounding box center [712, 200] width 34 height 8
click at [541, 66] on icon at bounding box center [537, 64] width 48 height 10
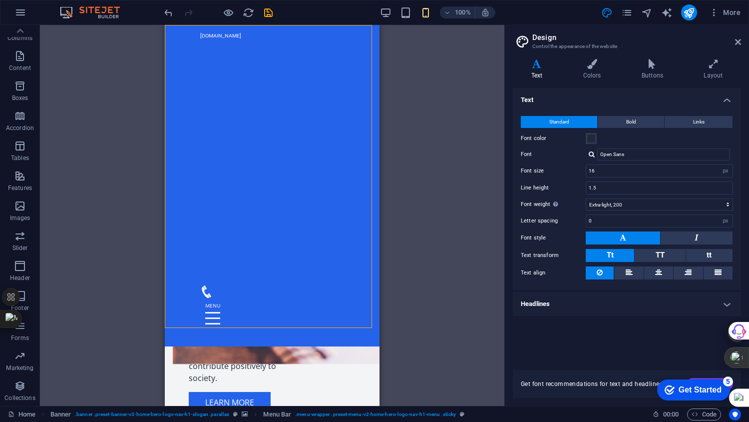
click at [742, 41] on aside "Design Control the appearance of the website Variants Text Colors Buttons Layou…" at bounding box center [627, 215] width 245 height 381
click at [738, 42] on icon at bounding box center [739, 42] width 6 height 8
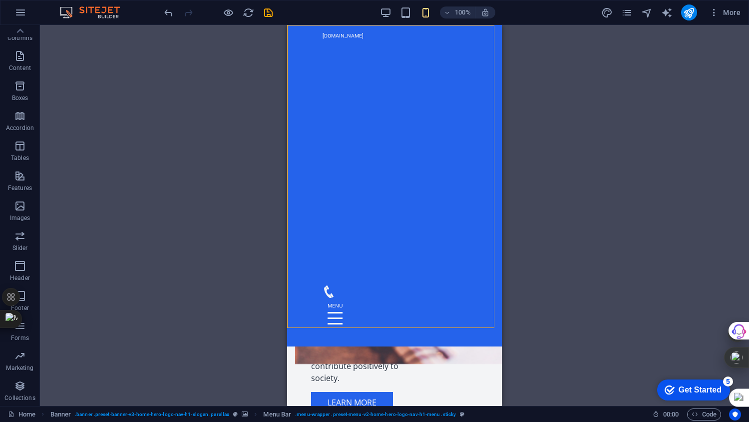
click at [725, 13] on span "More" at bounding box center [725, 12] width 31 height 10
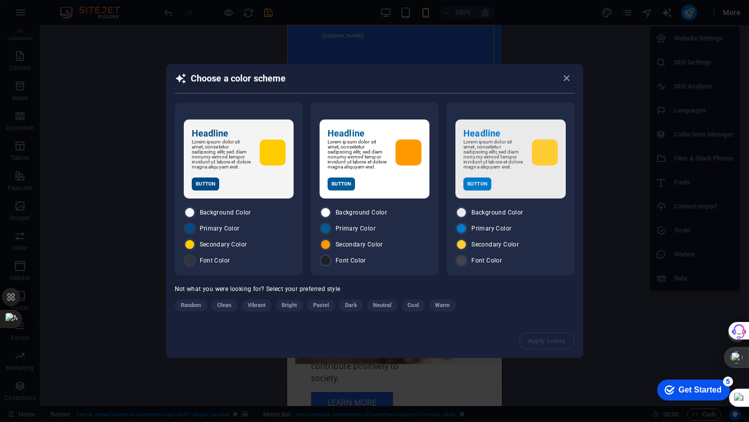
click at [565, 73] on icon "button" at bounding box center [566, 77] width 11 height 11
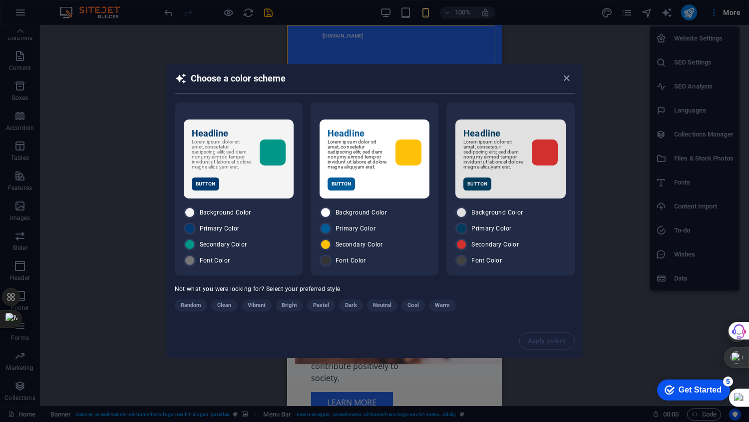
click at [564, 75] on icon "button" at bounding box center [566, 77] width 11 height 11
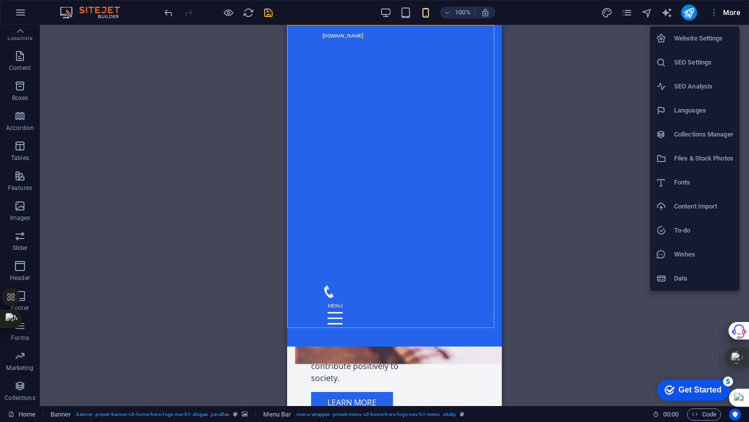
click at [625, 12] on div at bounding box center [374, 211] width 749 height 422
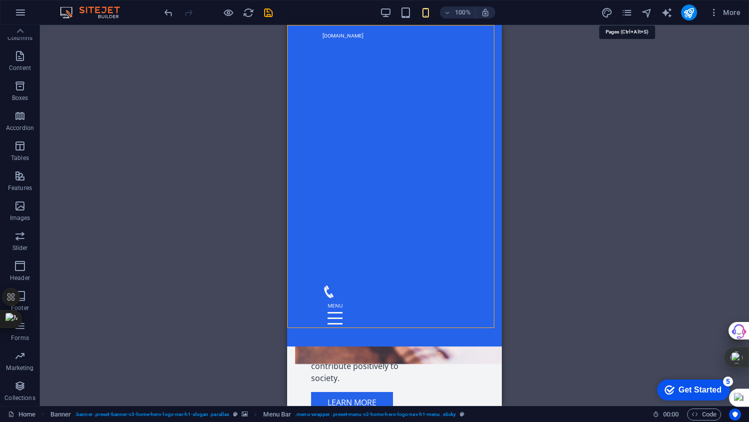
click at [625, 12] on icon "pages" at bounding box center [627, 12] width 11 height 11
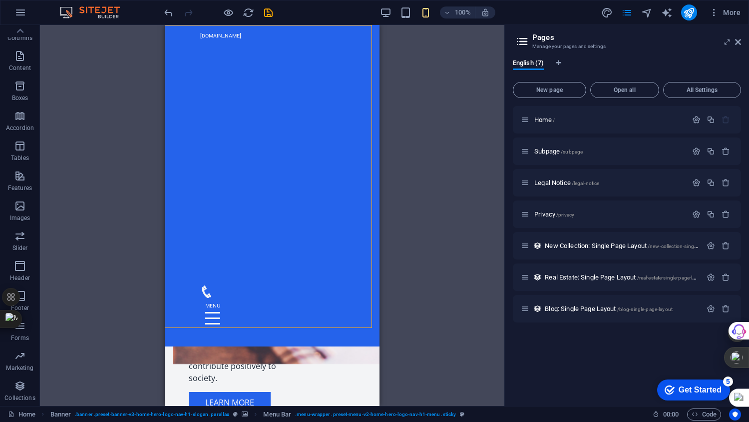
click at [738, 43] on icon at bounding box center [739, 42] width 6 height 8
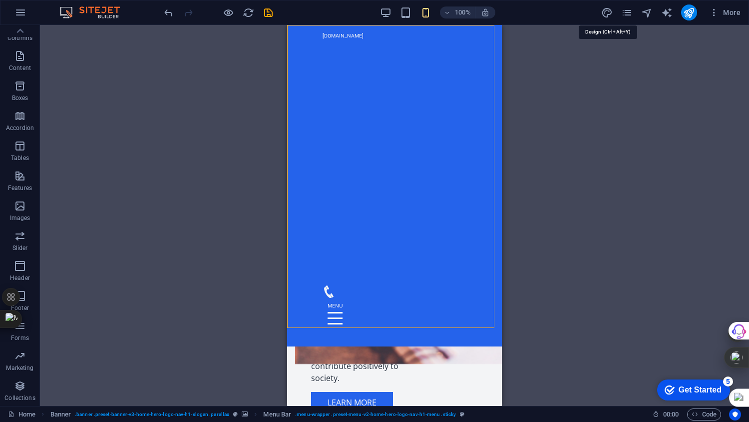
click at [604, 16] on icon "design" at bounding box center [607, 12] width 11 height 11
select select "px"
select select "200"
select select "px"
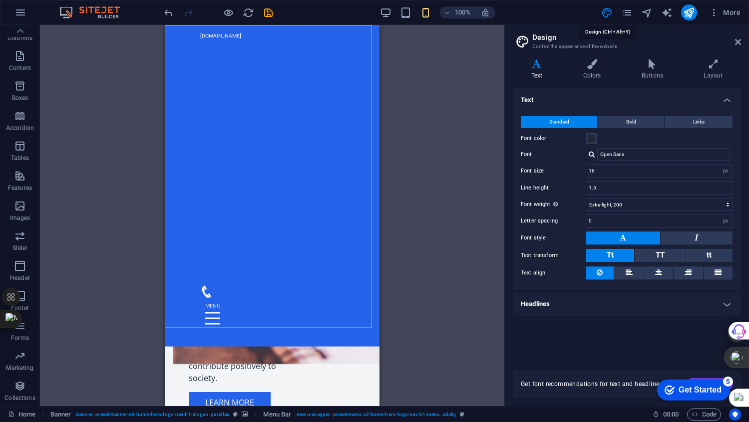
click at [604, 16] on icon "design" at bounding box center [607, 12] width 11 height 11
click at [735, 41] on h2 "Design" at bounding box center [637, 37] width 209 height 9
click at [733, 44] on header "Design Control the appearance of the website" at bounding box center [628, 38] width 226 height 26
click at [736, 45] on icon at bounding box center [739, 42] width 6 height 8
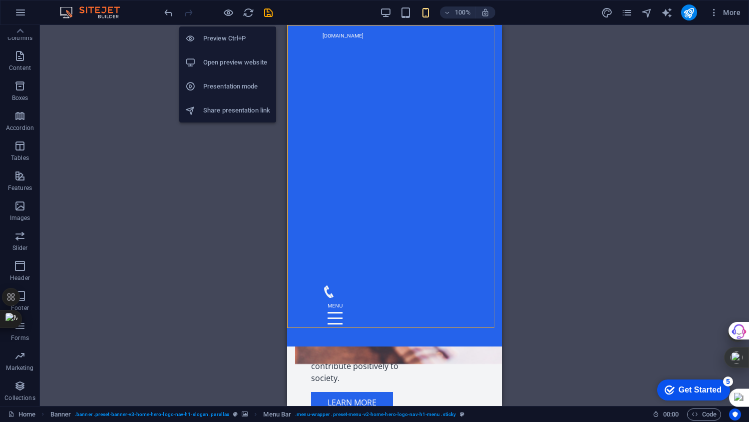
click at [242, 57] on h6 "Open preview website" at bounding box center [236, 62] width 67 height 12
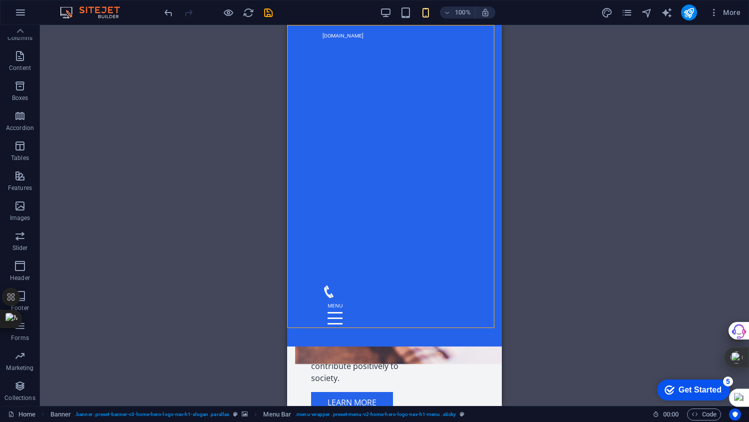
click at [727, 12] on span "More" at bounding box center [725, 12] width 31 height 10
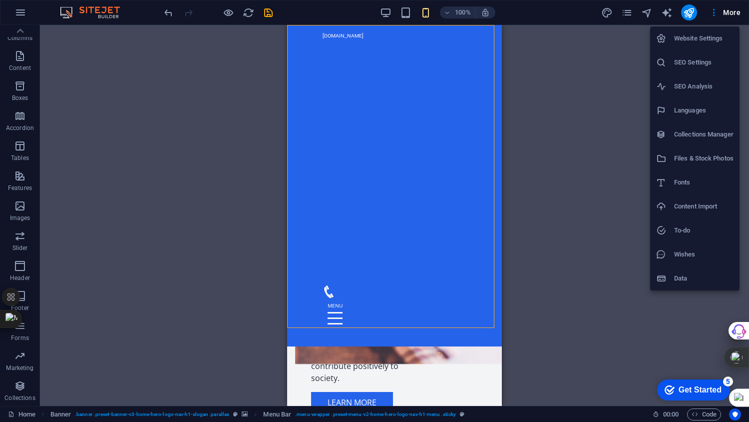
click at [664, 64] on icon at bounding box center [662, 62] width 10 height 10
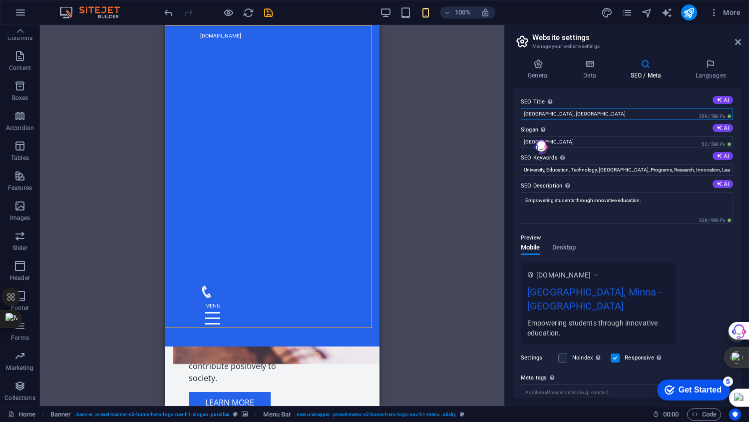
drag, startPoint x: 647, startPoint y: 115, endPoint x: 471, endPoint y: 120, distance: 175.5
click at [471, 120] on div "Home Favorites Elements Columns Content Boxes Accordion Tables Features Images …" at bounding box center [374, 215] width 749 height 381
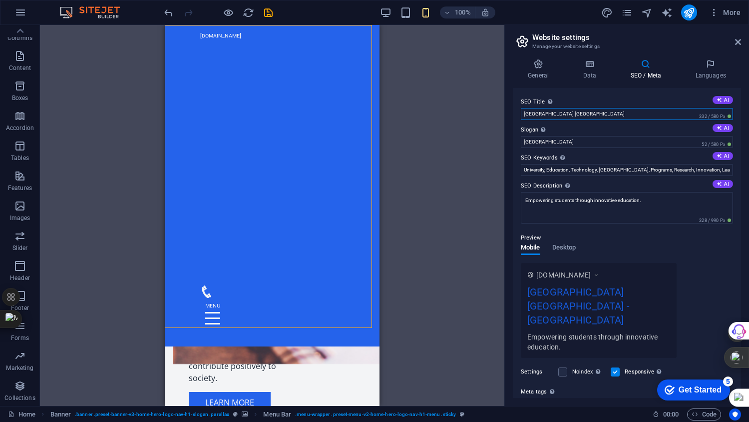
type input "Federal Polytechnic Bida Niger State"
click at [545, 145] on input "Berlin" at bounding box center [627, 142] width 212 height 12
drag, startPoint x: 545, startPoint y: 145, endPoint x: 489, endPoint y: 145, distance: 56.0
click at [489, 145] on div "Home Favorites Elements Columns Content Boxes Accordion Tables Features Images …" at bounding box center [374, 215] width 749 height 381
type input "Fedpoly"
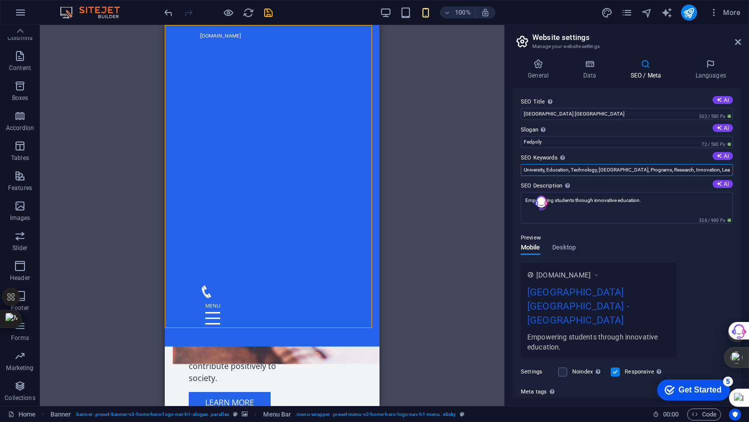
drag, startPoint x: 714, startPoint y: 170, endPoint x: 493, endPoint y: 177, distance: 220.9
click at [493, 177] on div "Home Favorites Elements Columns Content Boxes Accordion Tables Features Images …" at bounding box center [374, 215] width 749 height 381
paste input "Federal Polytechnic Bida FedPoly Bida Bida Poly Niger State Polytechnic Polytec…"
click at [555, 172] on input "Federal Polytechnic Bida FedPoly Bida Bida Poly Niger State Polytechnic Polytec…" at bounding box center [627, 170] width 212 height 12
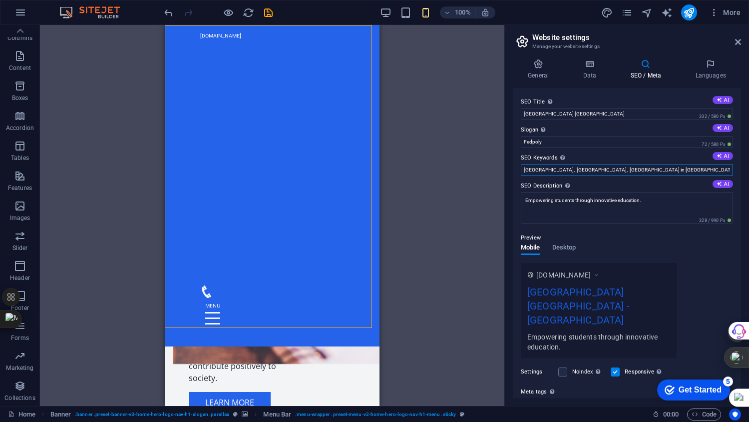
scroll to position [0, 85]
type input "Federal Polytechnic Bida, FedPoly Bida, Bida Poly, Niger State Polytechnic, Pol…"
click at [598, 202] on textarea "Empowering students through innovative education." at bounding box center [627, 207] width 212 height 31
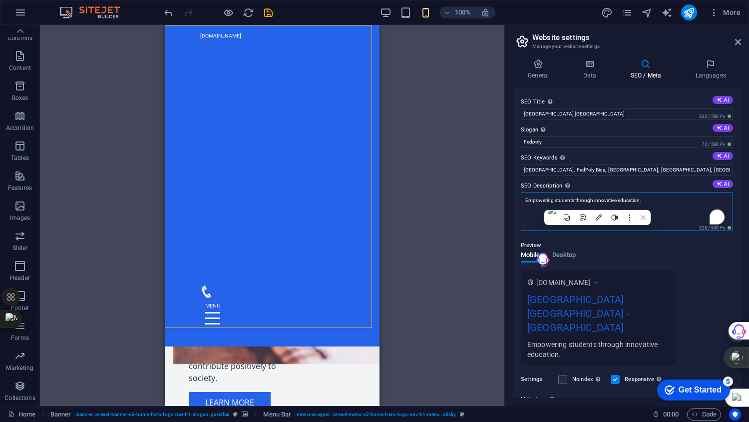
paste textarea "Federal Polytechnic Bida (FedPoly Bida), Niger State, Nigeria, is a leading fed…"
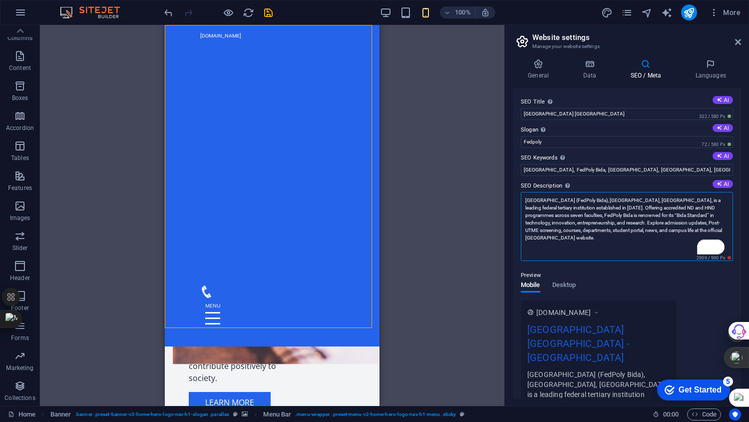
scroll to position [159, 0]
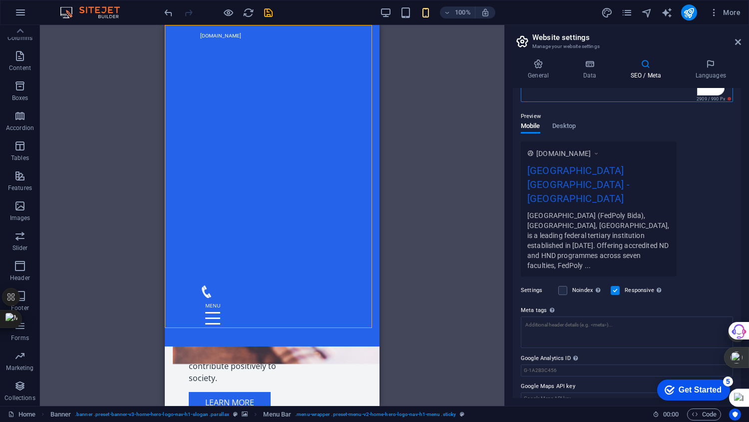
type textarea "Federal Polytechnic Bida (FedPoly Bida), Niger State, Nigeria, is a leading fed…"
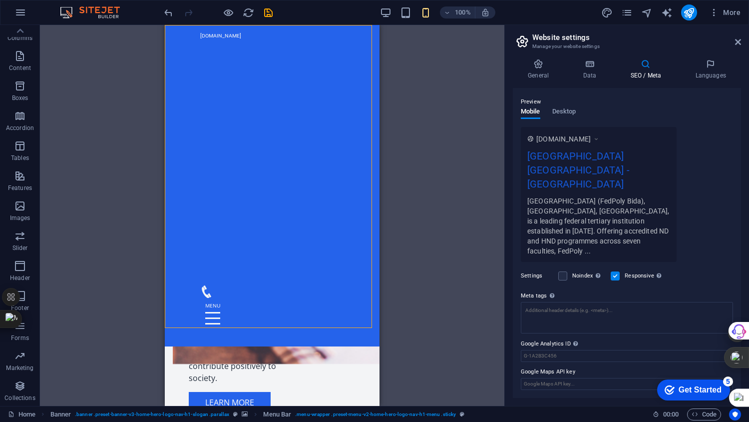
click at [575, 119] on span "Desktop" at bounding box center [565, 112] width 24 height 14
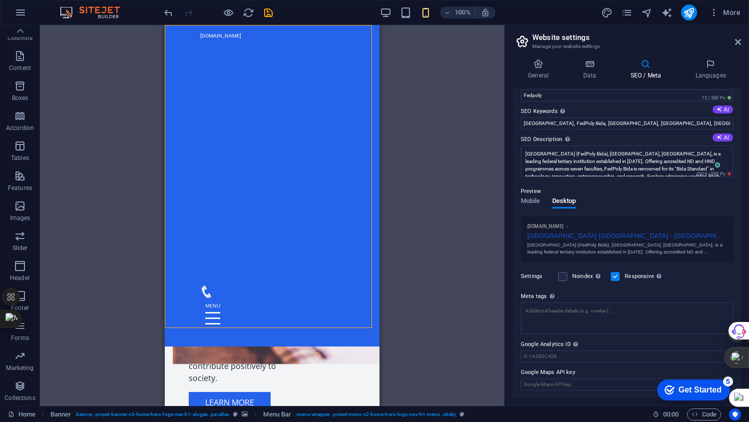
scroll to position [0, 0]
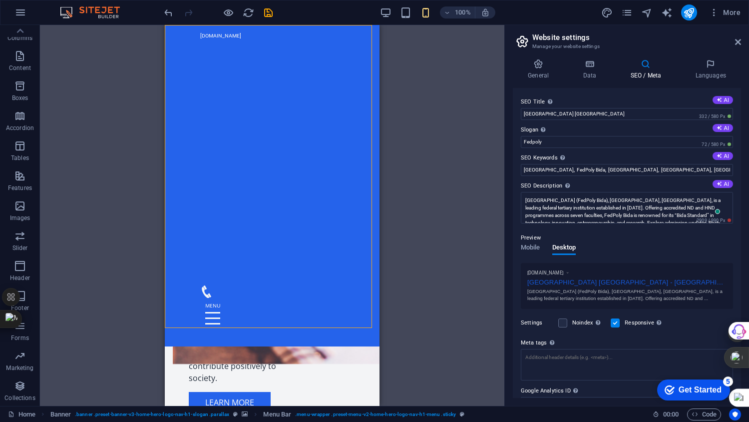
click at [523, 242] on p "Preview" at bounding box center [531, 238] width 20 height 12
click at [525, 251] on span "Mobile" at bounding box center [530, 248] width 19 height 14
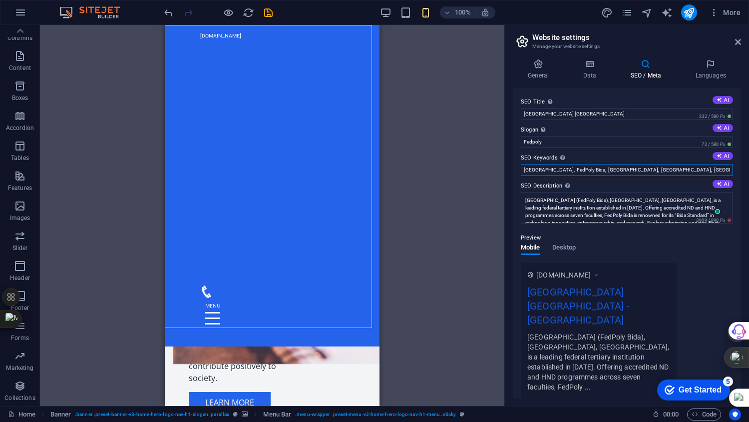
click at [611, 167] on input "Federal Polytechnic Bida, FedPoly Bida, Bida Poly, Niger State Polytechnic, Pol…" at bounding box center [627, 170] width 212 height 12
paste input "FedPoly Bida, Bida Poly, Niger State Polytechnic, Bida Polytechnic admission, F…"
type input "Federal Polytechnic Bida, FedPoly Bida, Bida Poly, Niger State Polytechnic, Bid…"
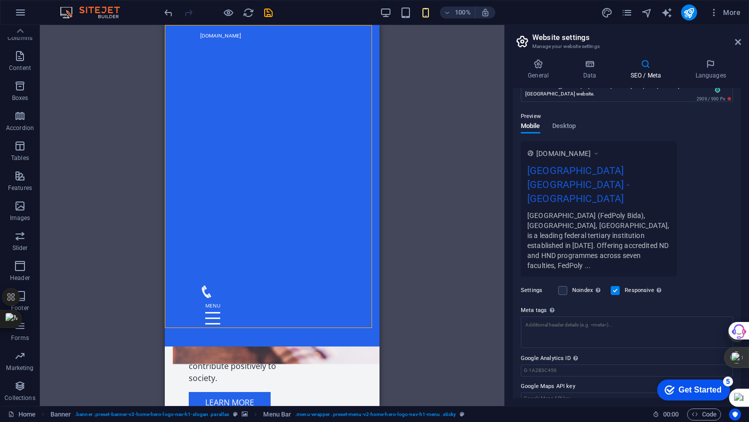
type input "Federal Polytechnic Bida, FedPoly Bida, Bida Poly, Niger State Polytechnic, Bid…"
click at [574, 326] on textarea "Meta tags Enter HTML code here that will be placed inside the tags of your webs…" at bounding box center [627, 331] width 212 height 31
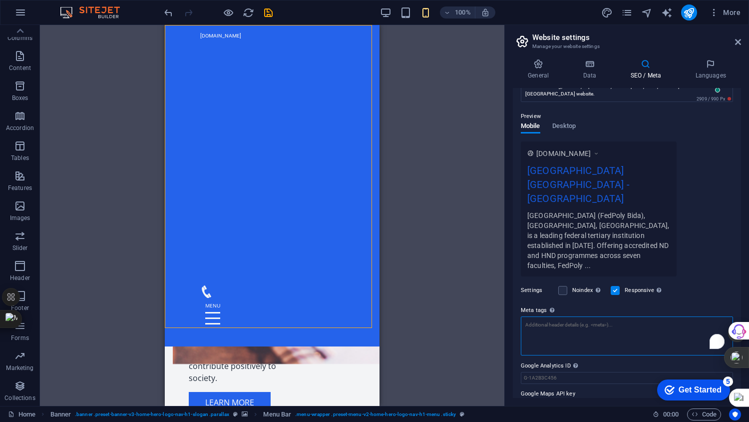
paste textarea "<!-- SEO Meta Tags for Federal Polytechnic Bida --> <title>Federal Polytechnic …"
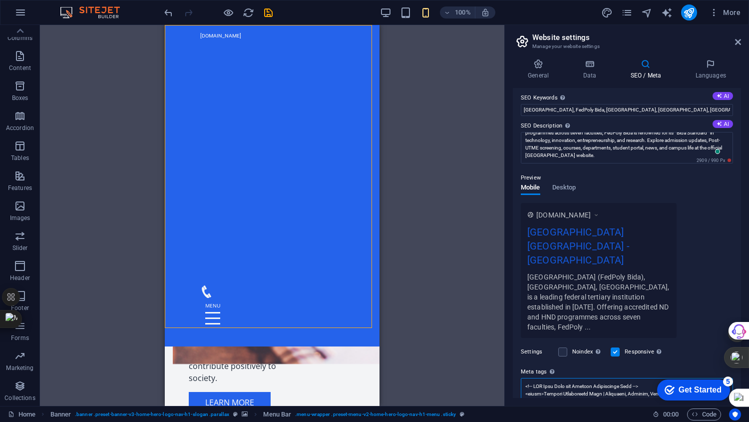
scroll to position [11, 0]
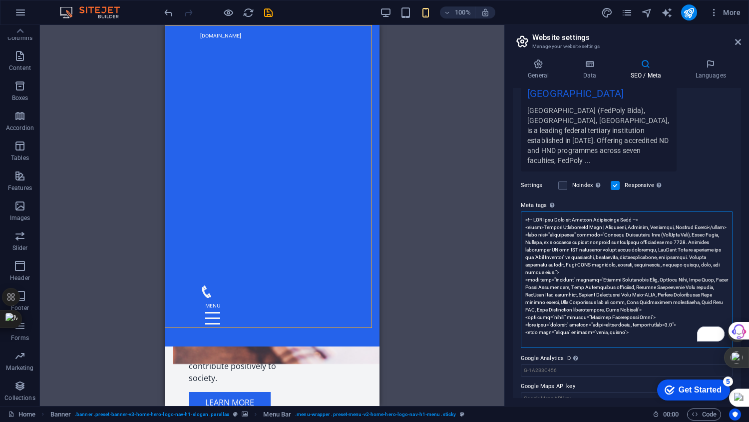
type textarea "<!-- SEO Meta Tags for Federal Polytechnic Bida --> <title>Federal Polytechnic …"
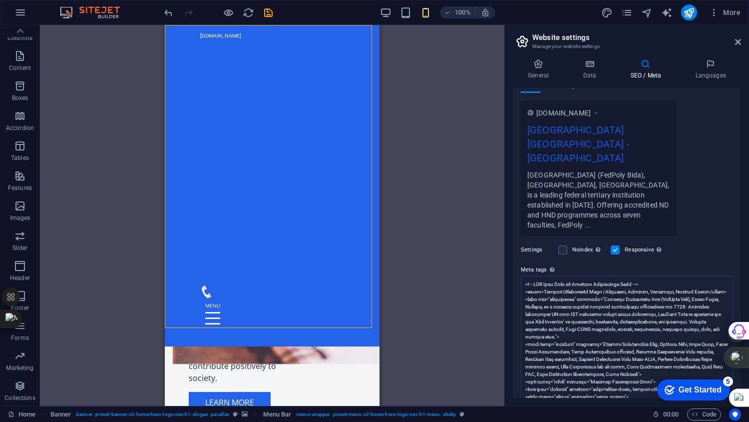
click at [563, 395] on div "SEO Title The title of your website - make it something that stands out in sear…" at bounding box center [627, 243] width 228 height 310
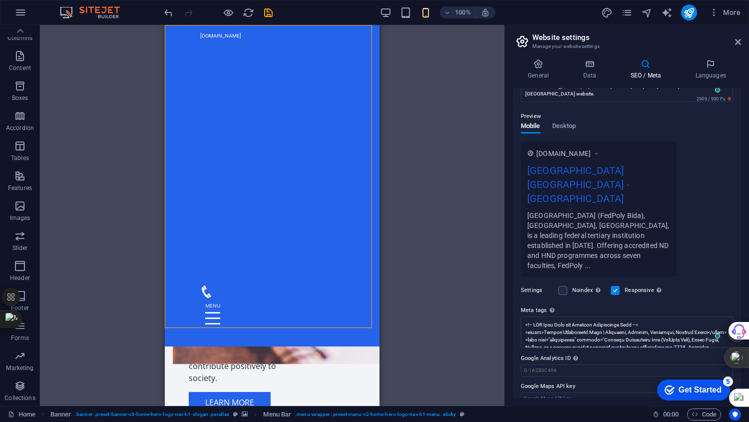
click at [723, 199] on div "www.example.com Federal Polytechnic Bida Niger State - Fedpoly Federal Polytech…" at bounding box center [627, 208] width 212 height 135
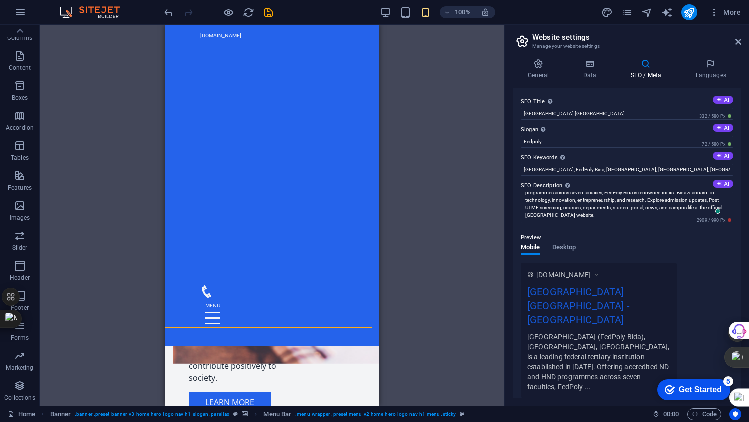
click at [588, 65] on icon at bounding box center [589, 64] width 43 height 10
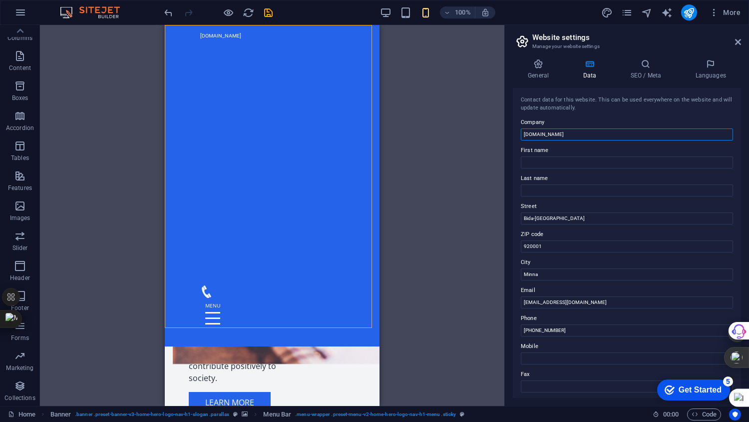
click at [604, 135] on input "[DOMAIN_NAME]" at bounding box center [627, 134] width 212 height 12
drag, startPoint x: 545, startPoint y: 131, endPoint x: 511, endPoint y: 133, distance: 34.5
click at [511, 133] on div "General Data SEO / Meta Languages Website name elearning.fedpolybida.edu.ng Log…" at bounding box center [627, 228] width 244 height 355
type input "Fedpolybida.edu.ng"
click at [546, 158] on input "First name" at bounding box center [627, 162] width 212 height 12
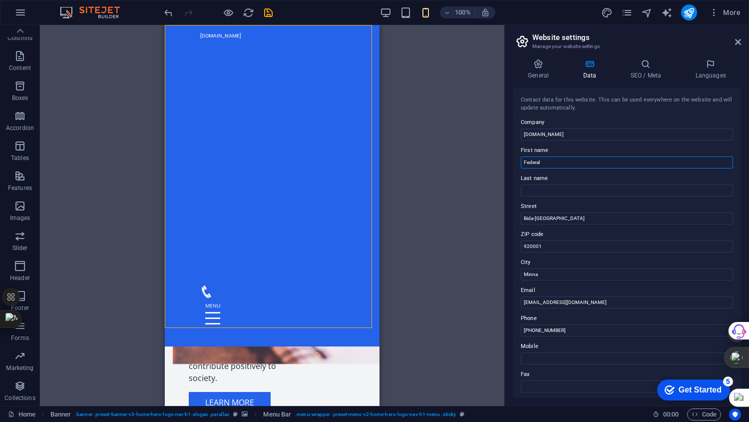
type input "Federal"
click at [540, 185] on input "Last name" at bounding box center [627, 190] width 212 height 12
type input "Polytechnic"
drag, startPoint x: 554, startPoint y: 270, endPoint x: 511, endPoint y: 271, distance: 43.0
click at [511, 271] on div "General Data SEO / Meta Languages Website name elearning.fedpolybida.edu.ng Log…" at bounding box center [627, 228] width 244 height 355
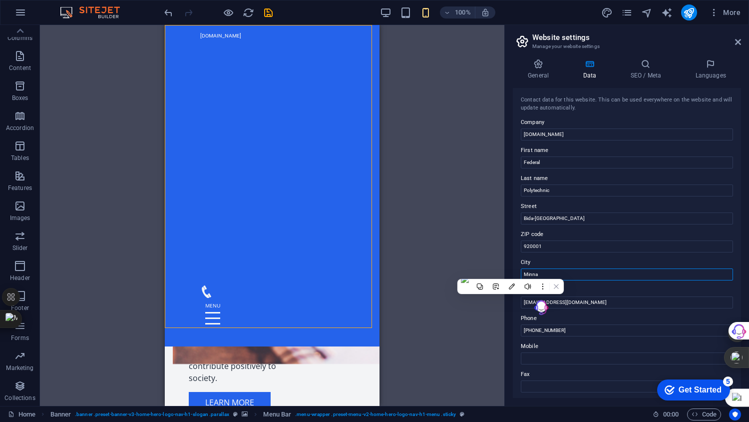
type input "N"
type input "Bida"
drag, startPoint x: 601, startPoint y: 303, endPoint x: 545, endPoint y: 304, distance: 56.0
click at [545, 304] on input "[EMAIL_ADDRESS][DOMAIN_NAME]" at bounding box center [627, 302] width 212 height 12
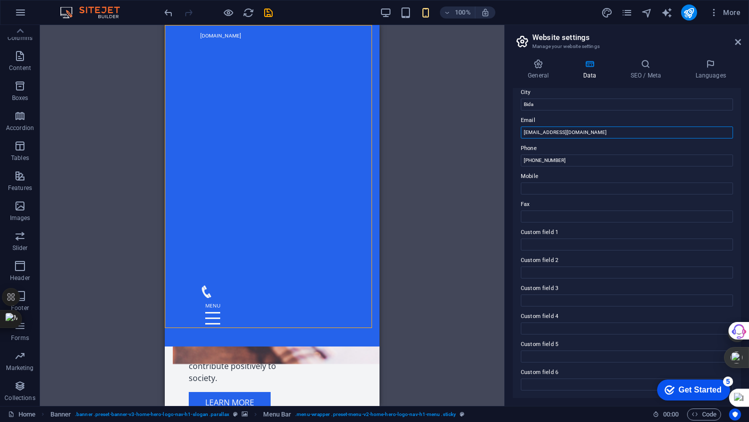
type input "registrar@fedpolybida.edu.ng"
click at [540, 72] on h4 "General" at bounding box center [540, 69] width 55 height 21
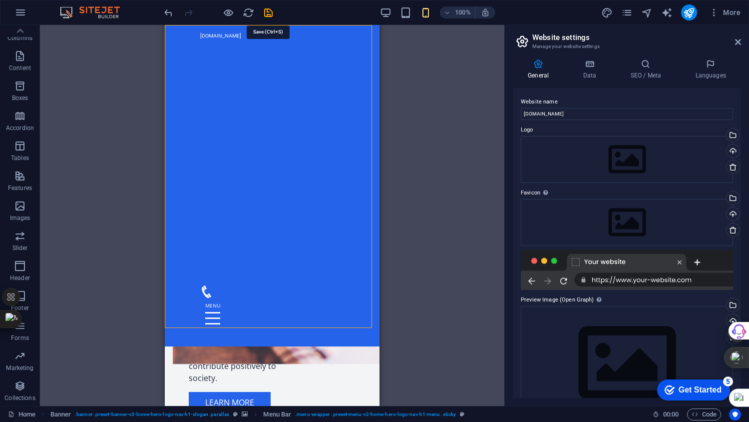
click at [267, 10] on icon "save" at bounding box center [268, 12] width 11 height 11
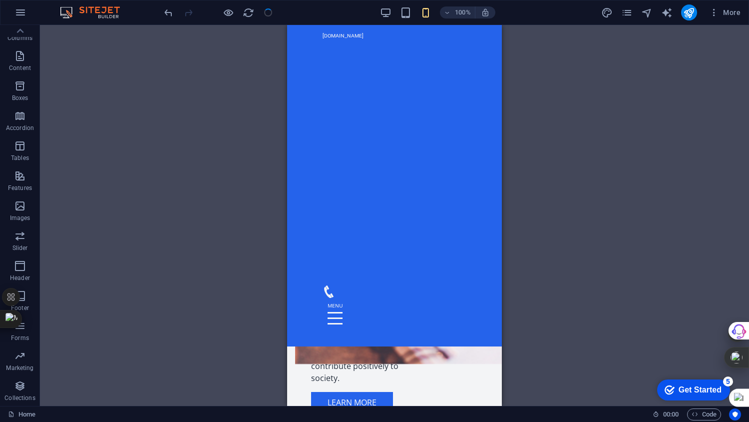
click at [714, 15] on icon "button" at bounding box center [715, 12] width 10 height 10
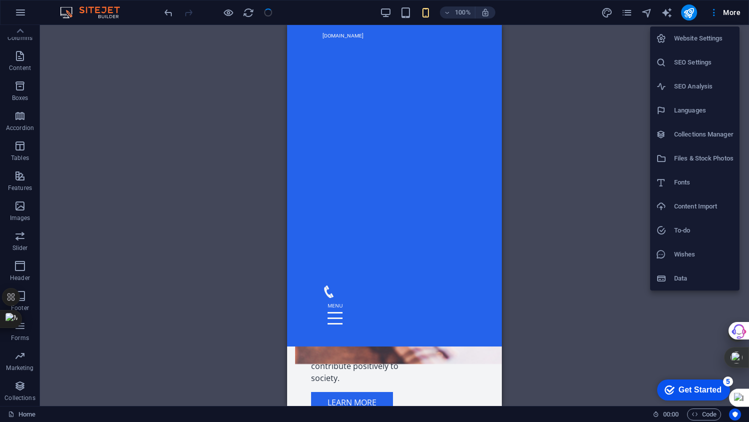
click at [696, 66] on h6 "SEO Settings" at bounding box center [704, 62] width 59 height 12
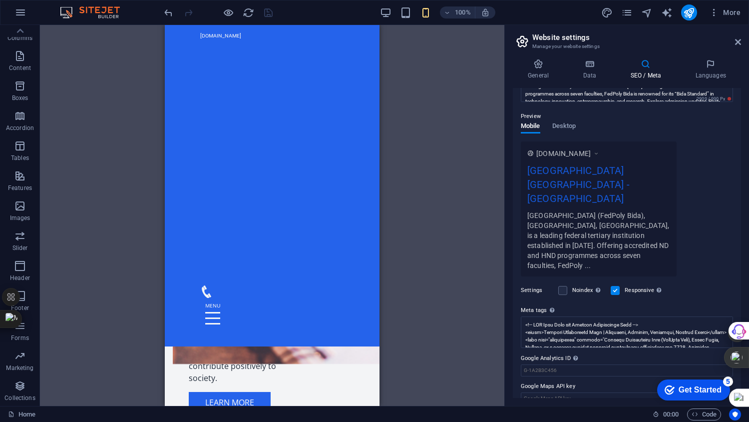
scroll to position [0, 0]
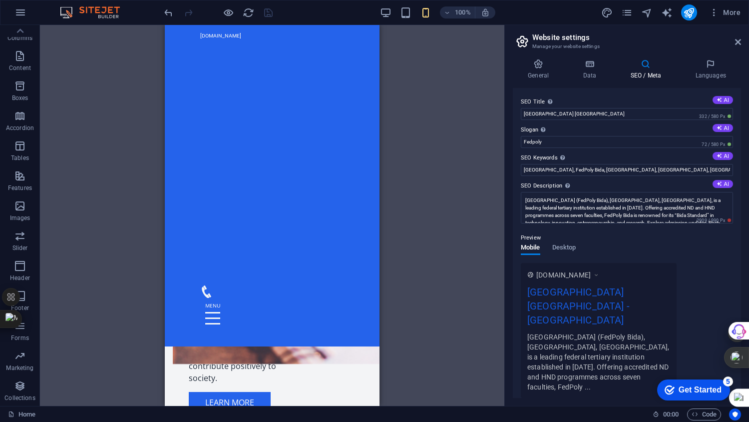
click at [542, 68] on icon at bounding box center [538, 64] width 51 height 10
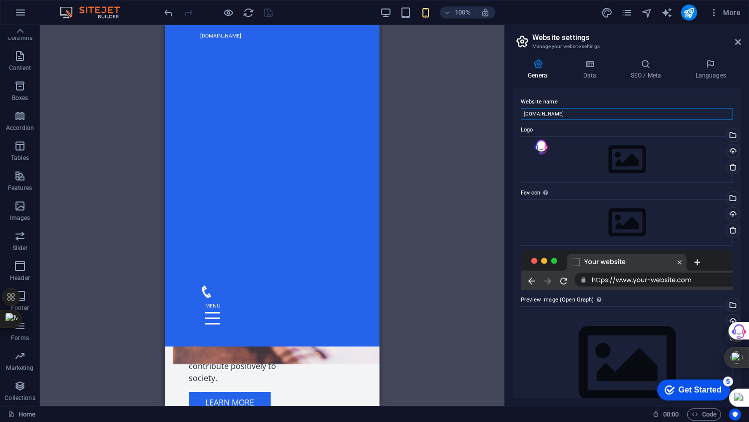
drag, startPoint x: 544, startPoint y: 116, endPoint x: 513, endPoint y: 112, distance: 31.3
click at [513, 112] on div "Website name elearning.fedpolybida.edu.ng Logo Drag files here, click to choose…" at bounding box center [627, 243] width 228 height 310
type input "fedpolybida.edu.ng"
click at [606, 160] on div "Drag files here, click to choose files or select files from Files or our free s…" at bounding box center [627, 159] width 212 height 47
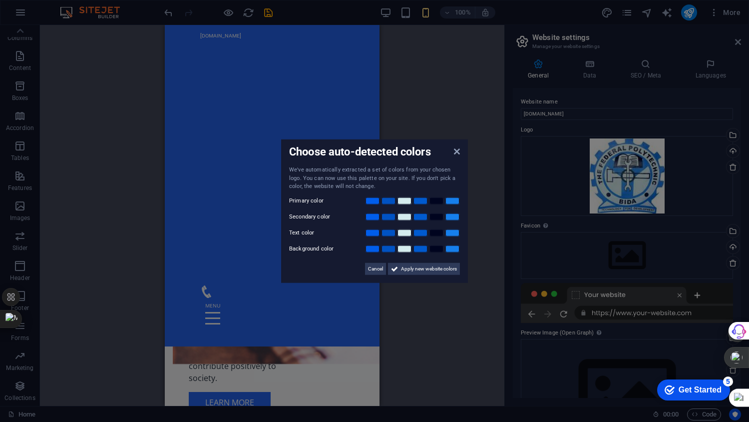
click at [429, 269] on span "Apply new website colors" at bounding box center [429, 268] width 56 height 12
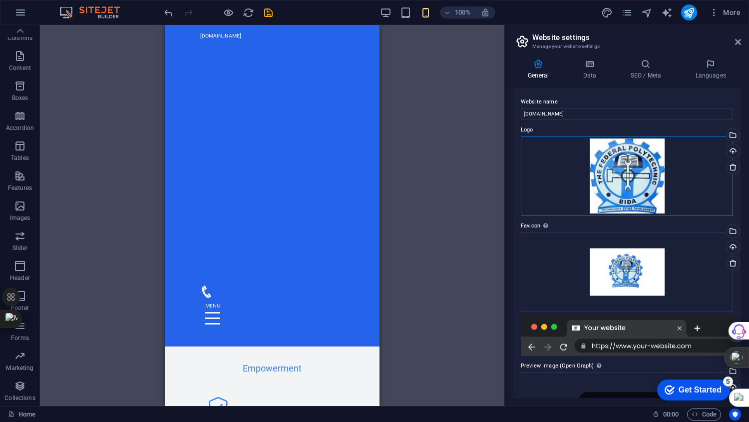
drag, startPoint x: 630, startPoint y: 181, endPoint x: 635, endPoint y: 271, distance: 90.1
click at [635, 271] on div "Website name fedpolybida.edu.ng Logo Drag files here, click to choose files or …" at bounding box center [627, 243] width 228 height 310
click at [635, 271] on div "Drag files here, click to choose files or select files from Files or our free s…" at bounding box center [627, 272] width 212 height 80
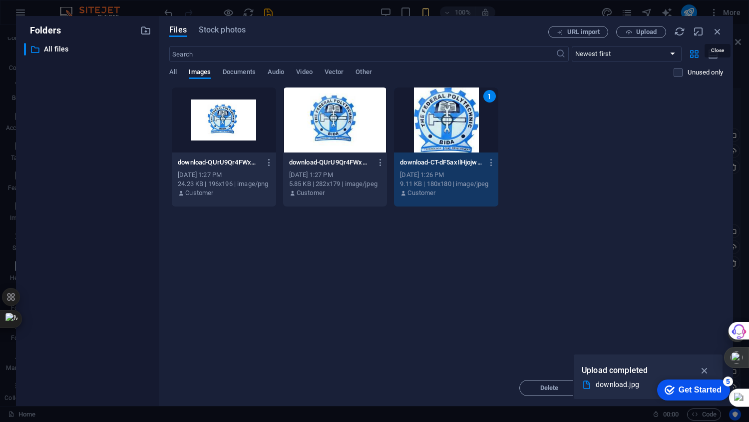
click at [717, 33] on icon "button" at bounding box center [718, 31] width 11 height 11
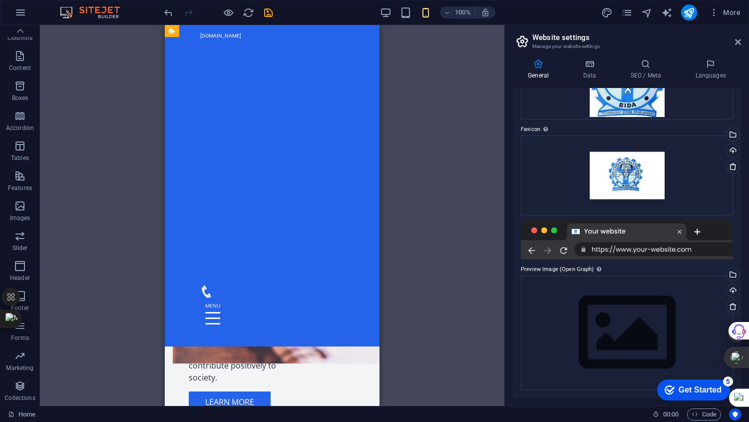
scroll to position [832, 0]
click at [325, 298] on div at bounding box center [272, 318] width 144 height 41
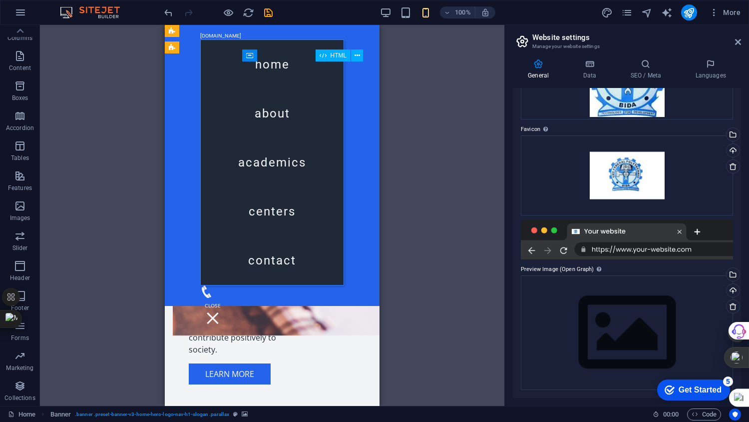
scroll to position [804, 0]
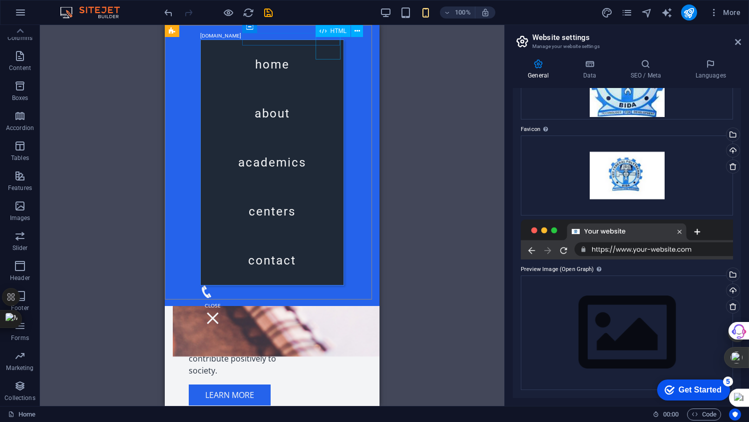
click at [225, 298] on div at bounding box center [212, 318] width 25 height 41
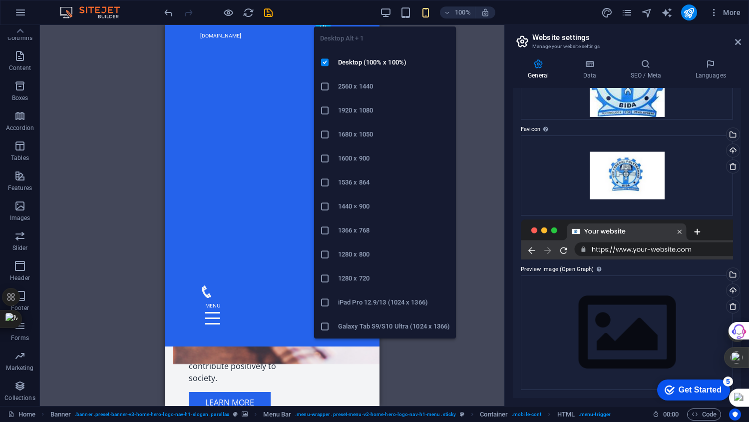
click at [387, 13] on icon "button" at bounding box center [385, 12] width 11 height 11
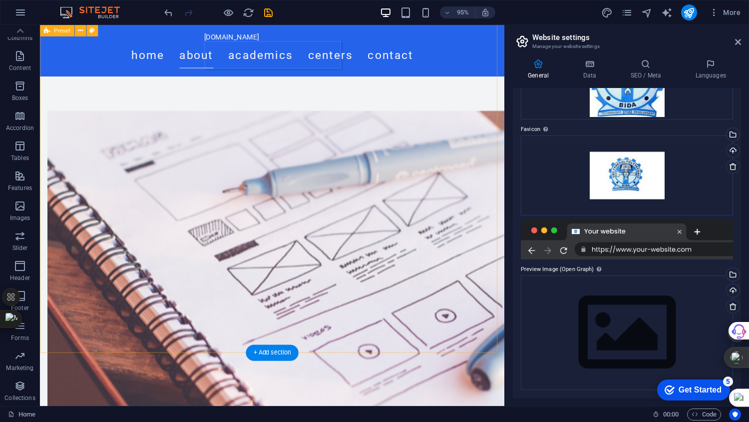
scroll to position [0, 0]
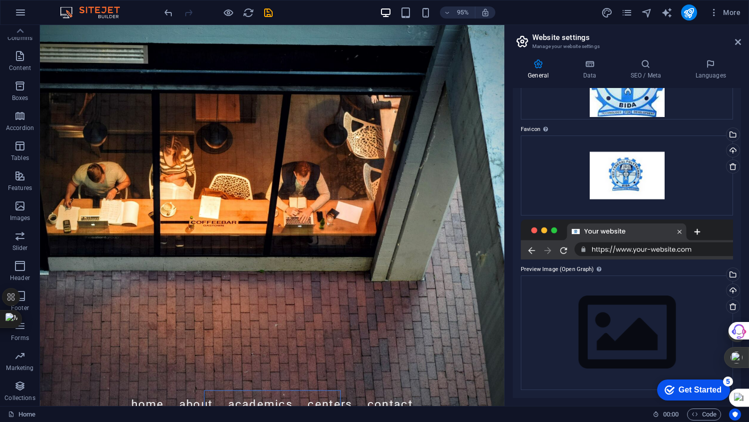
click at [594, 72] on h4 "Data" at bounding box center [591, 69] width 47 height 21
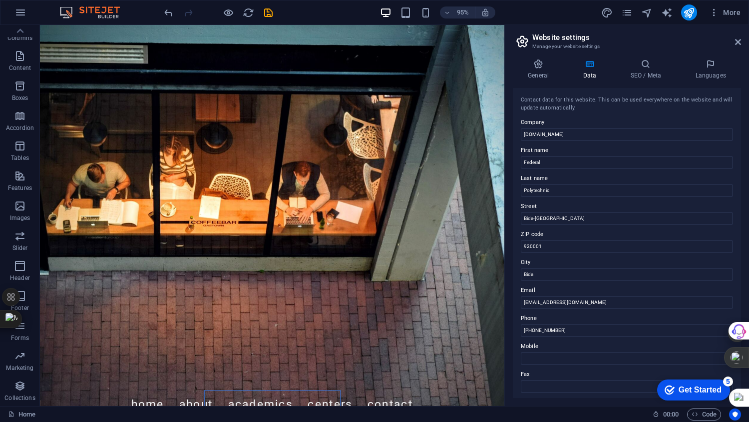
click at [706, 74] on h4 "Languages" at bounding box center [711, 69] width 61 height 21
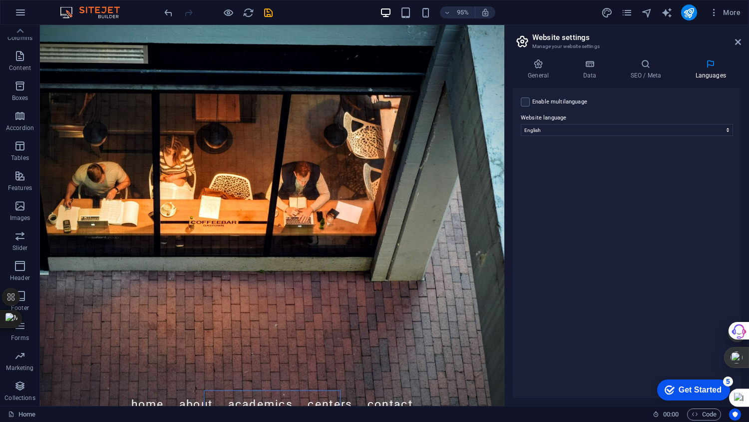
click at [547, 98] on label "Enable multilanguage To disable multilanguage delete all languages until only o…" at bounding box center [560, 102] width 55 height 12
click at [0, 0] on input "Enable multilanguage To disable multilanguage delete all languages until only o…" at bounding box center [0, 0] width 0 height 0
click at [591, 177] on select "Abkhazian Afar Afrikaans Akan Albanian Amharic Arabic Aragonese Armenian Assame…" at bounding box center [627, 178] width 166 height 12
select select "61"
click at [544, 172] on select "Abkhazian Afar Afrikaans Akan Albanian Amharic Arabic Aragonese Armenian Assame…" at bounding box center [627, 178] width 166 height 12
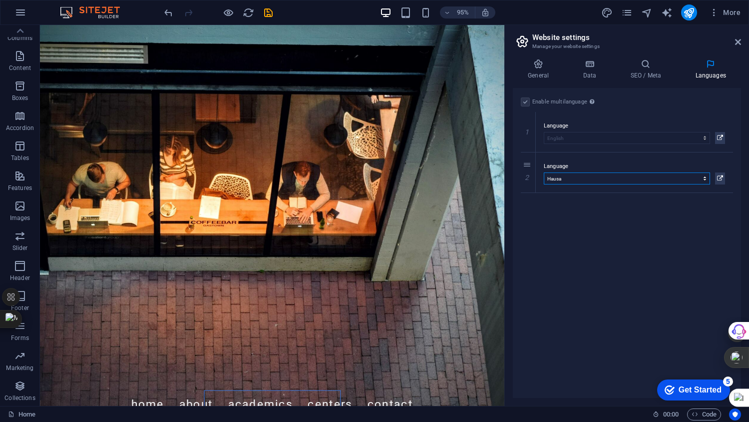
click at [0, 0] on icon at bounding box center [0, 0] width 0 height 0
click at [594, 217] on select "Abkhazian Afar Afrikaans Akan Albanian Amharic Arabic Aragonese Armenian Assame…" at bounding box center [627, 219] width 166 height 12
select select "69"
click at [544, 213] on select "Abkhazian Afar Afrikaans Akan Albanian Amharic Arabic Aragonese Armenian Assame…" at bounding box center [627, 219] width 166 height 12
click at [0, 0] on icon at bounding box center [0, 0] width 0 height 0
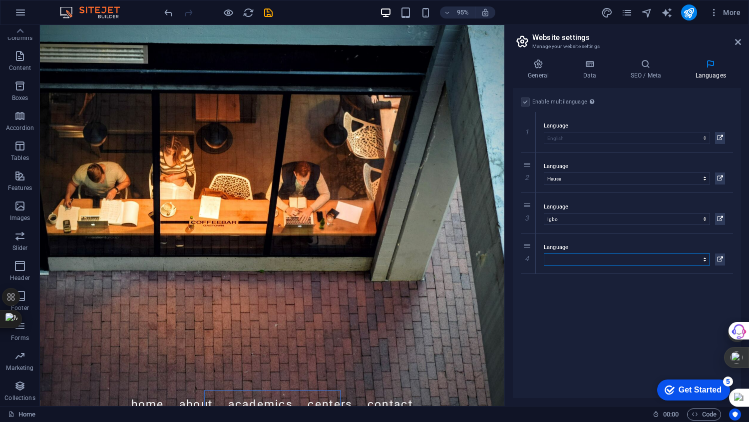
click at [576, 258] on select "Abkhazian Afar Afrikaans Akan Albanian Amharic Arabic Aragonese Armenian Assame…" at bounding box center [627, 259] width 166 height 12
select select "181"
click at [544, 253] on select "Abkhazian Afar Afrikaans Akan Albanian Amharic Arabic Aragonese Armenian Assame…" at bounding box center [627, 259] width 166 height 12
click at [596, 298] on div "Enable multilanguage To disable multilanguage delete all languages until only o…" at bounding box center [627, 243] width 228 height 310
click at [723, 12] on span "More" at bounding box center [725, 12] width 31 height 10
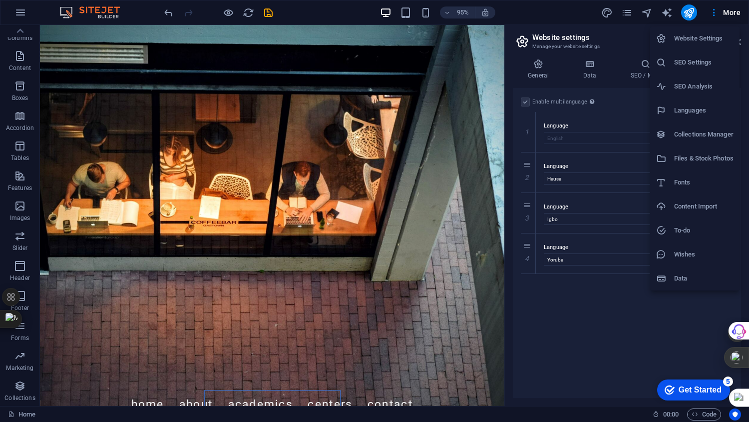
click at [700, 37] on h6 "Website Settings" at bounding box center [704, 38] width 59 height 12
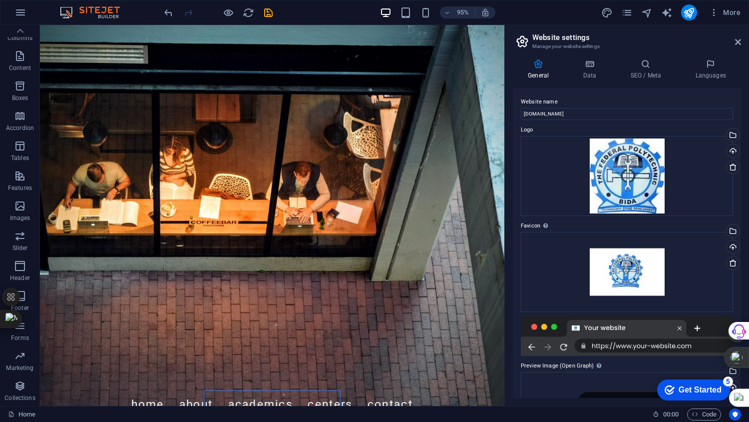
click at [722, 10] on span "More" at bounding box center [725, 12] width 31 height 10
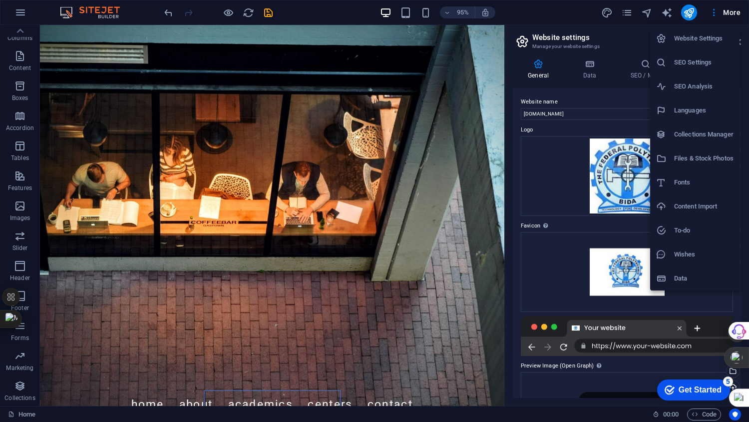
click at [702, 133] on h6 "Collections Manager" at bounding box center [704, 134] width 59 height 12
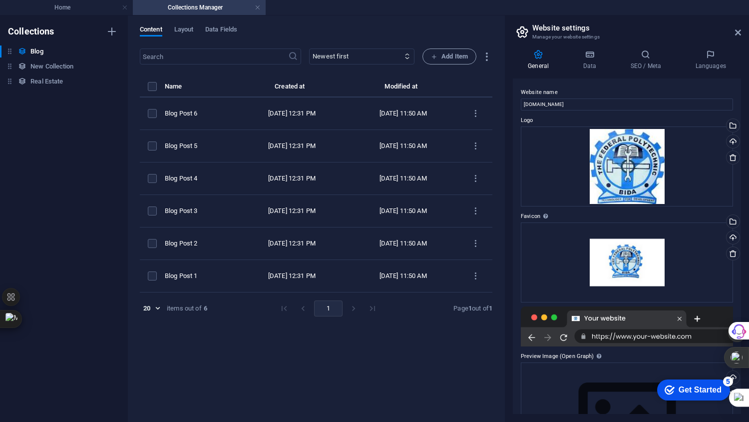
click at [179, 29] on span "Layout" at bounding box center [183, 30] width 19 height 14
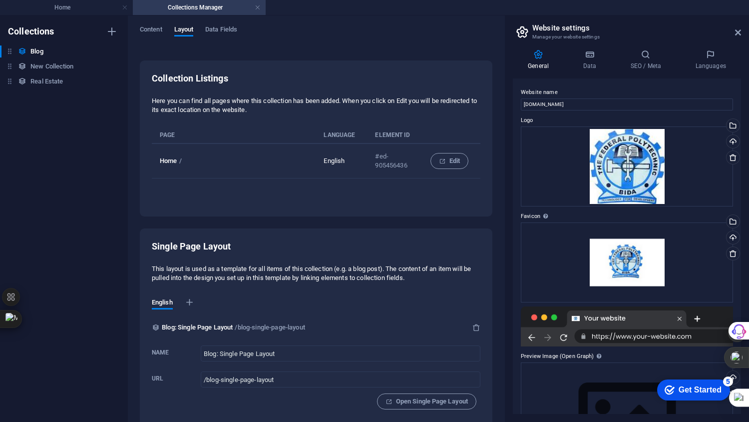
click at [223, 34] on span "Data Fields" at bounding box center [221, 30] width 32 height 14
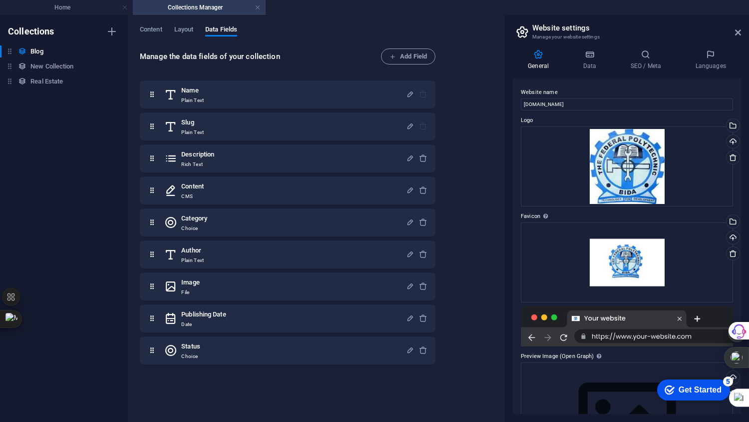
click at [150, 29] on span "Content" at bounding box center [151, 30] width 22 height 14
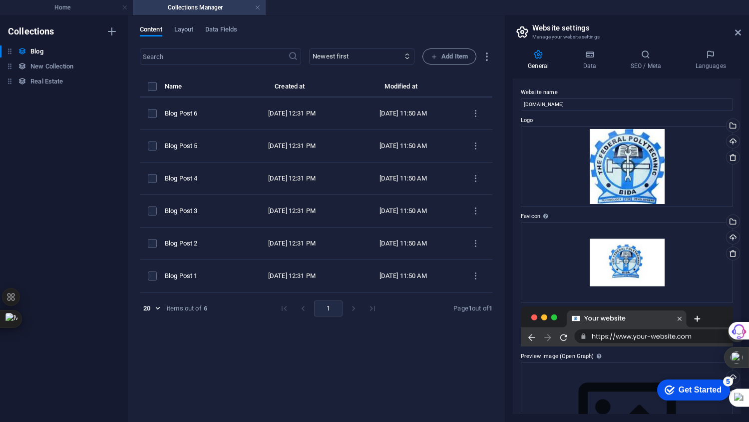
click at [221, 32] on span "Data Fields" at bounding box center [221, 30] width 32 height 14
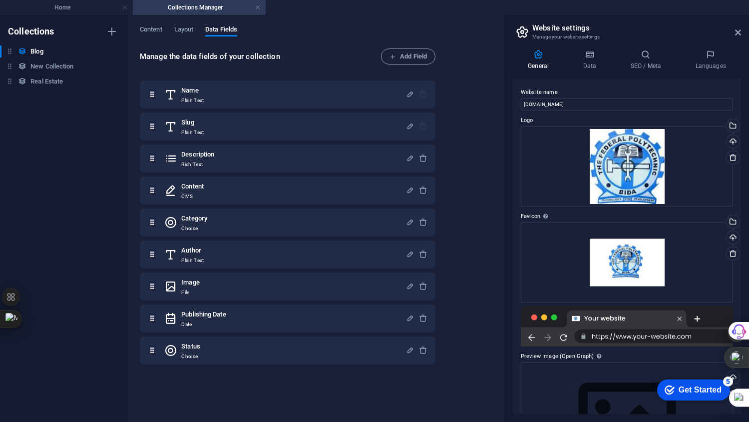
click at [737, 33] on icon at bounding box center [739, 32] width 6 height 8
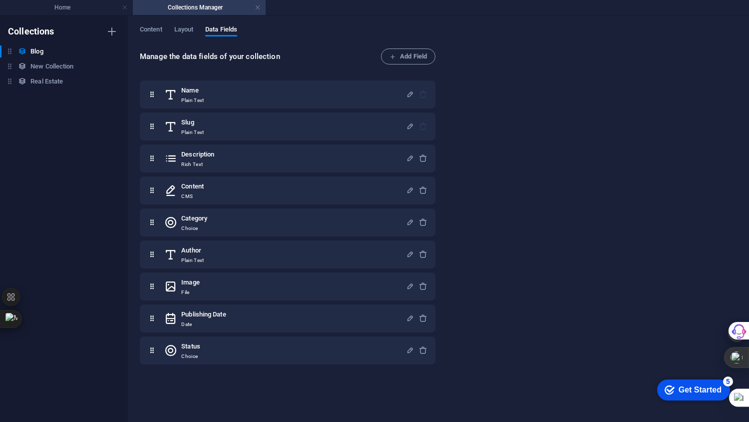
click at [81, 7] on h4 "Home" at bounding box center [66, 7] width 133 height 11
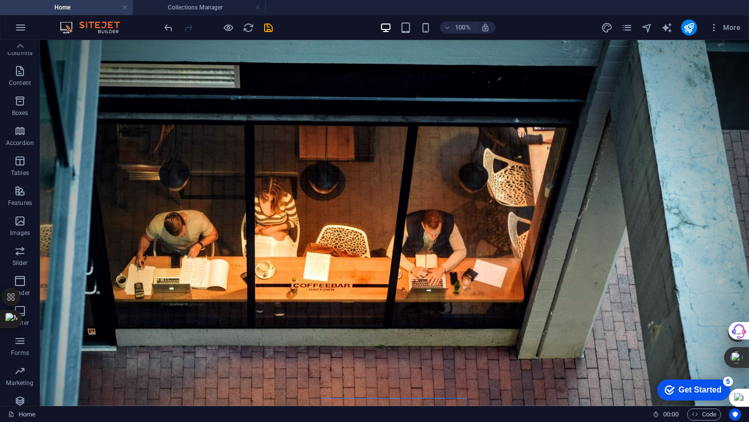
click at [692, 30] on icon "publish" at bounding box center [689, 27] width 11 height 11
